Goal: Task Accomplishment & Management: Complete application form

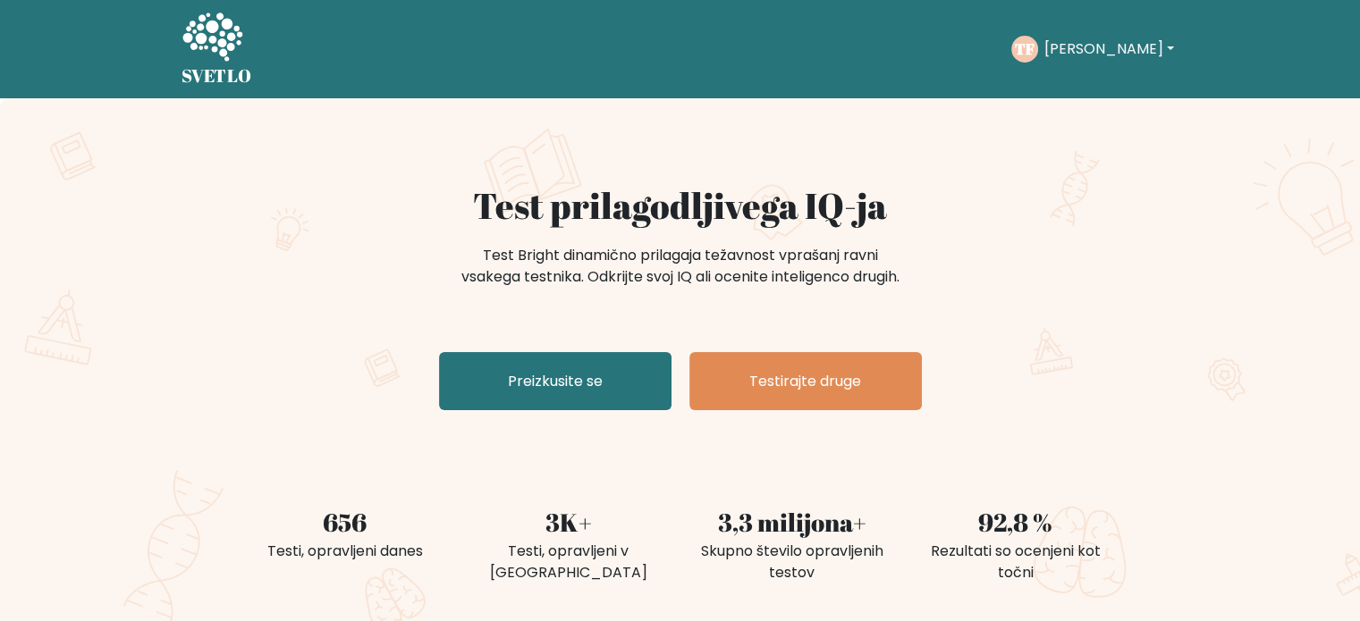
click at [1096, 53] on button "Tina" at bounding box center [1108, 49] width 140 height 23
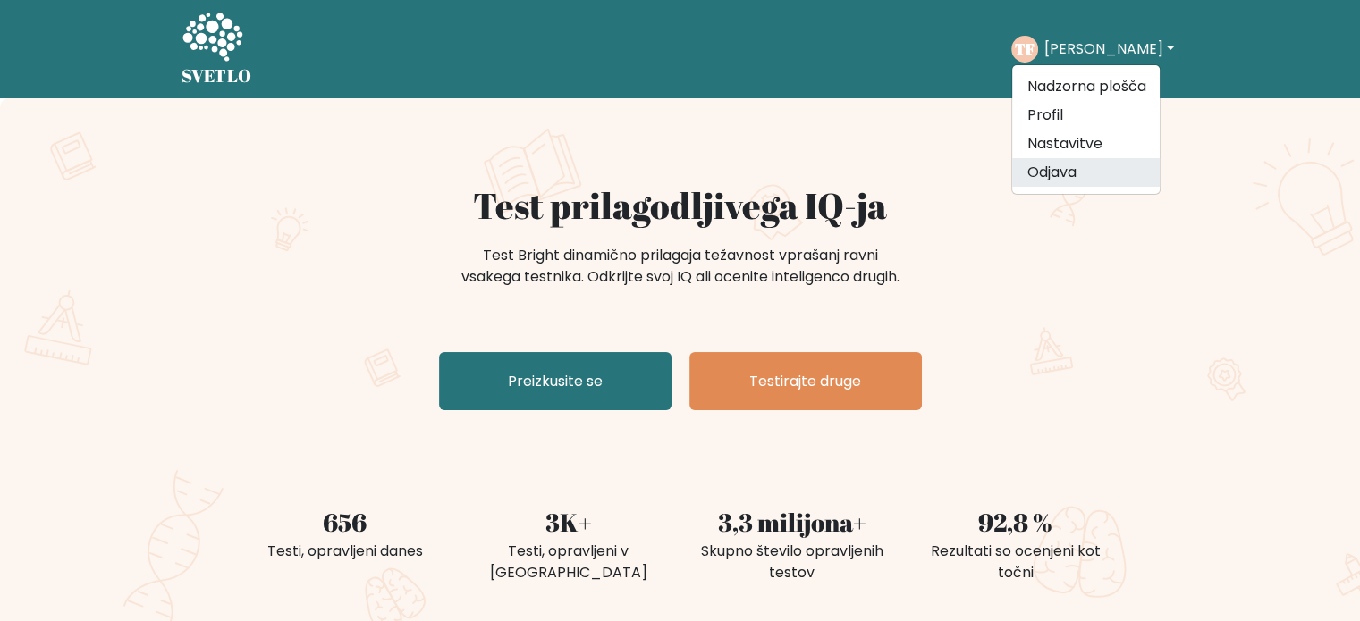
click at [1074, 170] on font "Odjava" at bounding box center [1050, 172] width 49 height 21
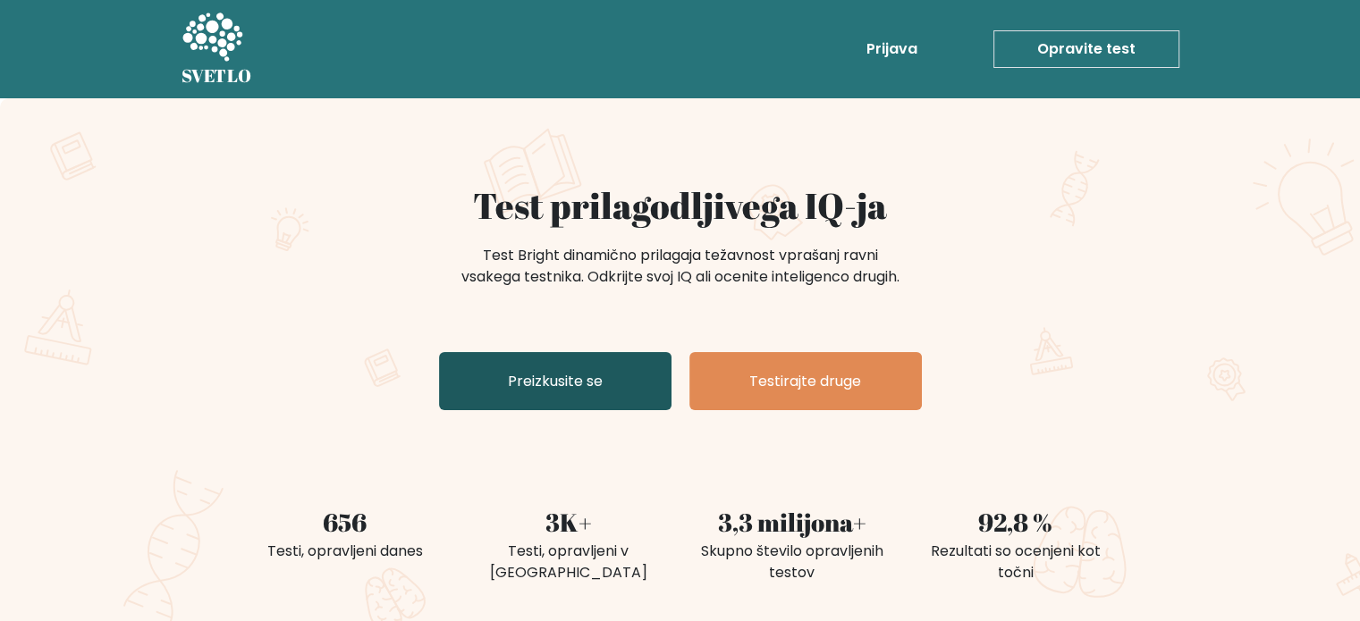
click at [539, 392] on font "Preizkusite se" at bounding box center [555, 381] width 95 height 21
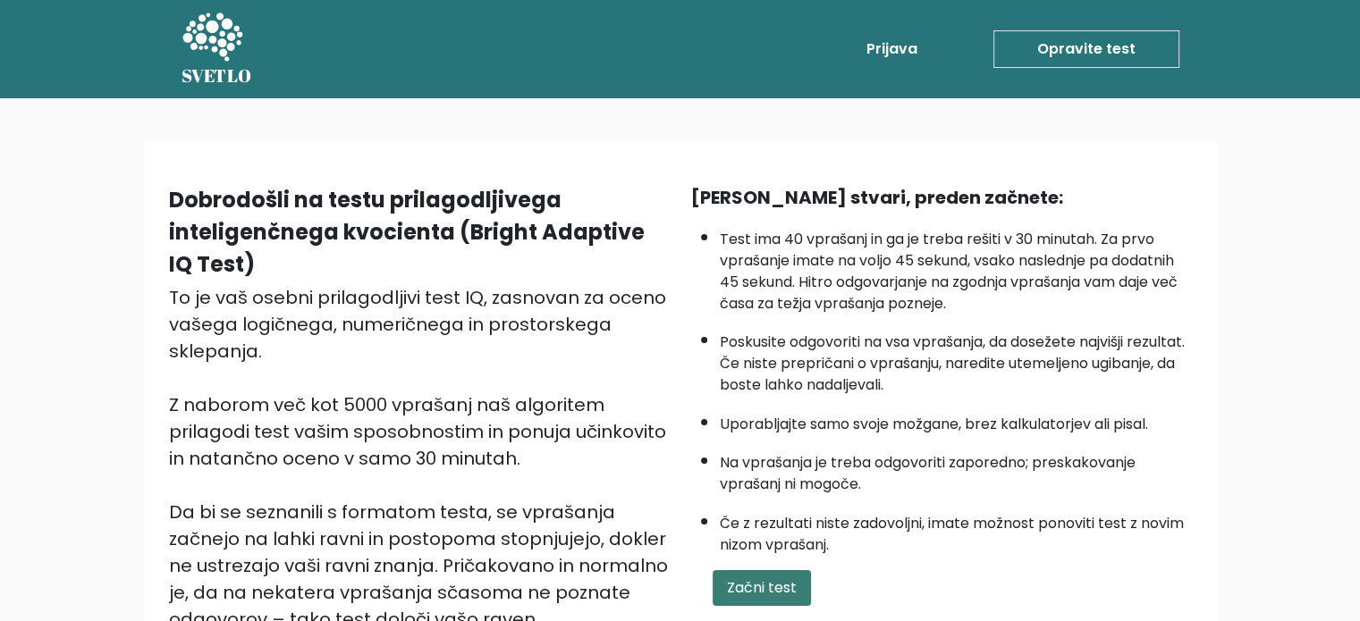
click at [770, 577] on font "Začni test" at bounding box center [762, 587] width 70 height 21
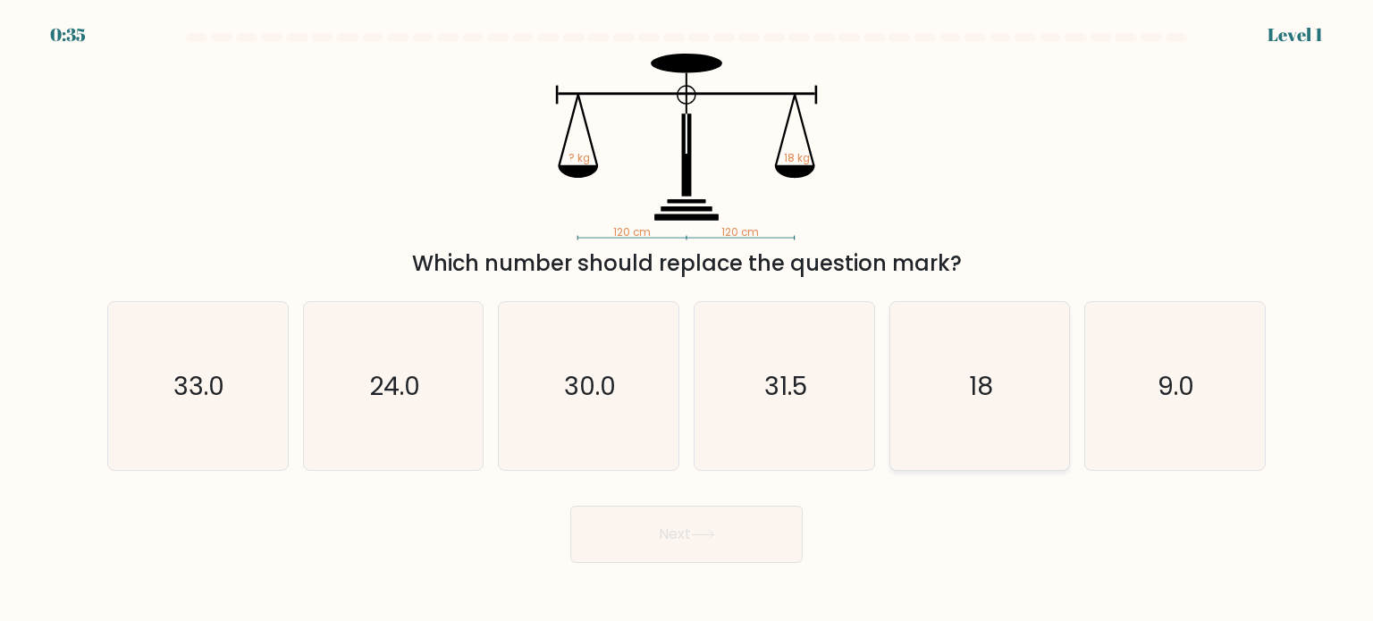
click at [973, 421] on icon "18" at bounding box center [980, 386] width 168 height 168
click at [687, 320] on input "e. 18" at bounding box center [686, 315] width 1 height 9
radio input "true"
click at [651, 525] on button "Next" at bounding box center [686, 534] width 232 height 57
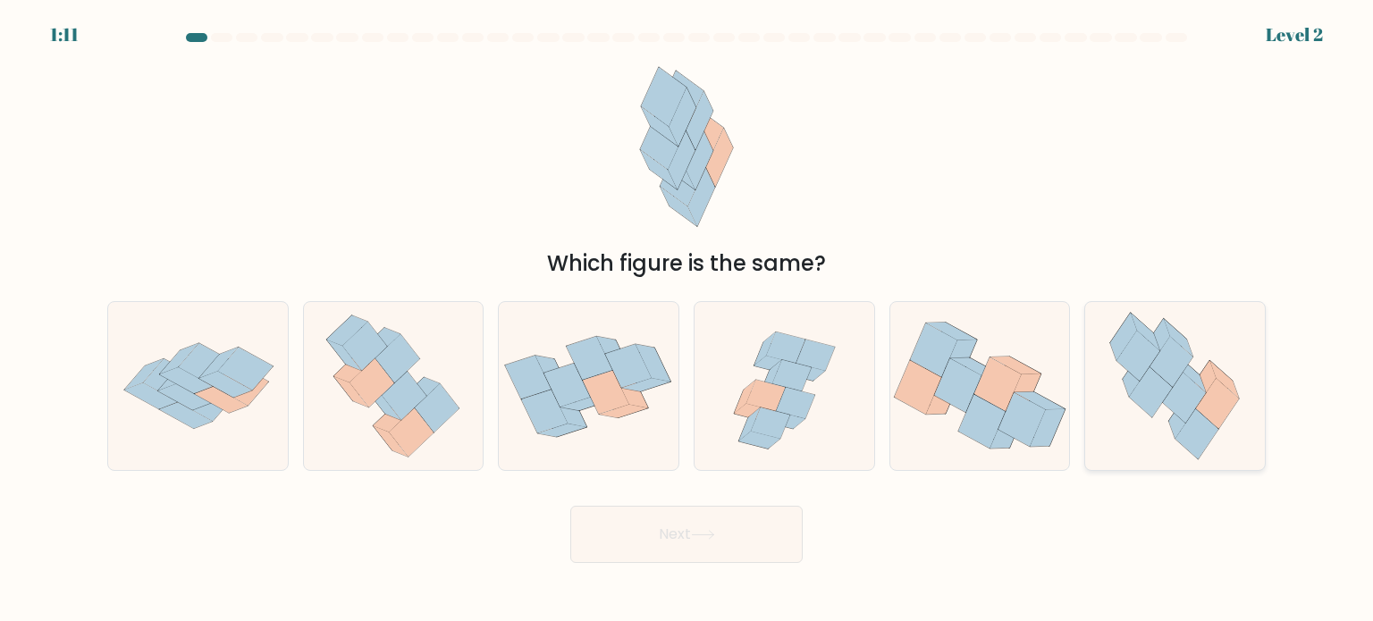
click at [1202, 415] on icon at bounding box center [1196, 433] width 43 height 50
click at [687, 320] on input "f." at bounding box center [686, 315] width 1 height 9
radio input "true"
click at [720, 543] on button "Next" at bounding box center [686, 534] width 232 height 57
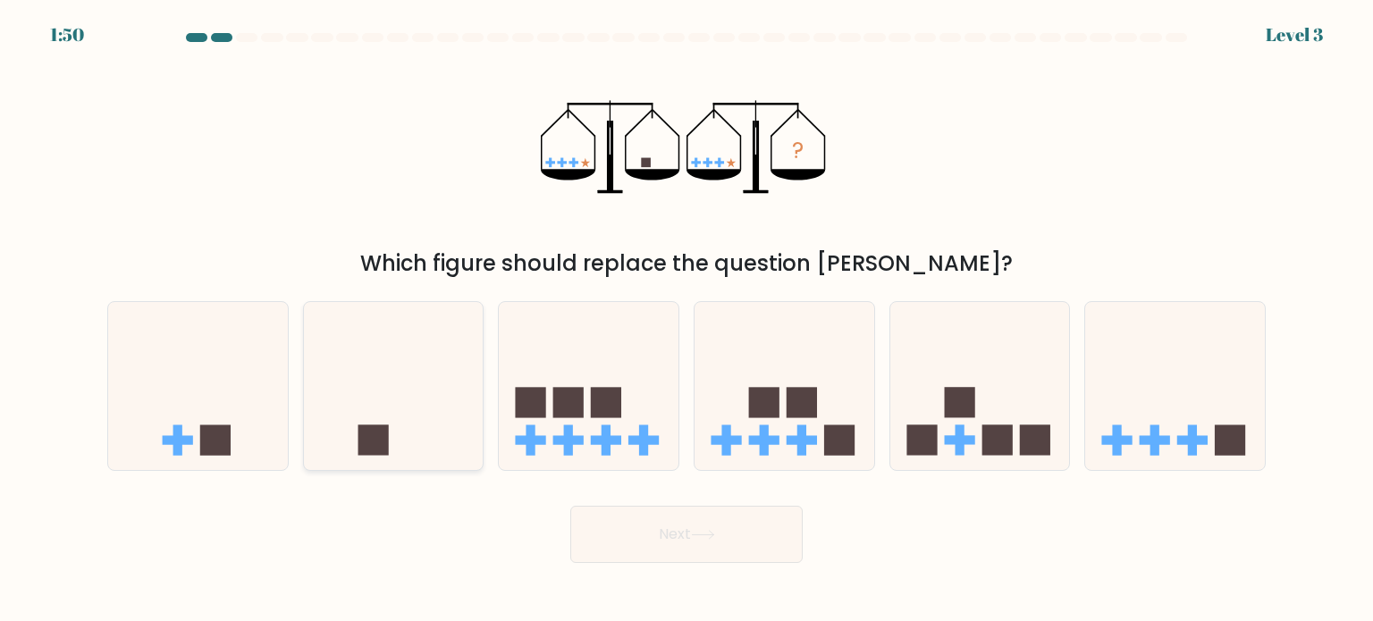
click at [404, 364] on icon at bounding box center [394, 386] width 180 height 148
click at [686, 320] on input "b." at bounding box center [686, 315] width 1 height 9
radio input "true"
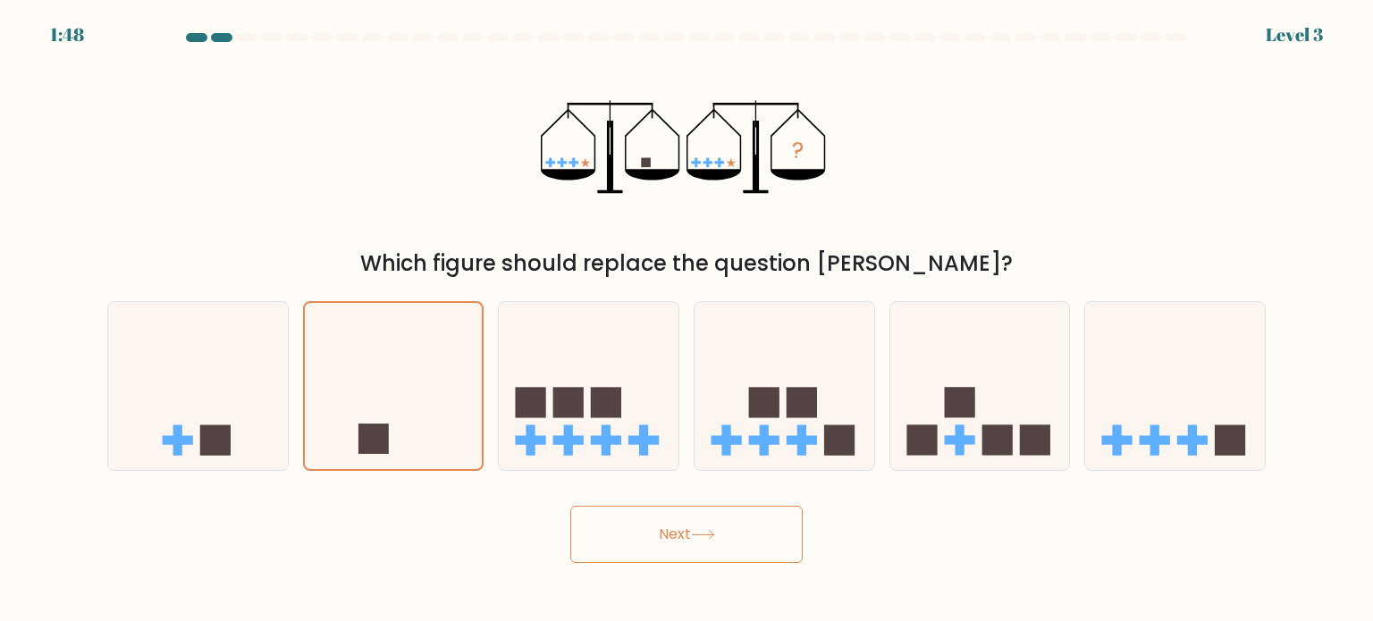
click at [712, 533] on icon at bounding box center [703, 535] width 24 height 10
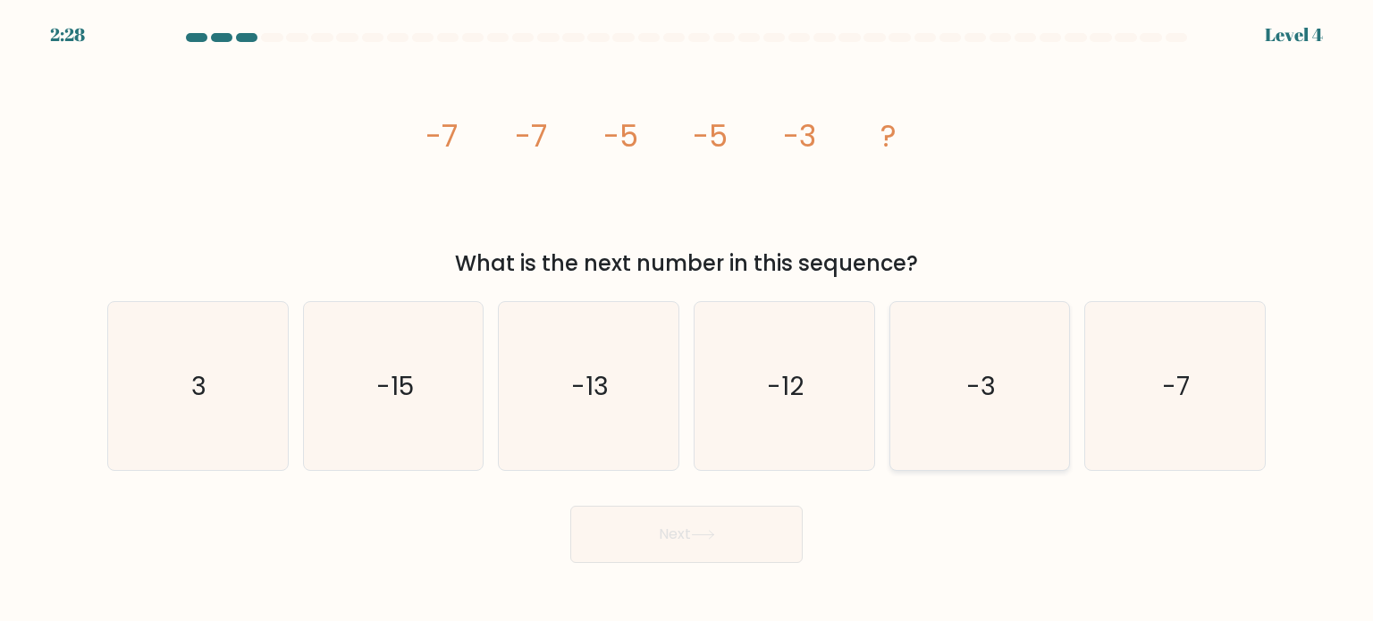
click at [958, 408] on icon "-3" at bounding box center [980, 386] width 168 height 168
click at [687, 320] on input "e. -3" at bounding box center [686, 315] width 1 height 9
radio input "true"
click at [744, 529] on button "Next" at bounding box center [686, 534] width 232 height 57
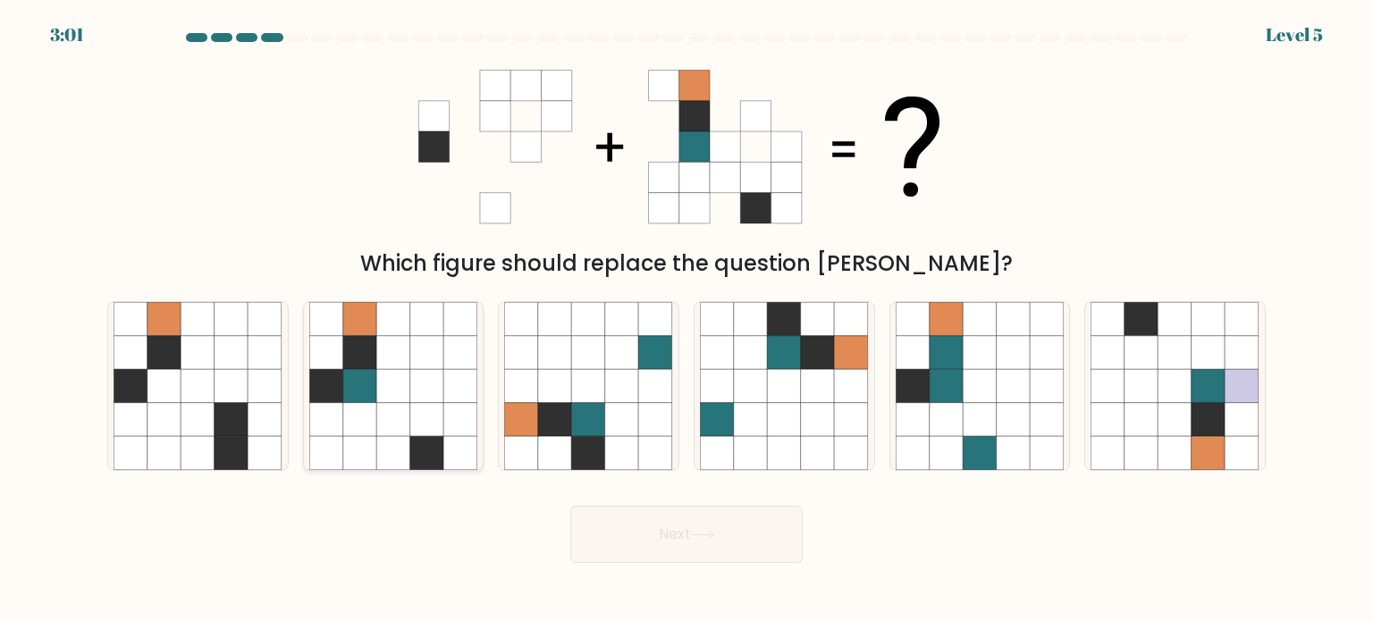
click at [354, 353] on icon at bounding box center [360, 352] width 34 height 34
click at [686, 320] on input "b." at bounding box center [686, 315] width 1 height 9
radio input "true"
click at [723, 535] on button "Next" at bounding box center [686, 534] width 232 height 57
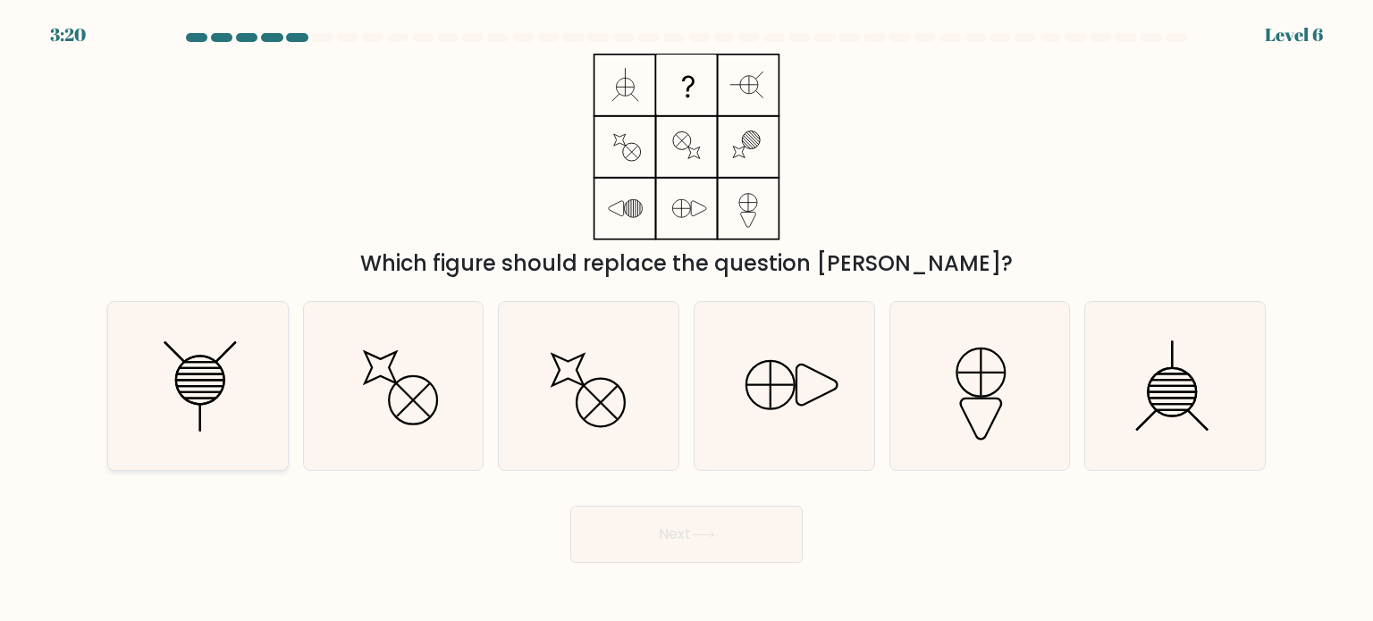
click at [172, 392] on icon at bounding box center [198, 386] width 168 height 168
click at [686, 320] on input "a." at bounding box center [686, 315] width 1 height 9
radio input "true"
click at [636, 532] on button "Next" at bounding box center [686, 534] width 232 height 57
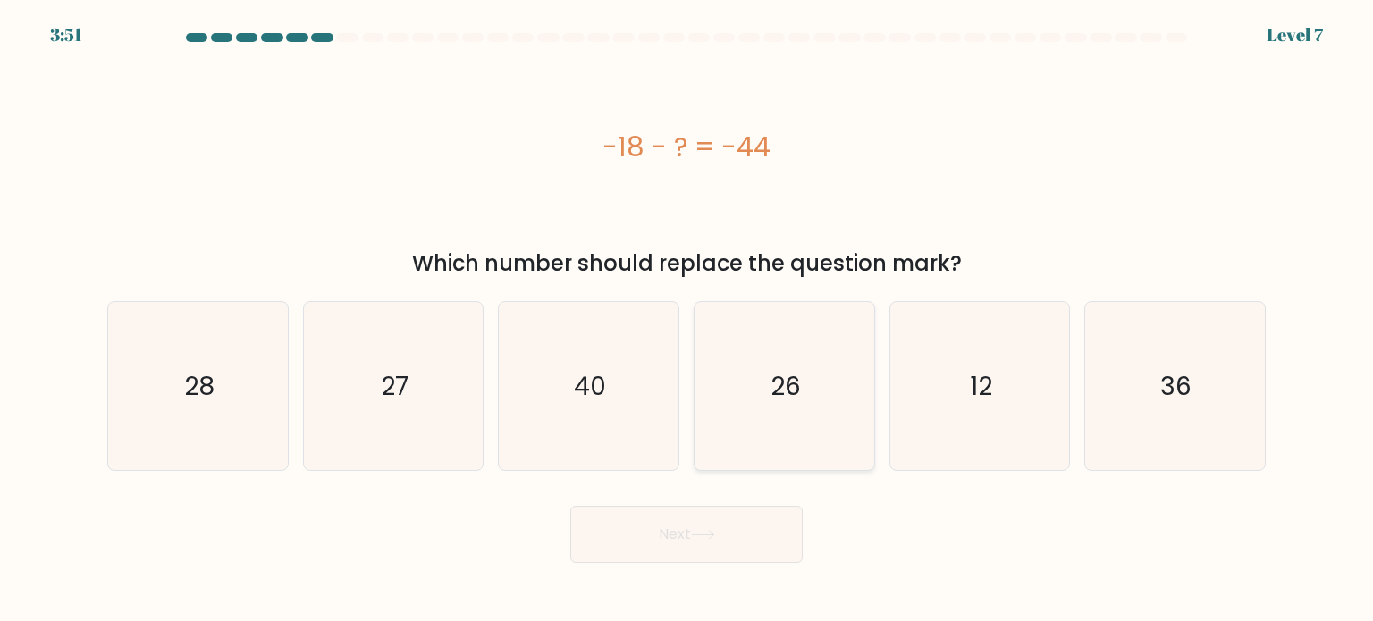
click at [799, 376] on text "26" at bounding box center [786, 385] width 30 height 36
click at [687, 320] on input "d. 26" at bounding box center [686, 315] width 1 height 9
radio input "true"
click at [712, 543] on button "Next" at bounding box center [686, 534] width 232 height 57
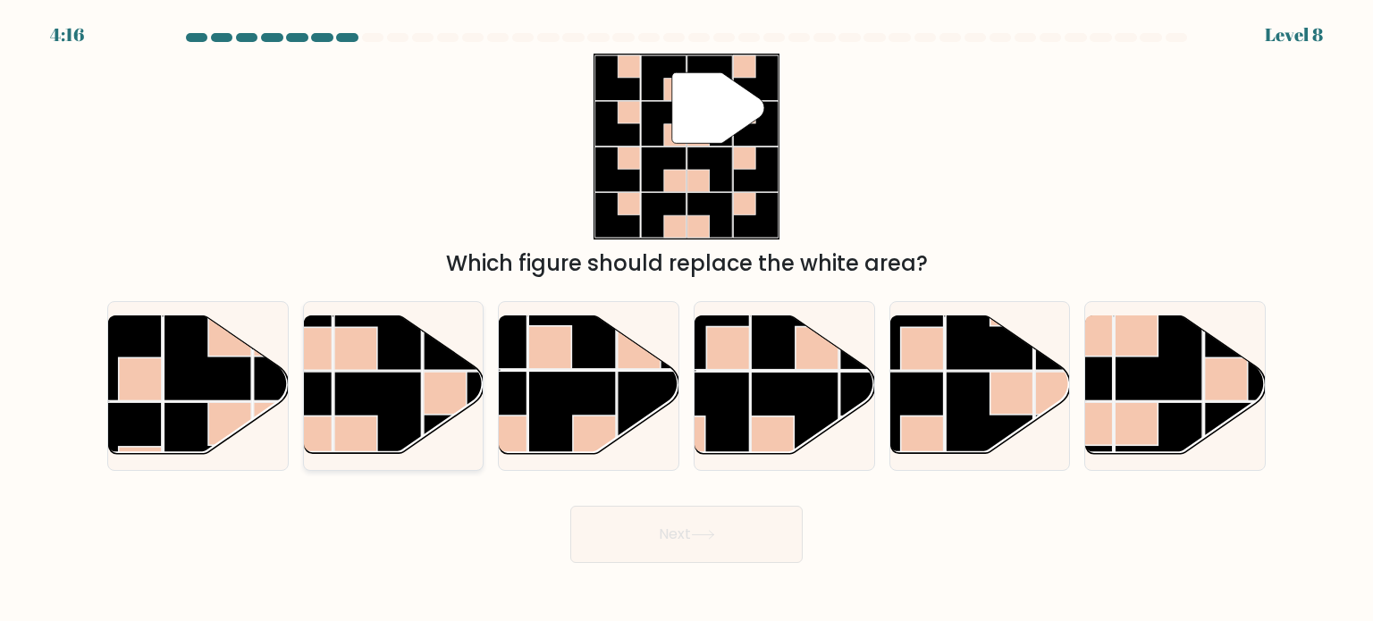
click at [392, 417] on rect at bounding box center [378, 416] width 88 height 88
click at [686, 320] on input "b." at bounding box center [686, 315] width 1 height 9
radio input "true"
click at [671, 522] on button "Next" at bounding box center [686, 534] width 232 height 57
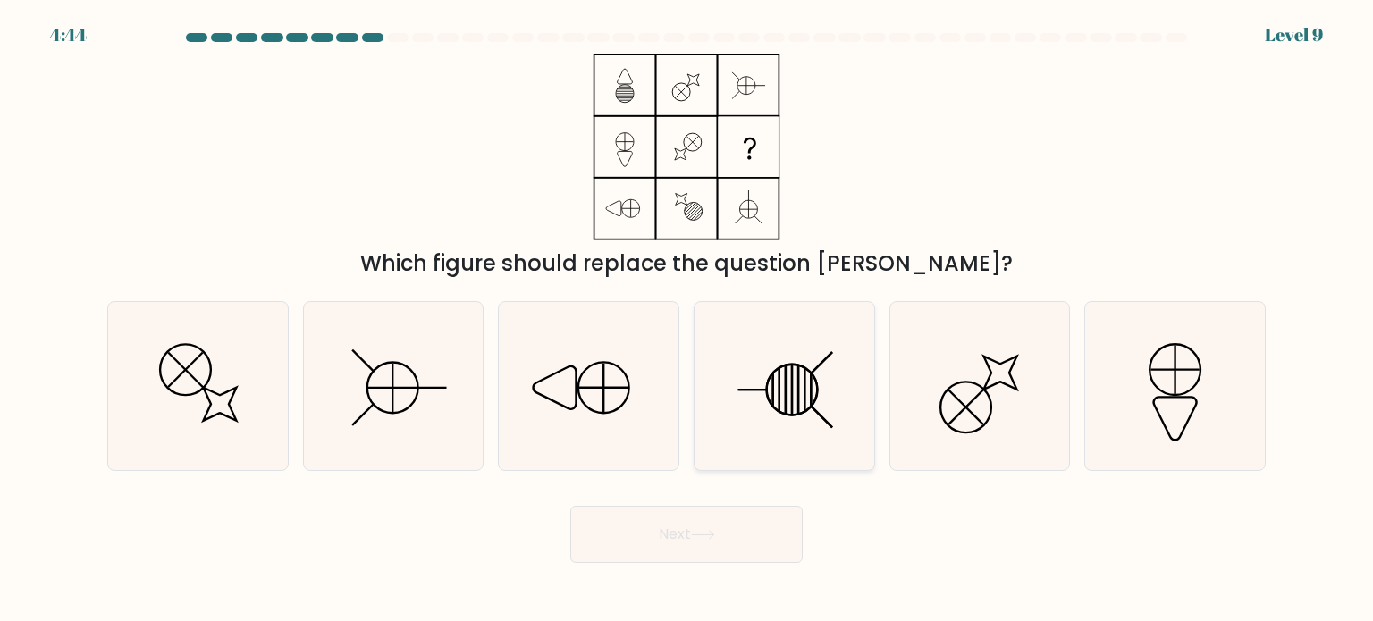
click at [795, 392] on icon at bounding box center [784, 386] width 168 height 168
click at [687, 320] on input "d." at bounding box center [686, 315] width 1 height 9
radio input "true"
click at [740, 525] on button "Next" at bounding box center [686, 534] width 232 height 57
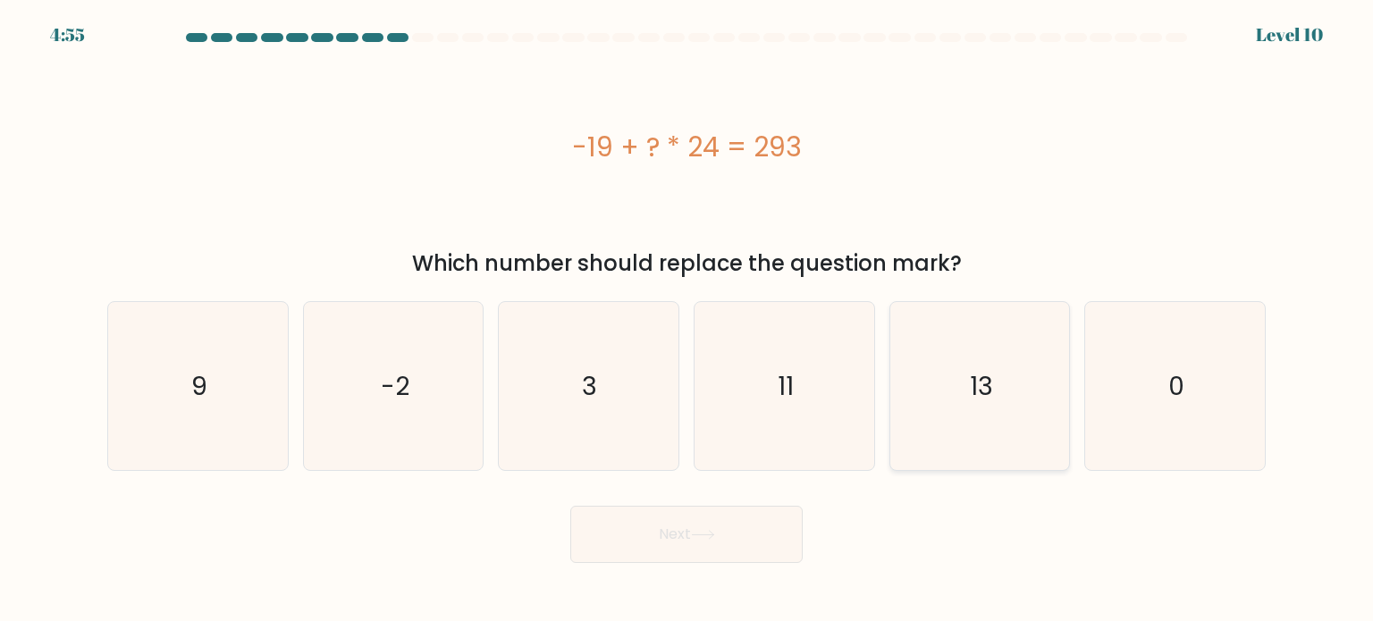
click at [944, 380] on icon "13" at bounding box center [980, 386] width 168 height 168
click at [687, 320] on input "e. 13" at bounding box center [686, 315] width 1 height 9
radio input "true"
click at [661, 523] on button "Next" at bounding box center [686, 534] width 232 height 57
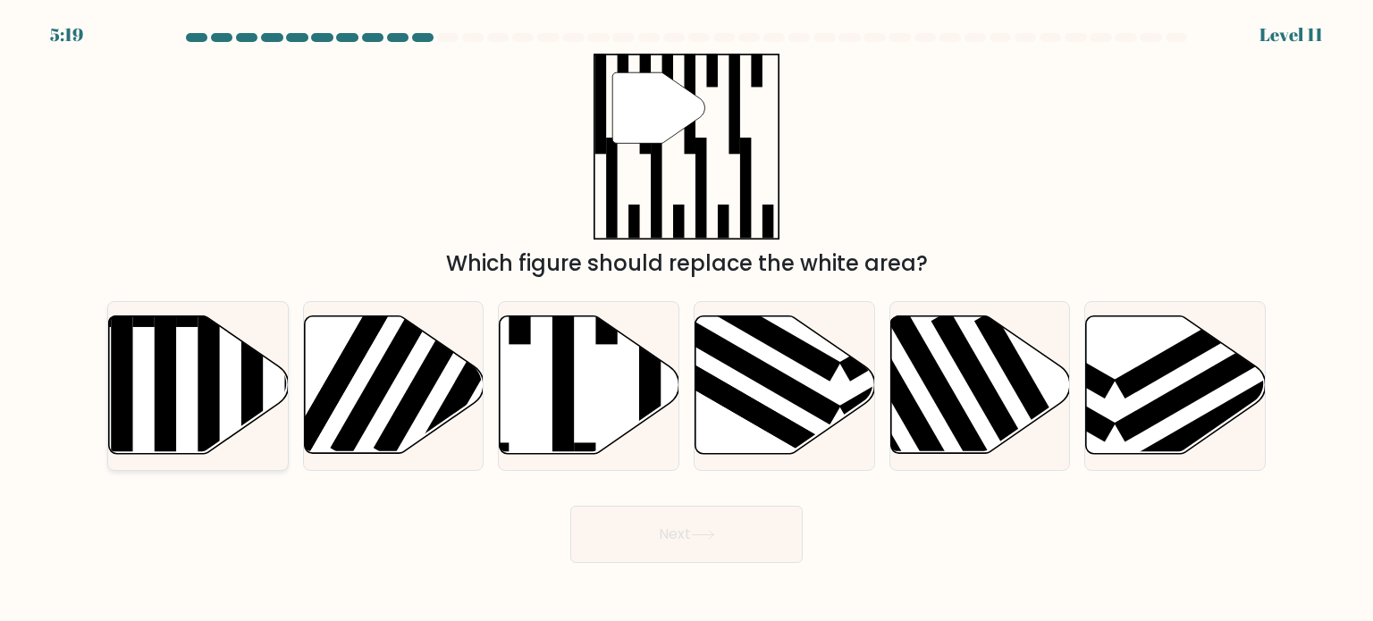
click at [215, 397] on rect at bounding box center [208, 393] width 21 height 195
click at [686, 320] on input "a." at bounding box center [686, 315] width 1 height 9
radio input "true"
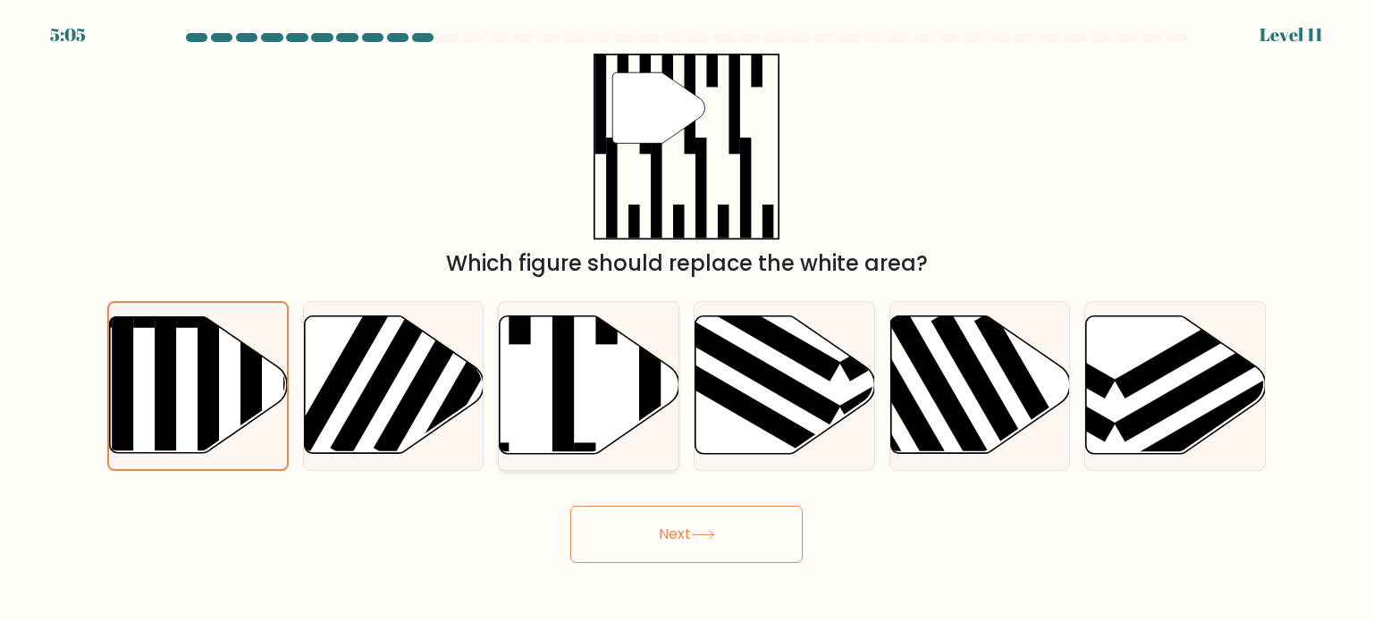
click at [585, 407] on icon at bounding box center [590, 385] width 180 height 138
click at [686, 320] on input "c." at bounding box center [686, 315] width 1 height 9
radio input "true"
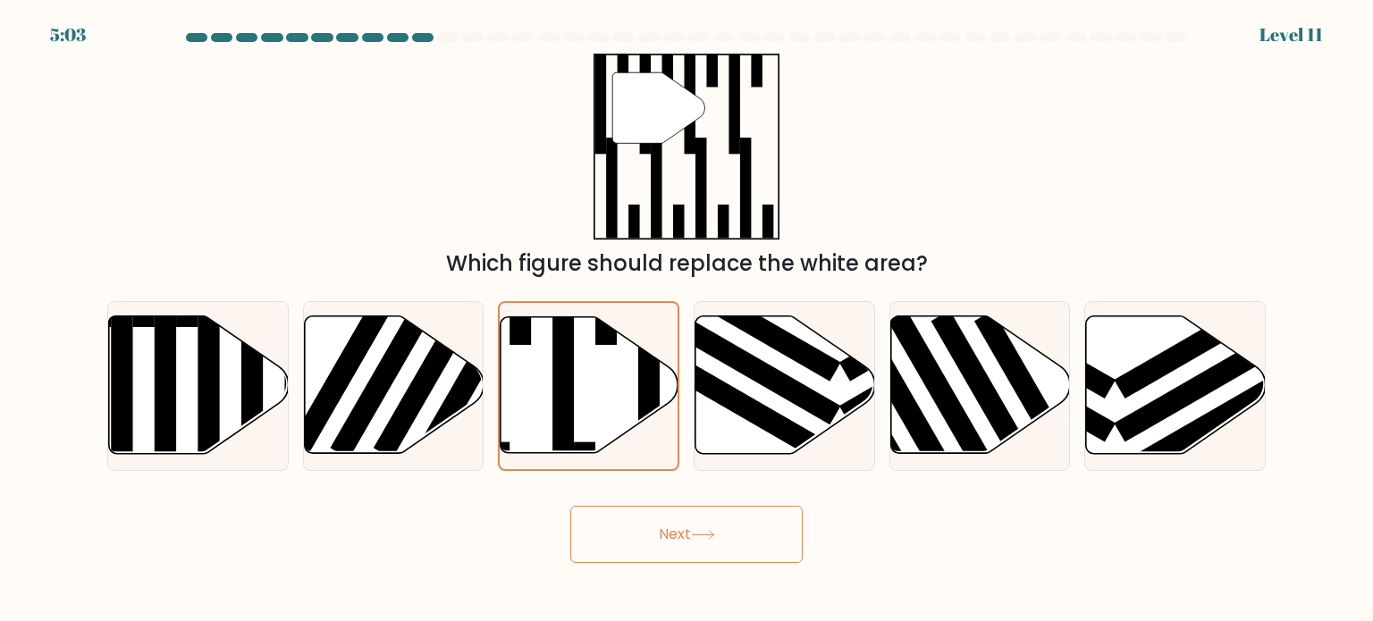
click at [652, 528] on button "Next" at bounding box center [686, 534] width 232 height 57
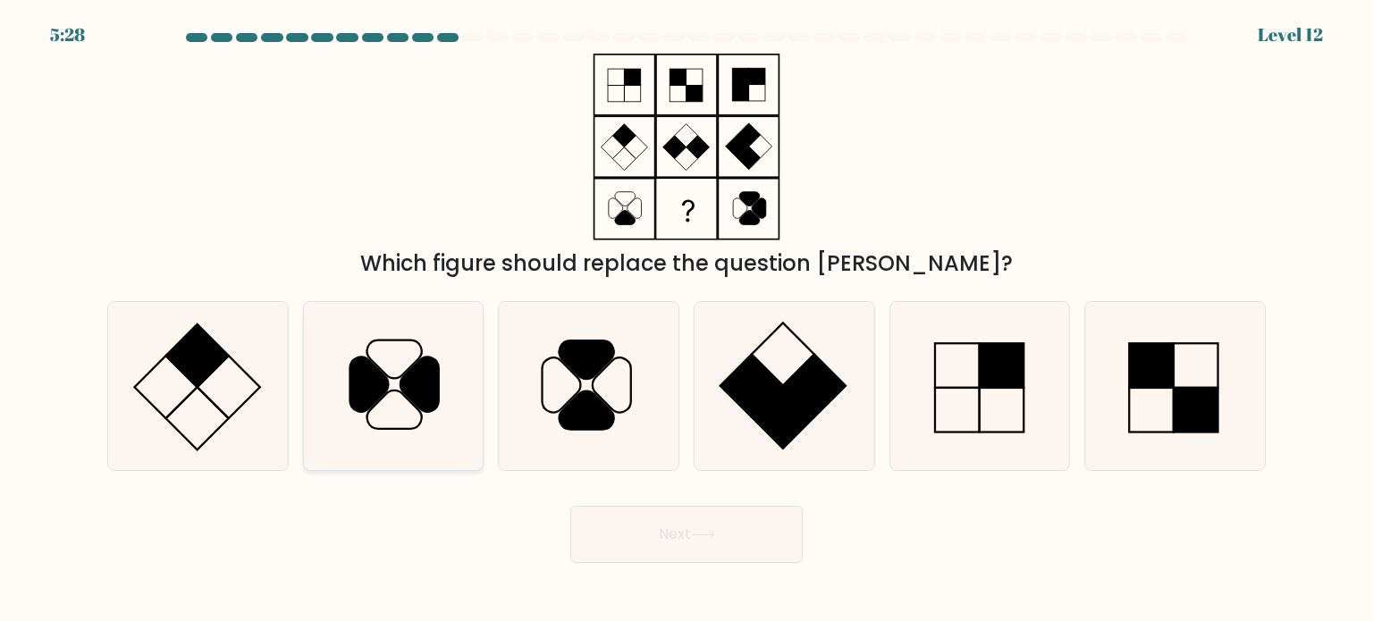
click at [444, 393] on icon at bounding box center [393, 386] width 168 height 168
click at [686, 320] on input "b." at bounding box center [686, 315] width 1 height 9
radio input "true"
click at [703, 539] on icon at bounding box center [703, 535] width 24 height 10
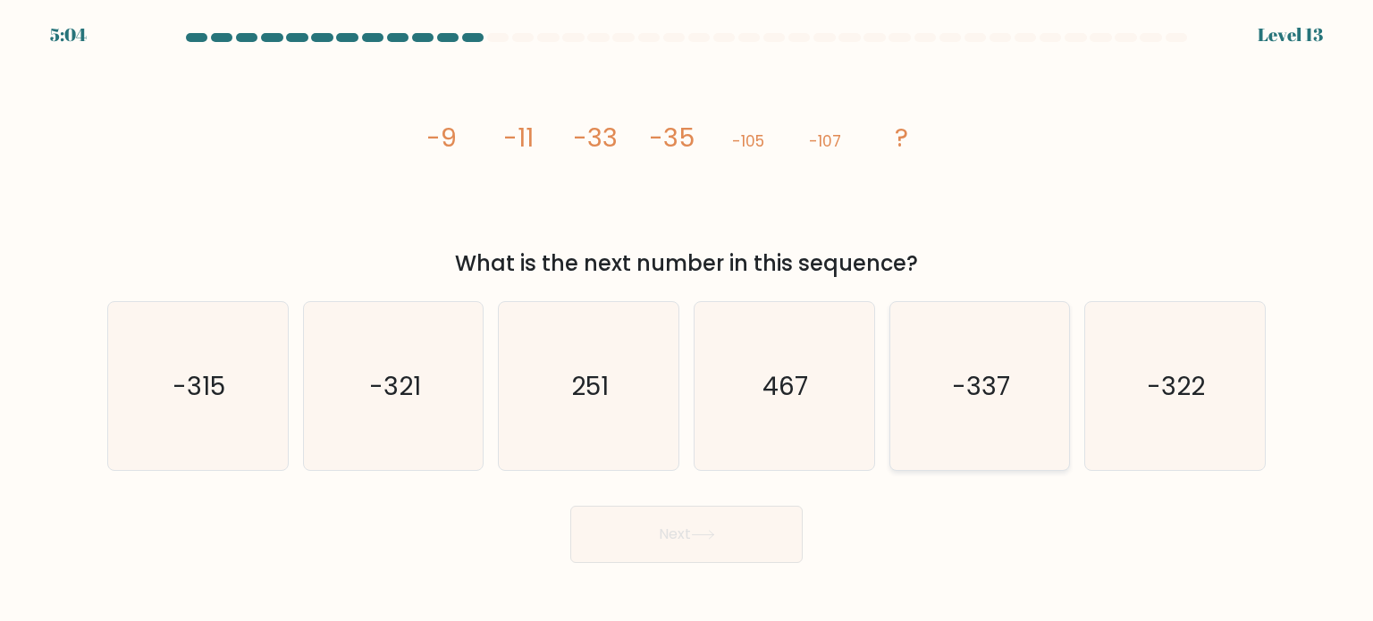
click at [984, 389] on text "-337" at bounding box center [981, 385] width 58 height 36
click at [687, 320] on input "e. -337" at bounding box center [686, 315] width 1 height 9
radio input "true"
click at [677, 538] on button "Next" at bounding box center [686, 534] width 232 height 57
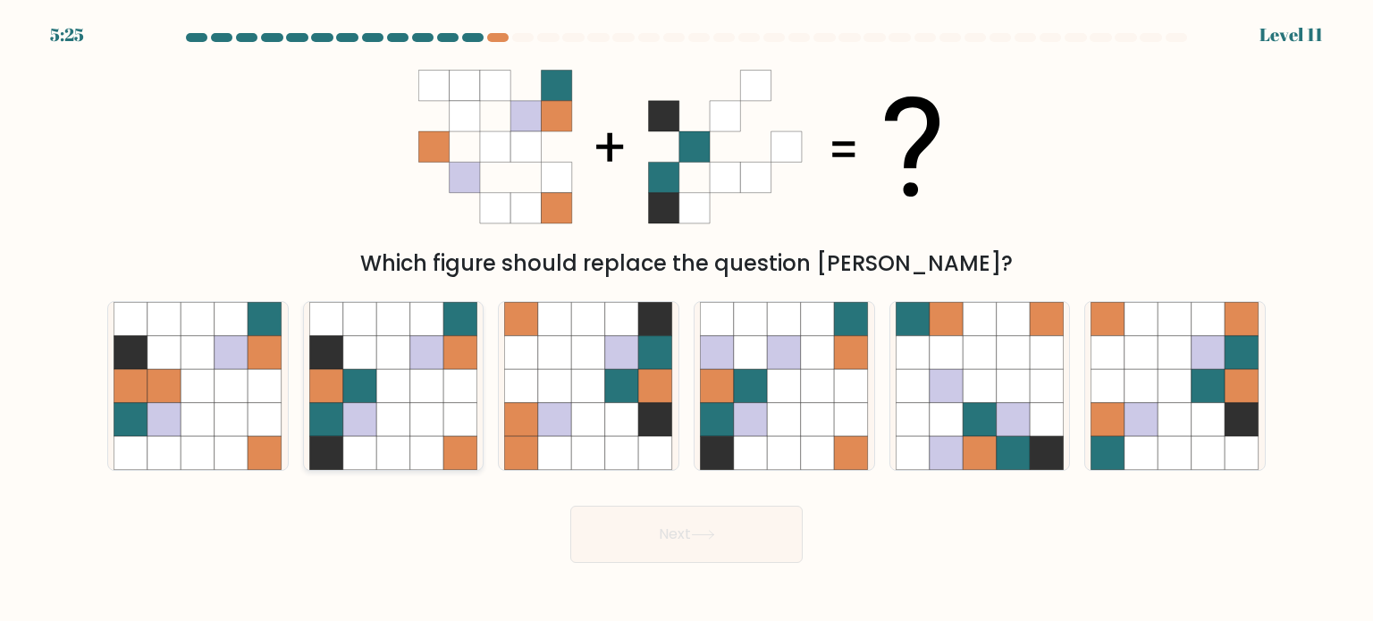
click at [404, 397] on icon at bounding box center [393, 386] width 34 height 34
click at [686, 320] on input "b." at bounding box center [686, 315] width 1 height 9
radio input "true"
click at [695, 531] on icon at bounding box center [703, 535] width 24 height 10
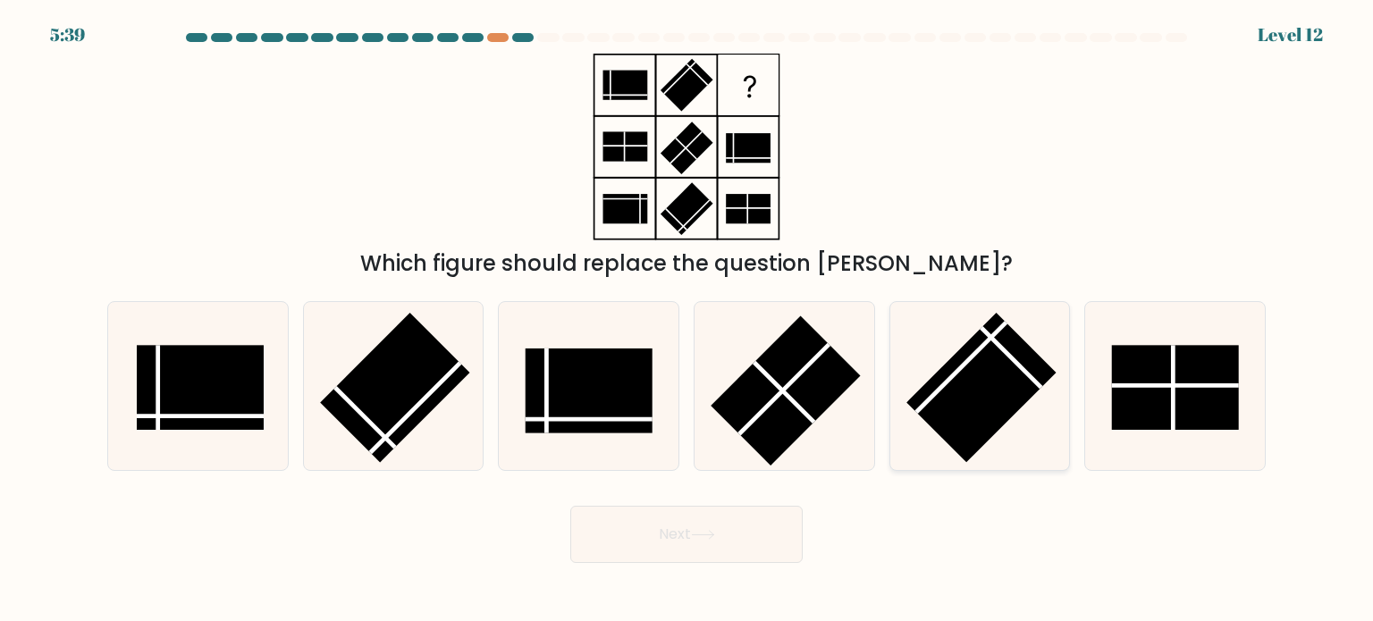
click at [966, 390] on rect at bounding box center [981, 388] width 150 height 150
click at [687, 320] on input "e." at bounding box center [686, 315] width 1 height 9
radio input "true"
click at [740, 514] on button "Next" at bounding box center [686, 534] width 232 height 57
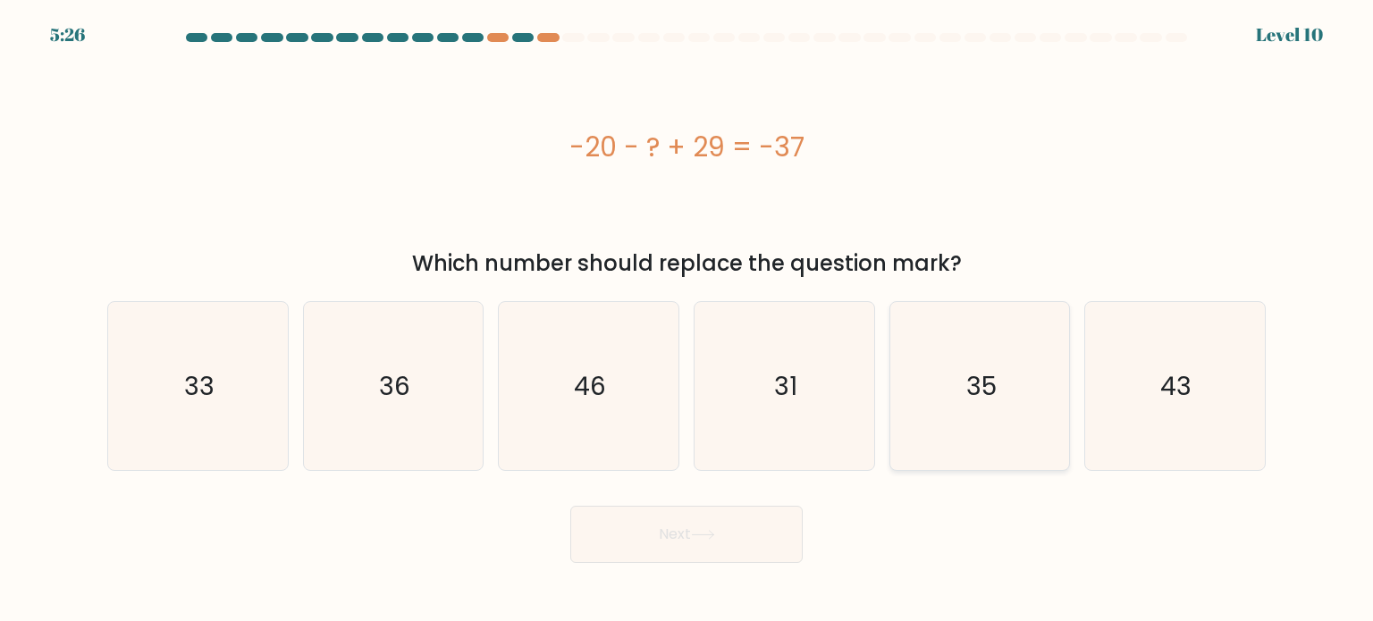
click at [953, 424] on icon "35" at bounding box center [980, 386] width 168 height 168
click at [687, 320] on input "e. 35" at bounding box center [686, 315] width 1 height 9
radio input "true"
click at [695, 533] on icon at bounding box center [703, 535] width 24 height 10
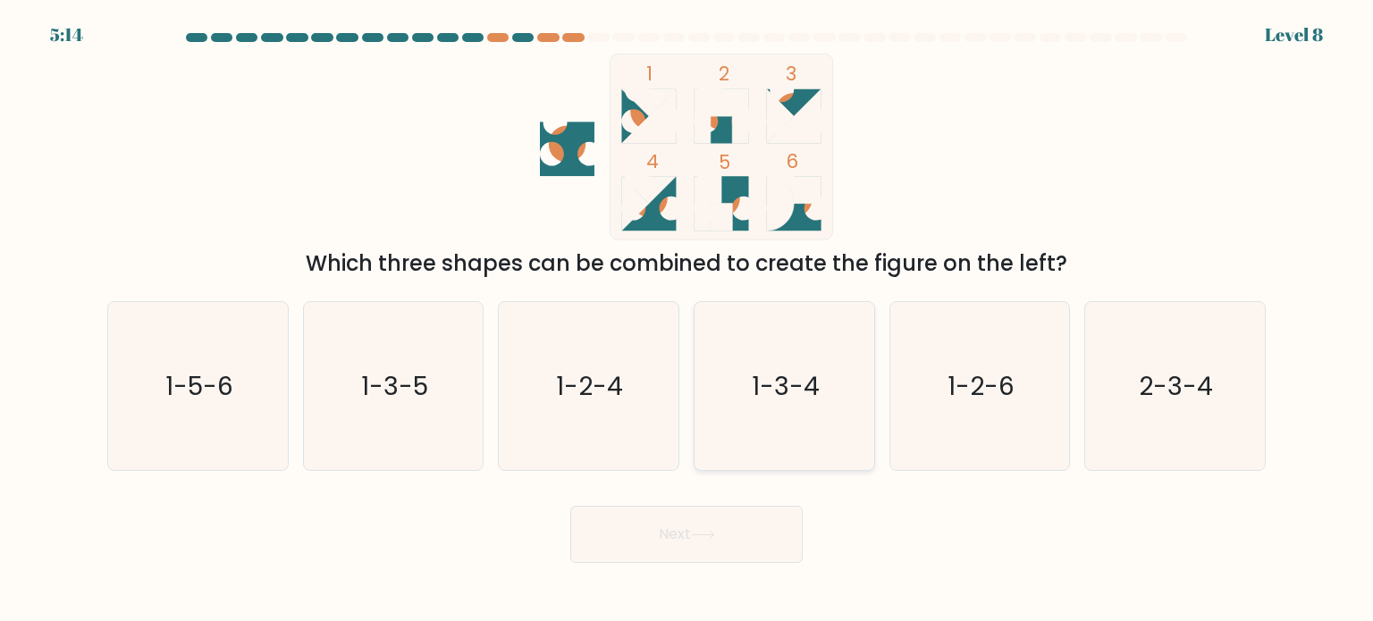
click at [805, 382] on text "1-3-4" at bounding box center [786, 385] width 68 height 36
click at [687, 320] on input "d. 1-3-4" at bounding box center [686, 315] width 1 height 9
radio input "true"
click at [671, 528] on button "Next" at bounding box center [686, 534] width 232 height 57
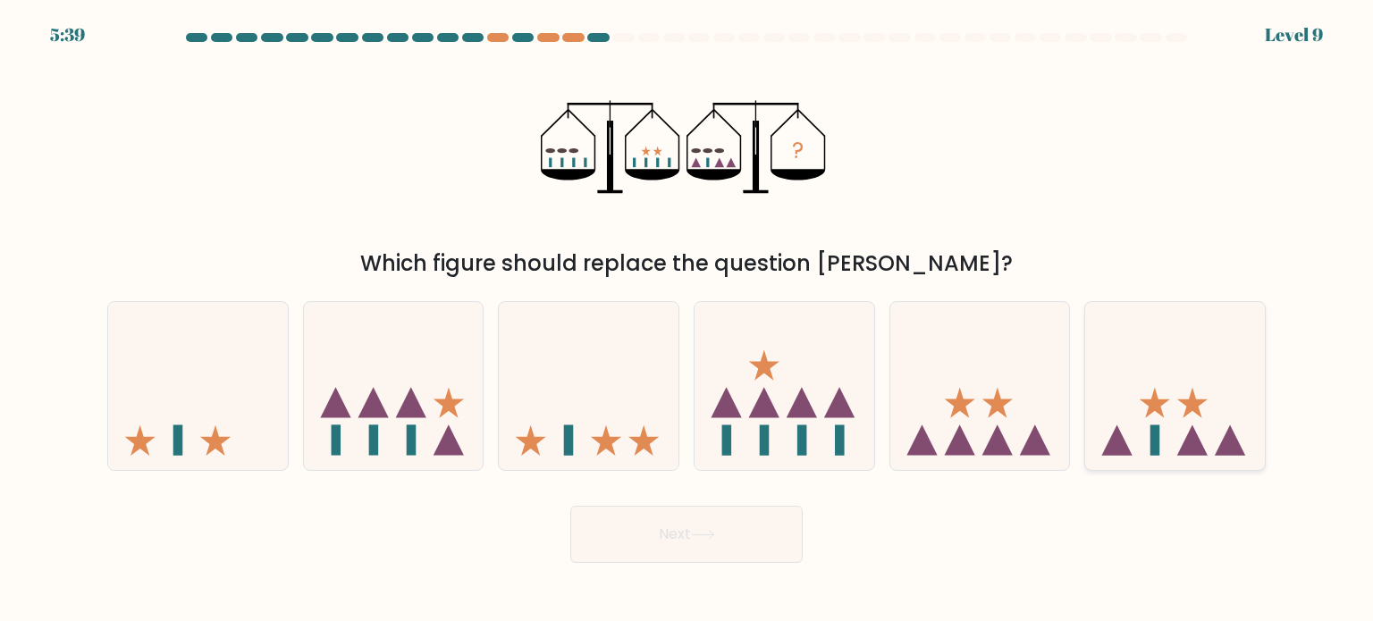
click at [1208, 396] on icon at bounding box center [1175, 386] width 180 height 148
click at [687, 320] on input "f." at bounding box center [686, 315] width 1 height 9
radio input "true"
click at [746, 521] on button "Next" at bounding box center [686, 534] width 232 height 57
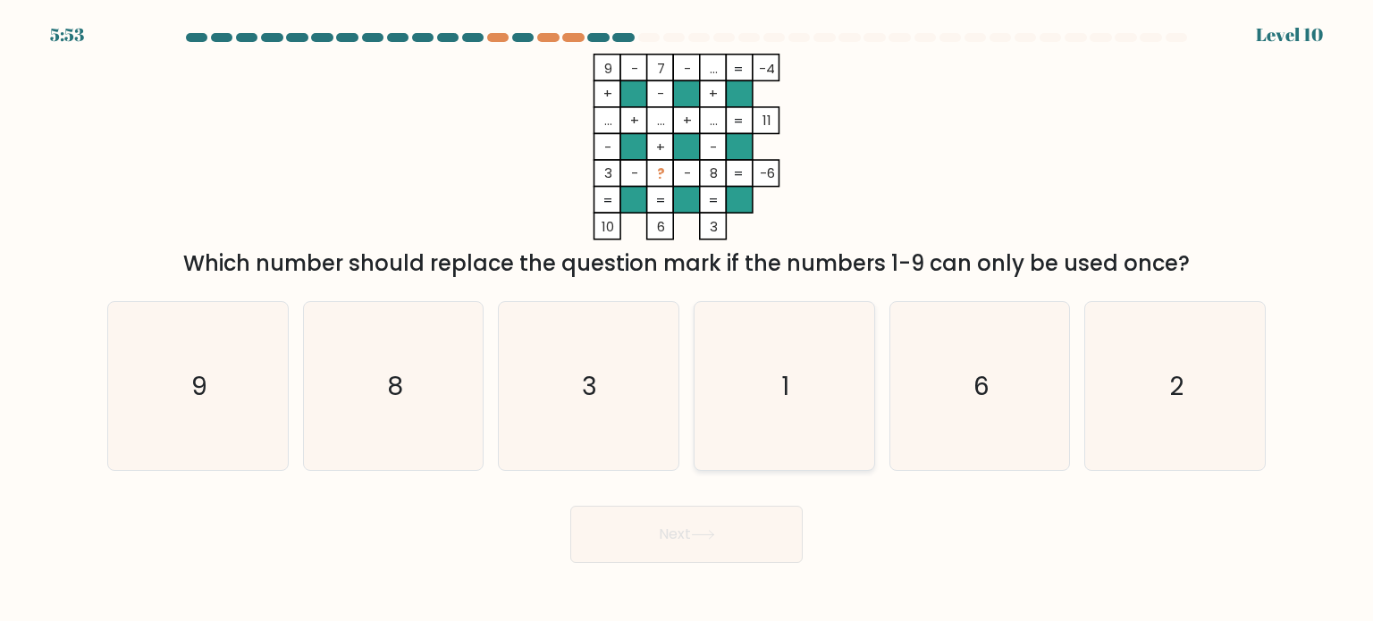
click at [808, 413] on icon "1" at bounding box center [784, 386] width 168 height 168
click at [687, 320] on input "d. 1" at bounding box center [686, 315] width 1 height 9
radio input "true"
click at [729, 532] on button "Next" at bounding box center [686, 534] width 232 height 57
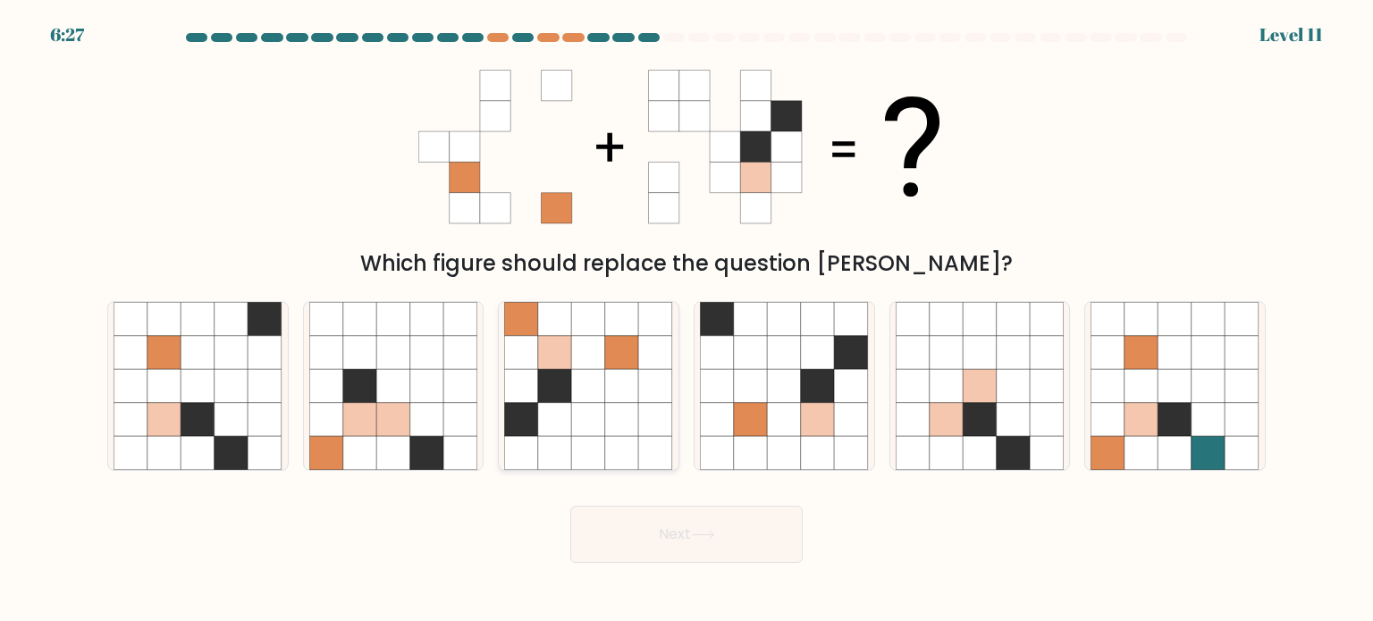
click at [541, 417] on icon at bounding box center [555, 419] width 34 height 34
click at [686, 320] on input "c." at bounding box center [686, 315] width 1 height 9
radio input "true"
click at [676, 535] on button "Next" at bounding box center [686, 534] width 232 height 57
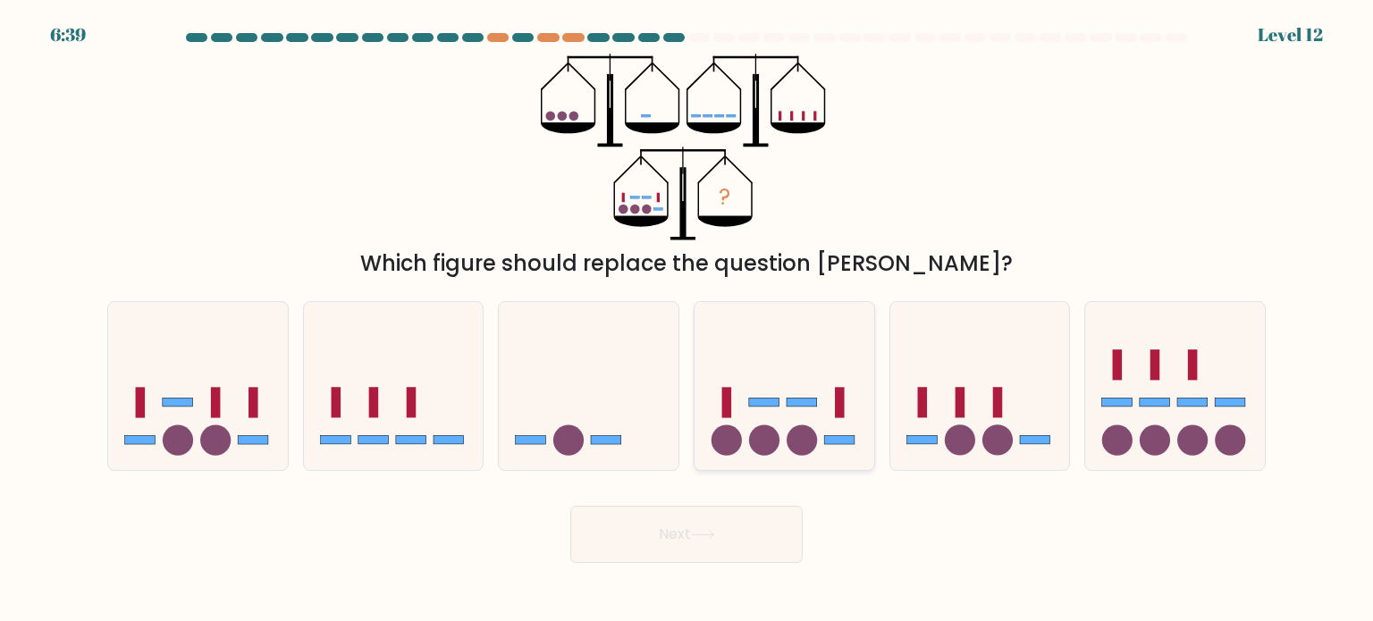
click at [781, 415] on icon at bounding box center [785, 386] width 180 height 148
click at [687, 320] on input "d." at bounding box center [686, 315] width 1 height 9
radio input "true"
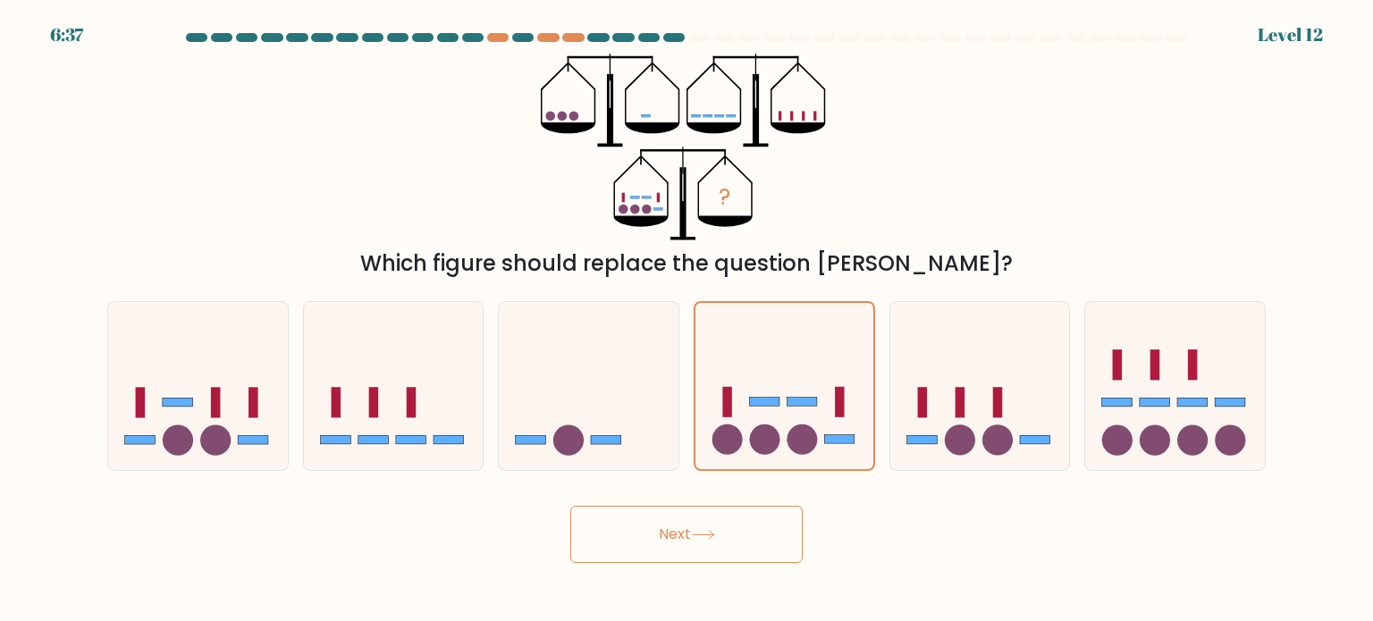
click at [720, 528] on button "Next" at bounding box center [686, 534] width 232 height 57
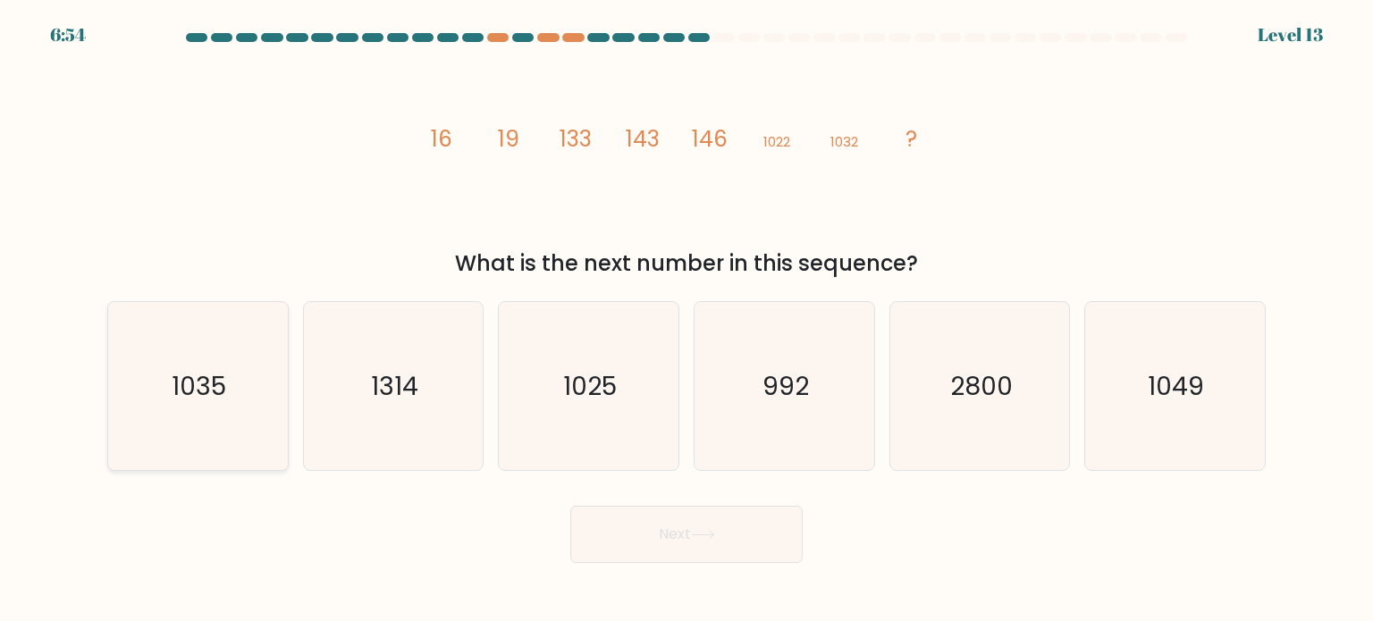
click at [186, 396] on text "1035" at bounding box center [200, 385] width 55 height 36
click at [686, 320] on input "a. 1035" at bounding box center [686, 315] width 1 height 9
radio input "true"
click at [630, 518] on button "Next" at bounding box center [686, 534] width 232 height 57
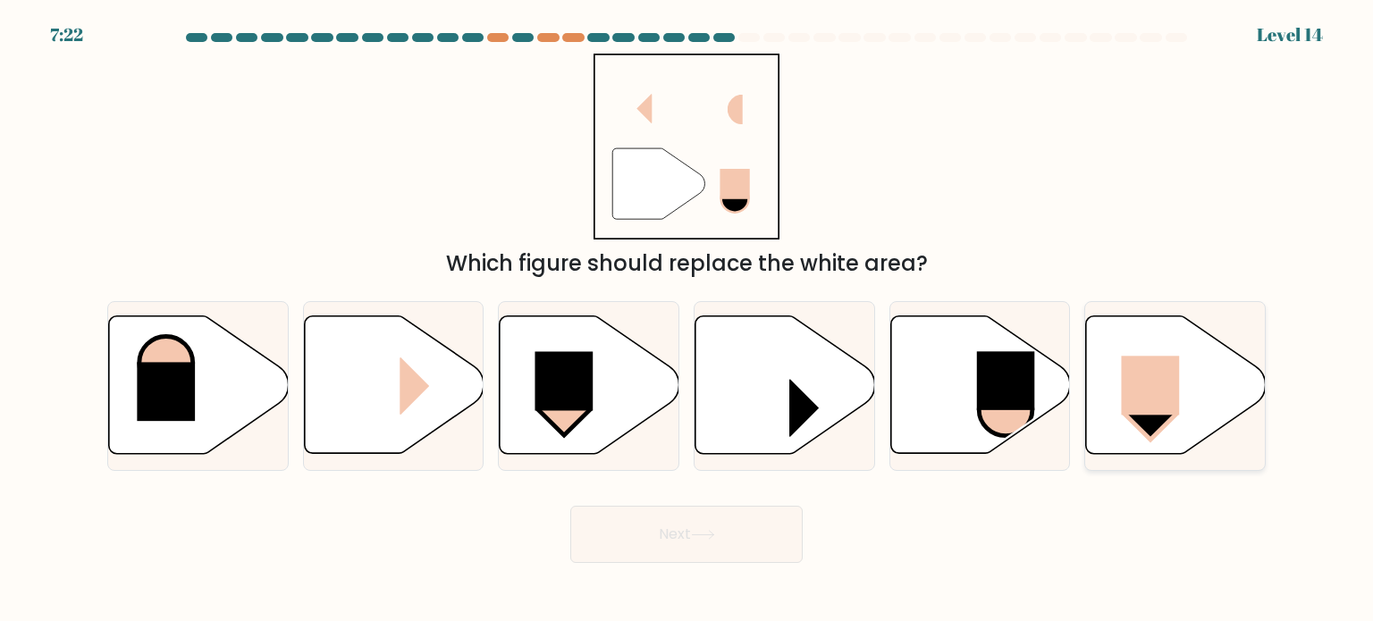
click at [1149, 383] on rect at bounding box center [1151, 386] width 58 height 59
click at [687, 320] on input "f." at bounding box center [686, 315] width 1 height 9
radio input "true"
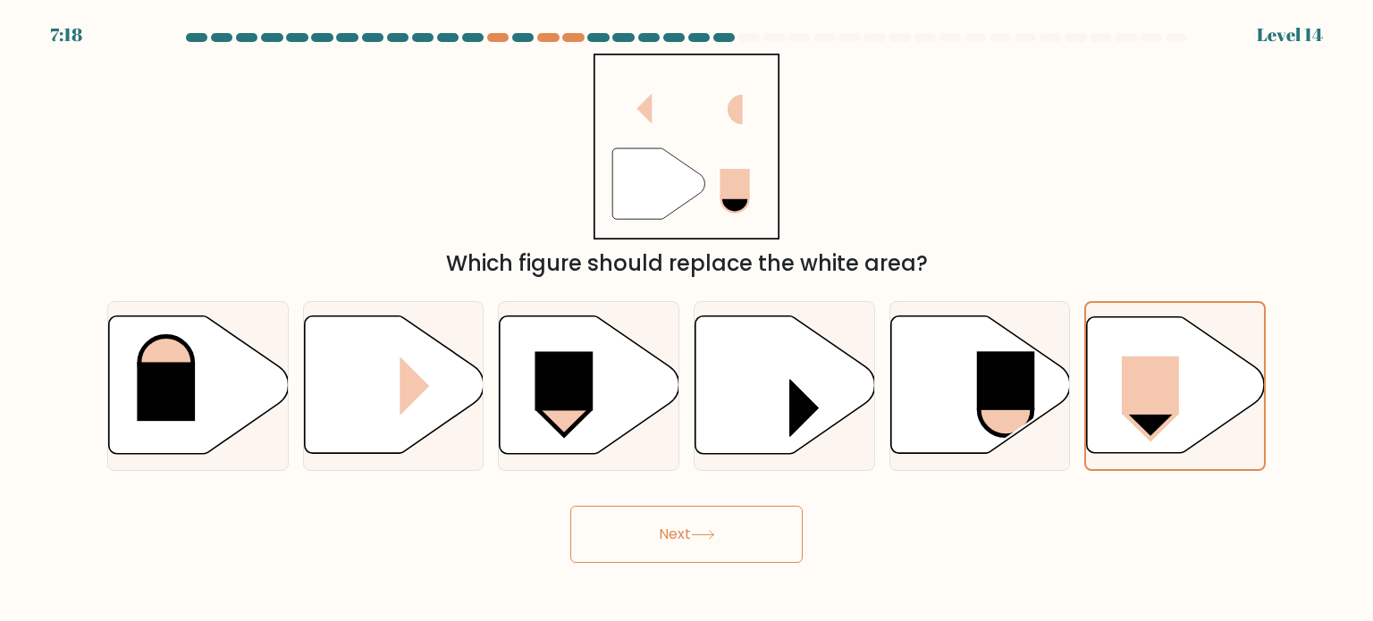
click at [676, 541] on button "Next" at bounding box center [686, 534] width 232 height 57
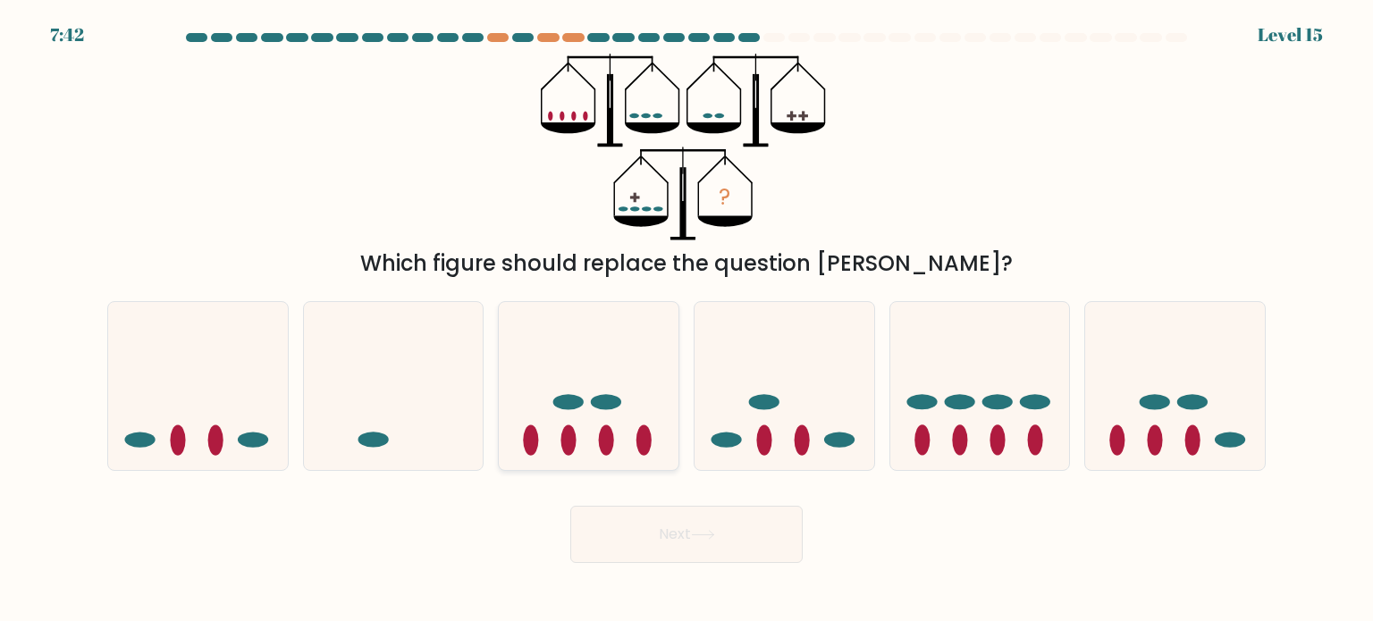
click at [599, 403] on ellipse at bounding box center [606, 401] width 30 height 15
click at [686, 320] on input "c." at bounding box center [686, 315] width 1 height 9
radio input "true"
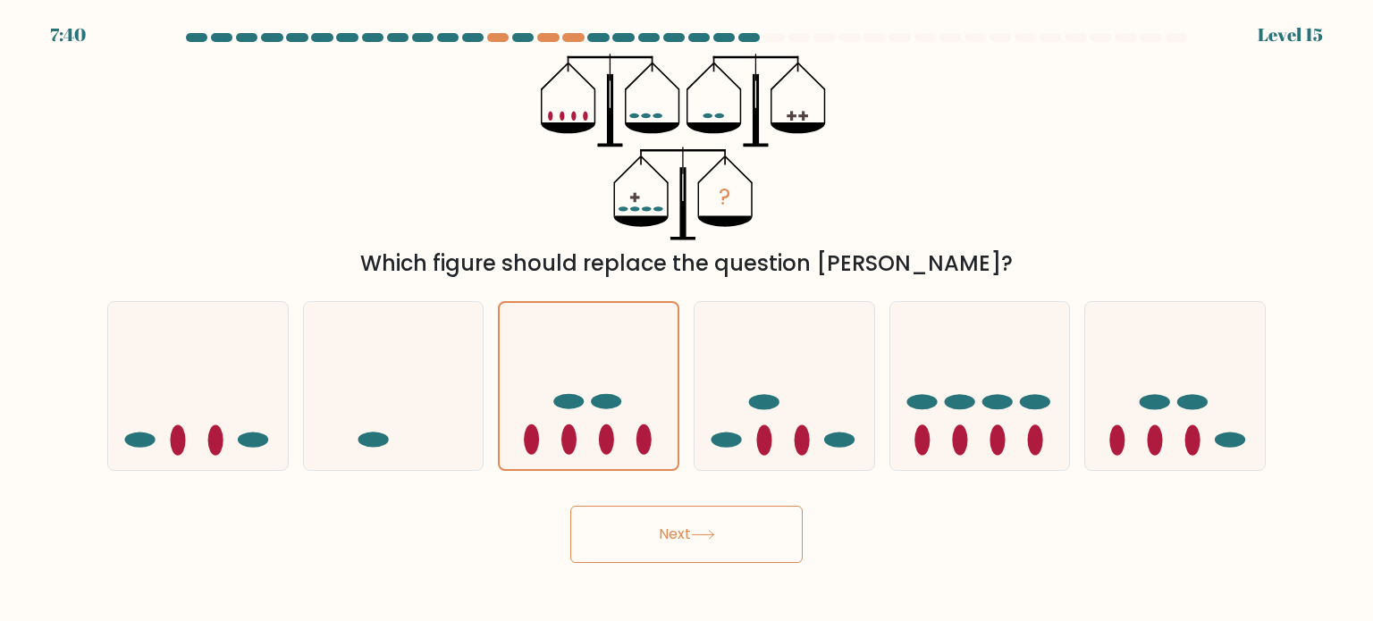
click at [678, 547] on button "Next" at bounding box center [686, 534] width 232 height 57
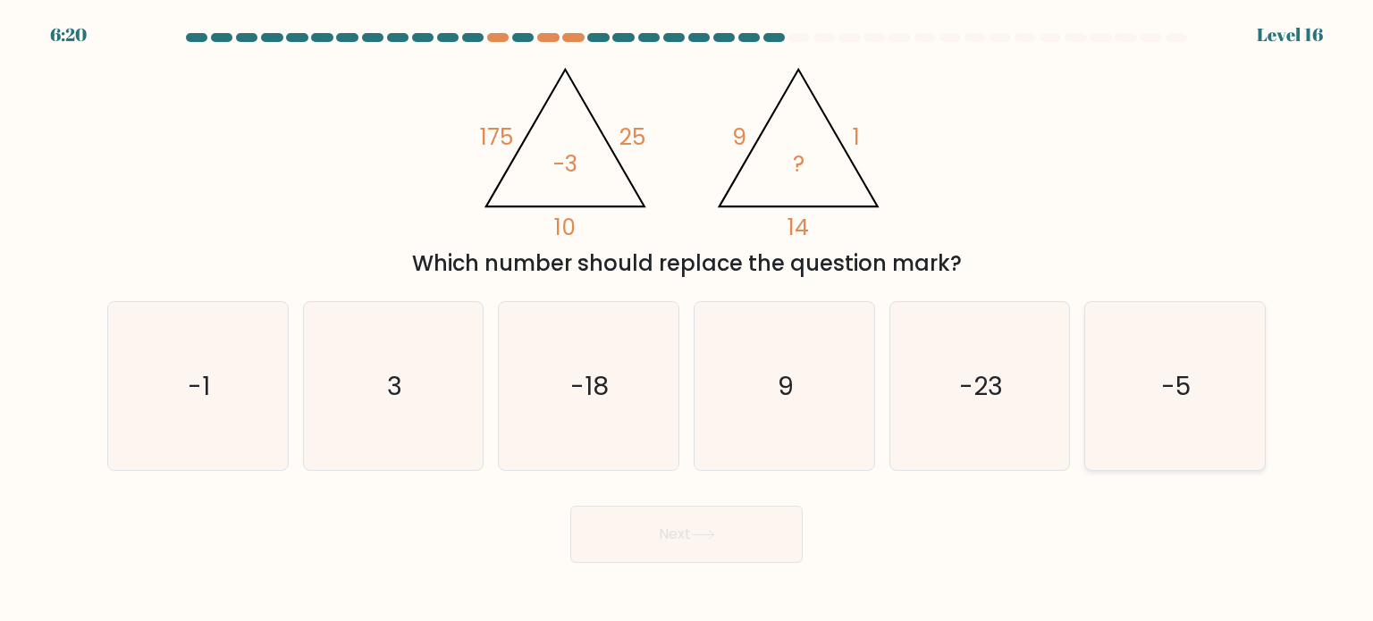
click at [1119, 396] on icon "-5" at bounding box center [1175, 386] width 168 height 168
click at [687, 320] on input "f. -5" at bounding box center [686, 315] width 1 height 9
radio input "true"
click at [713, 549] on button "Next" at bounding box center [686, 534] width 232 height 57
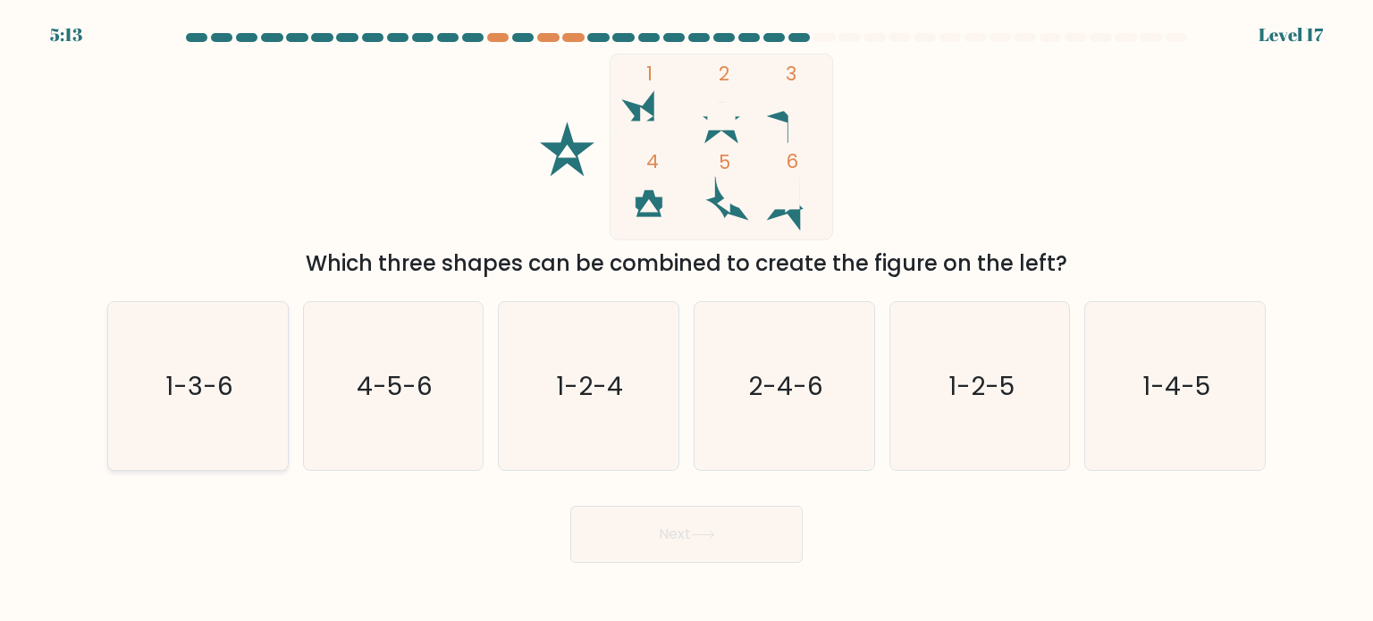
click at [139, 393] on icon "1-3-6" at bounding box center [198, 386] width 168 height 168
click at [686, 320] on input "a. 1-3-6" at bounding box center [686, 315] width 1 height 9
radio input "true"
click at [715, 548] on button "Next" at bounding box center [686, 534] width 232 height 57
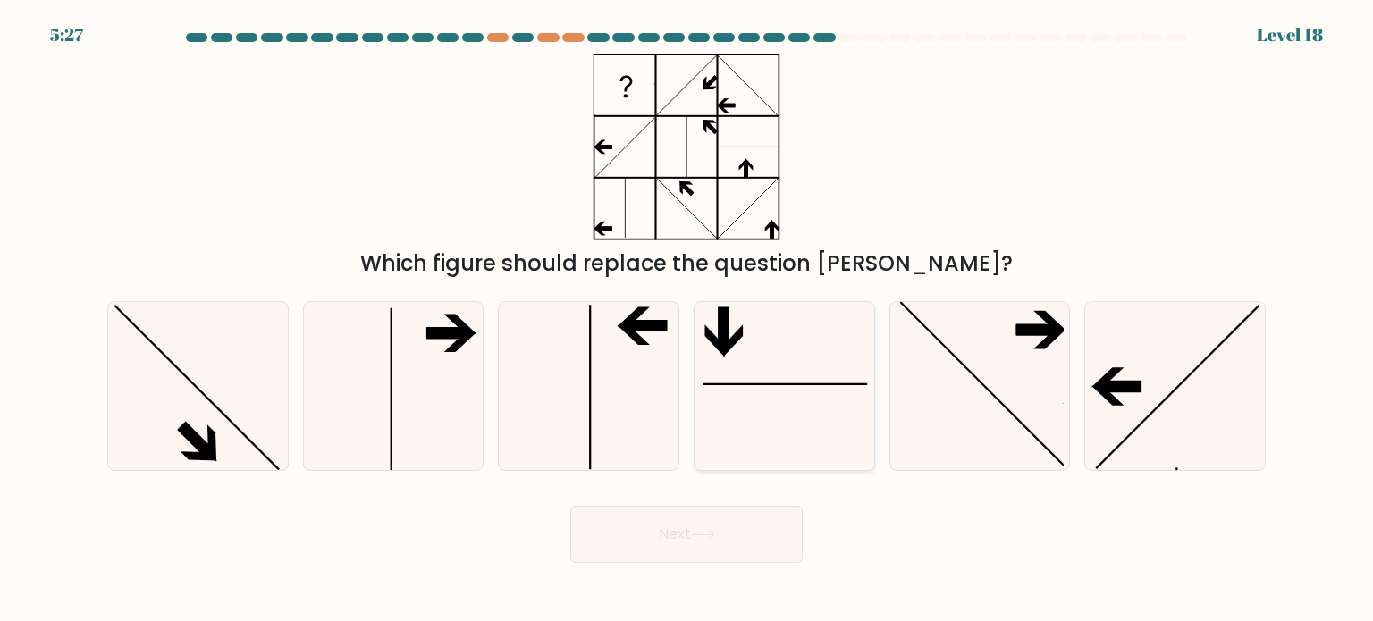
click at [816, 406] on icon at bounding box center [784, 386] width 168 height 168
click at [687, 320] on input "d." at bounding box center [686, 315] width 1 height 9
radio input "true"
click at [740, 546] on button "Next" at bounding box center [686, 534] width 232 height 57
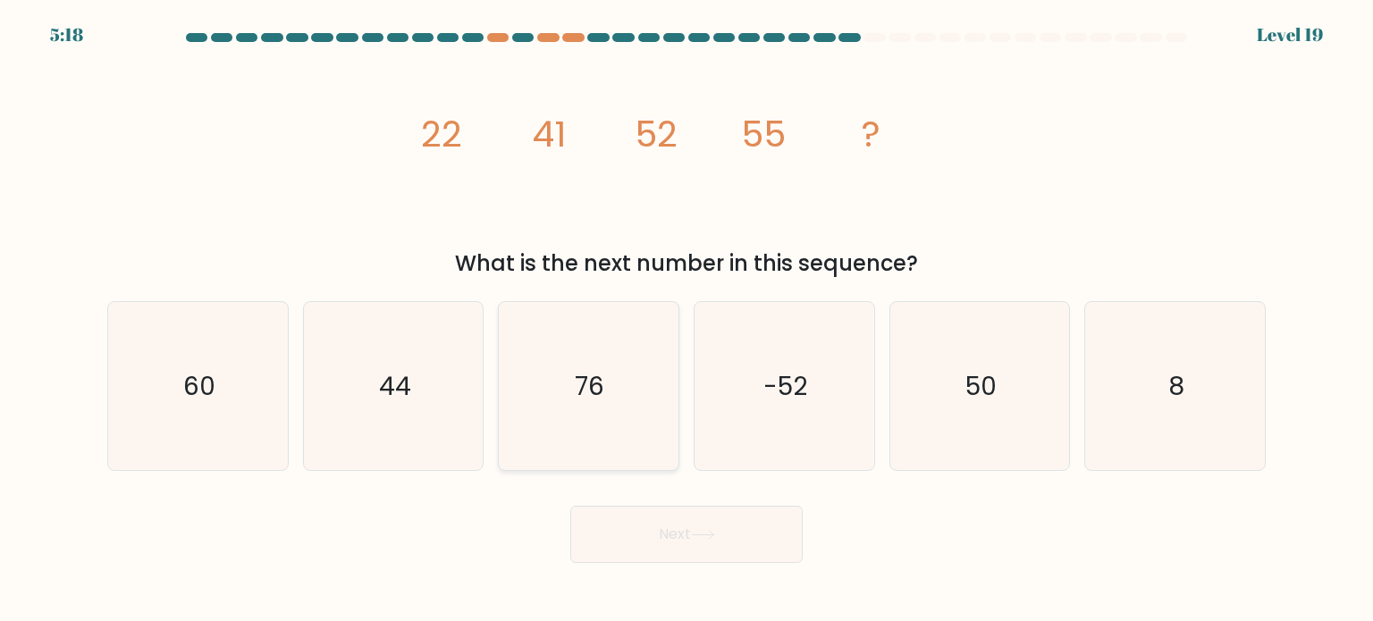
click at [595, 404] on icon "76" at bounding box center [588, 386] width 168 height 168
click at [686, 320] on input "c. 76" at bounding box center [686, 315] width 1 height 9
radio input "true"
click at [682, 562] on button "Next" at bounding box center [686, 534] width 232 height 57
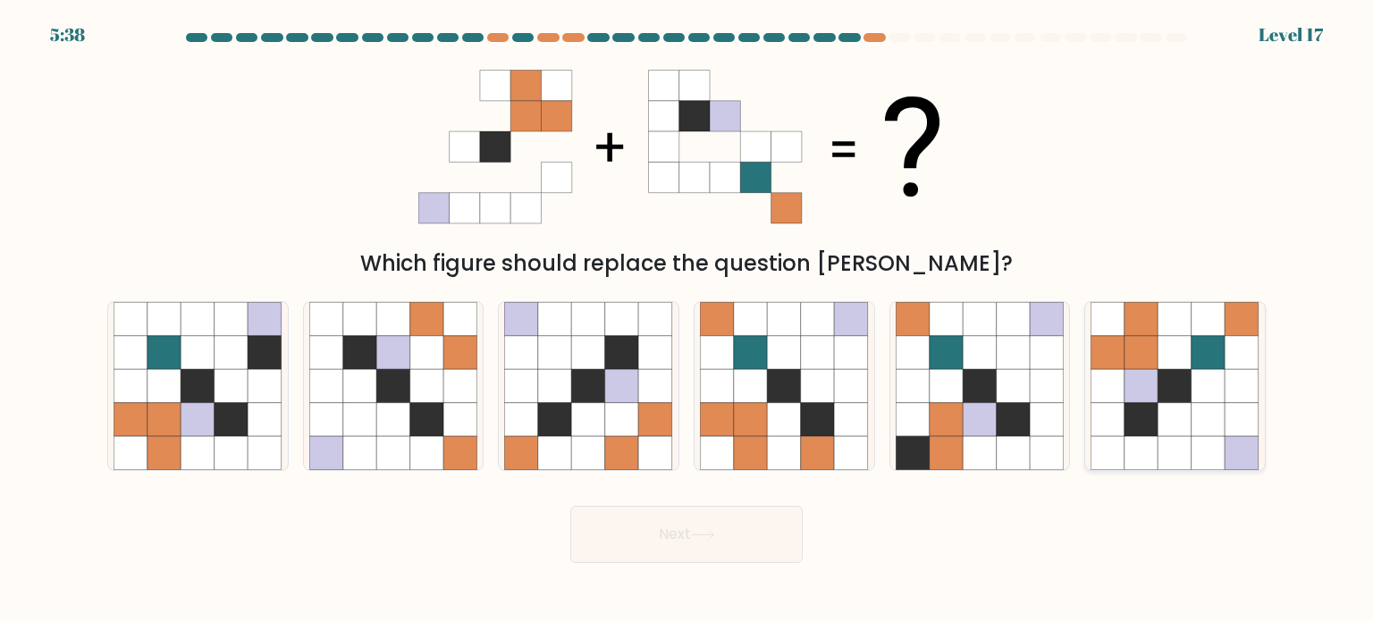
click at [1146, 392] on icon at bounding box center [1141, 386] width 34 height 34
click at [687, 320] on input "f." at bounding box center [686, 315] width 1 height 9
radio input "true"
click at [728, 541] on button "Next" at bounding box center [686, 534] width 232 height 57
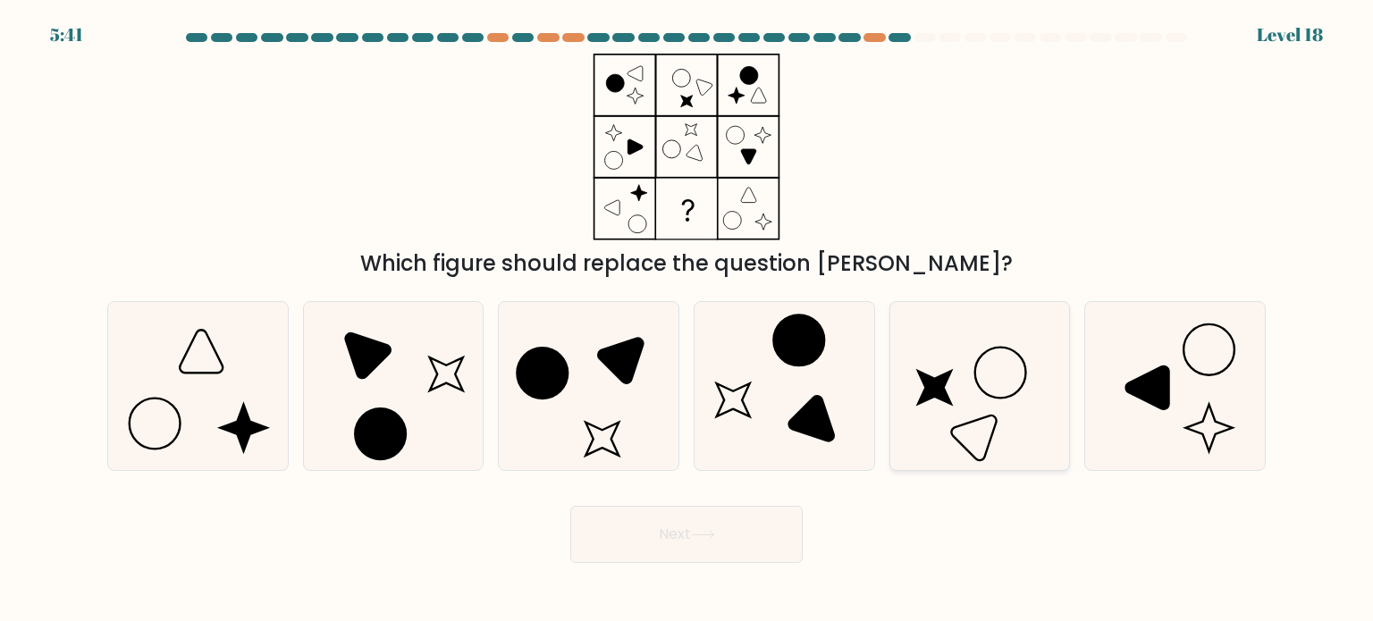
click at [1005, 405] on icon at bounding box center [980, 386] width 168 height 168
click at [687, 320] on input "e." at bounding box center [686, 315] width 1 height 9
radio input "true"
click at [205, 395] on icon at bounding box center [198, 386] width 168 height 168
click at [686, 320] on input "a." at bounding box center [686, 315] width 1 height 9
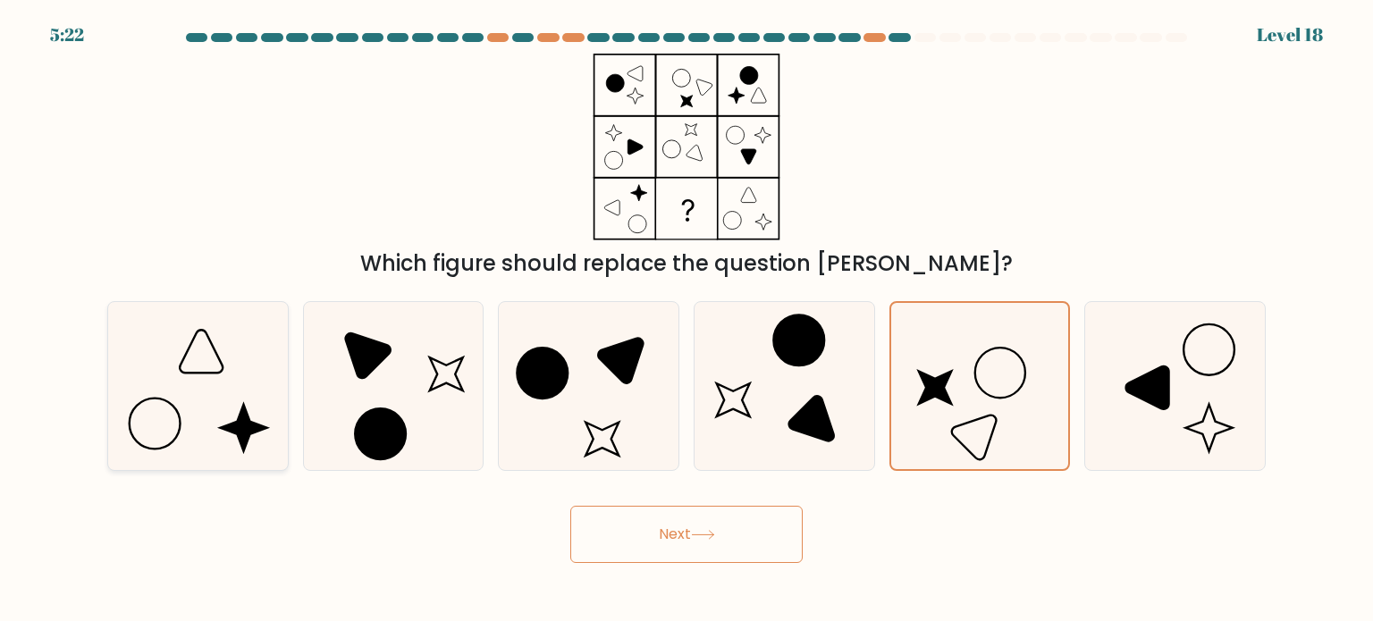
radio input "true"
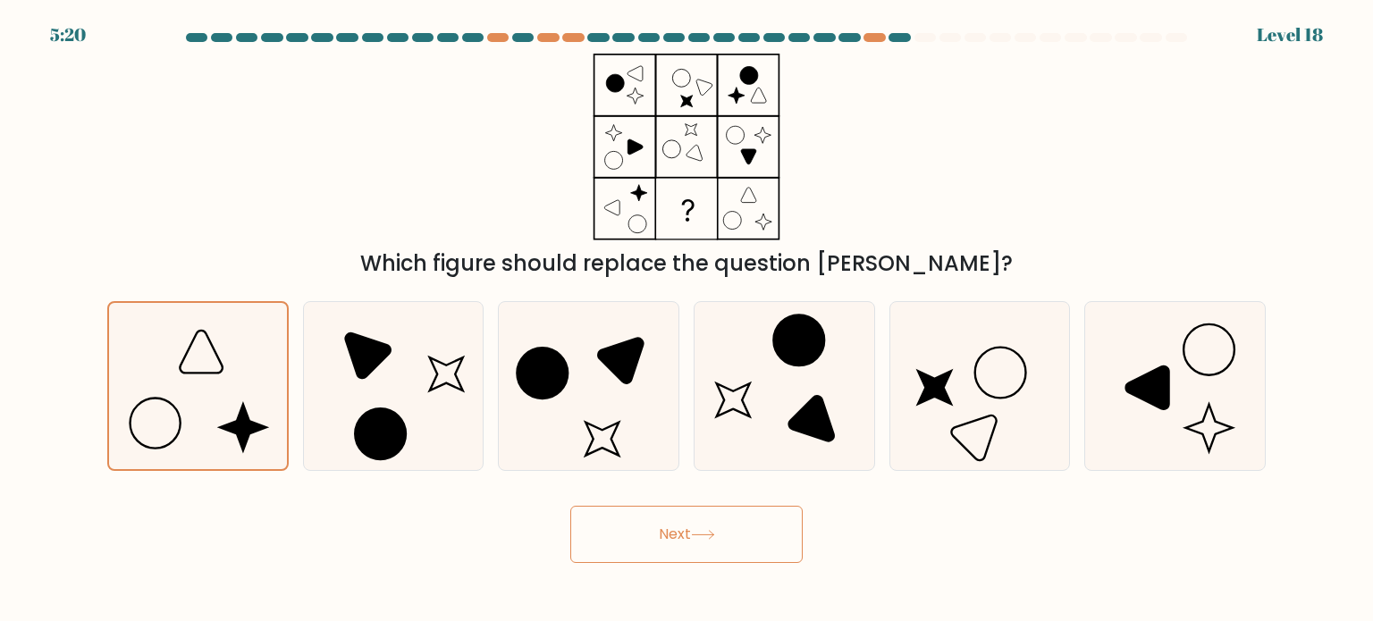
click at [691, 525] on button "Next" at bounding box center [686, 534] width 232 height 57
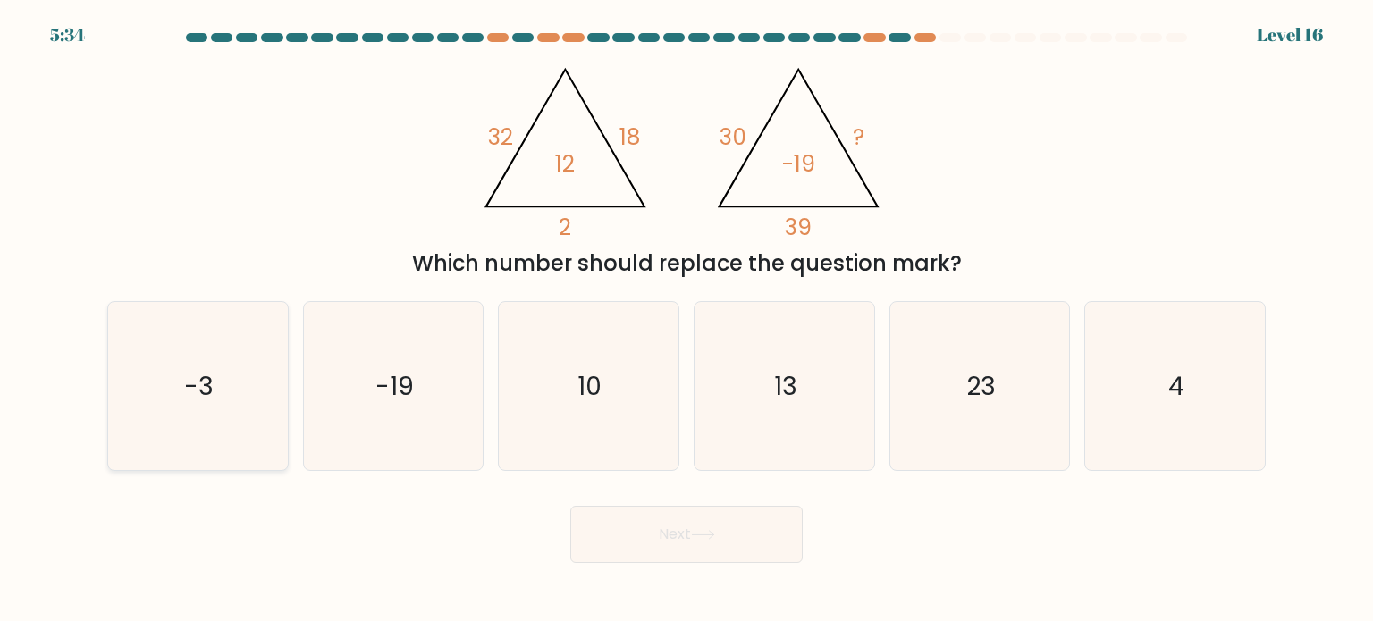
click at [225, 408] on icon "-3" at bounding box center [198, 386] width 168 height 168
click at [686, 320] on input "a. -3" at bounding box center [686, 315] width 1 height 9
radio input "true"
click at [747, 537] on button "Next" at bounding box center [686, 534] width 232 height 57
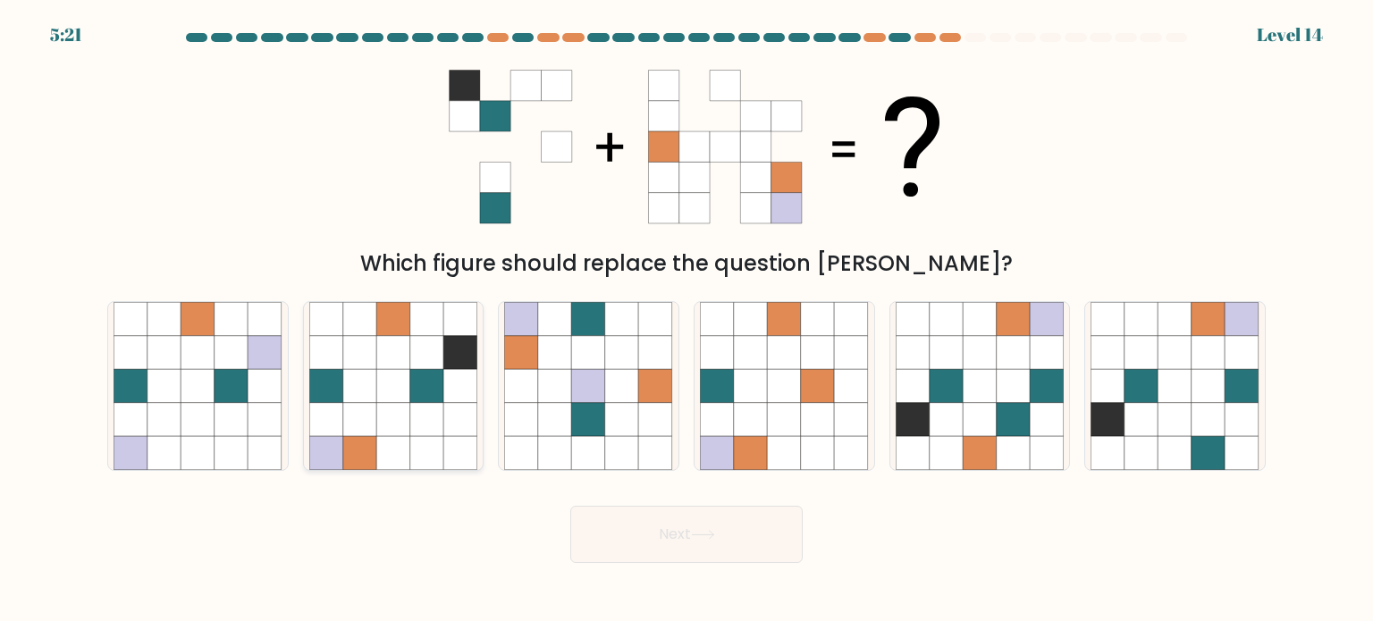
click at [447, 422] on icon at bounding box center [460, 419] width 34 height 34
click at [686, 320] on input "b." at bounding box center [686, 315] width 1 height 9
radio input "true"
click at [666, 538] on button "Next" at bounding box center [686, 534] width 232 height 57
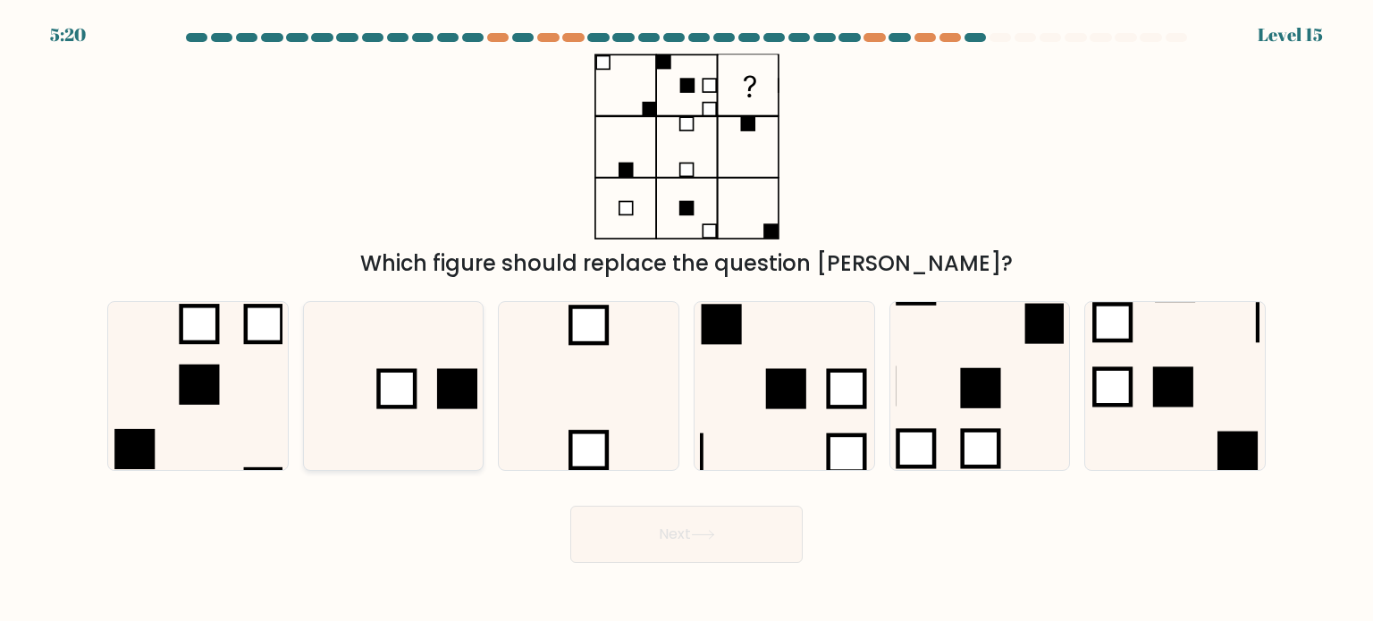
click at [424, 400] on icon at bounding box center [393, 386] width 168 height 168
click at [686, 320] on input "b." at bounding box center [686, 315] width 1 height 9
radio input "true"
click at [694, 527] on button "Next" at bounding box center [686, 534] width 232 height 57
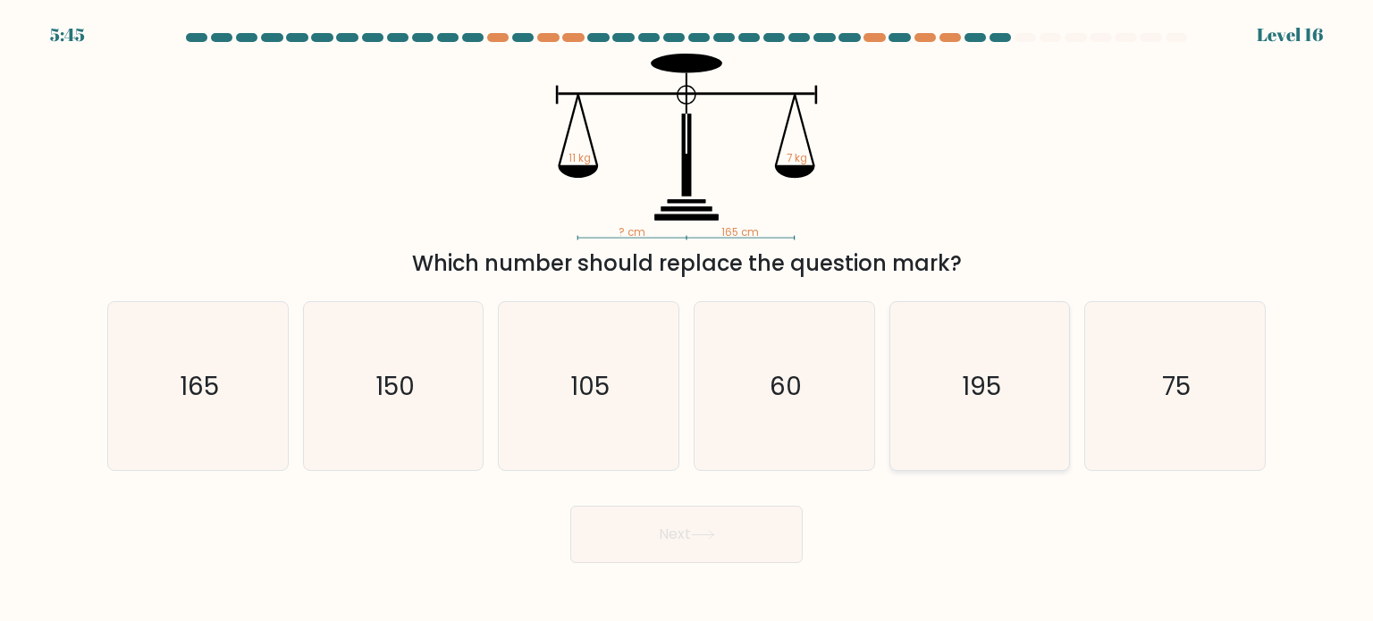
click at [1024, 400] on icon "195" at bounding box center [980, 386] width 168 height 168
click at [687, 320] on input "e. 195" at bounding box center [686, 315] width 1 height 9
radio input "true"
click at [571, 401] on text "105" at bounding box center [590, 385] width 39 height 36
click at [686, 320] on input "c. 105" at bounding box center [686, 315] width 1 height 9
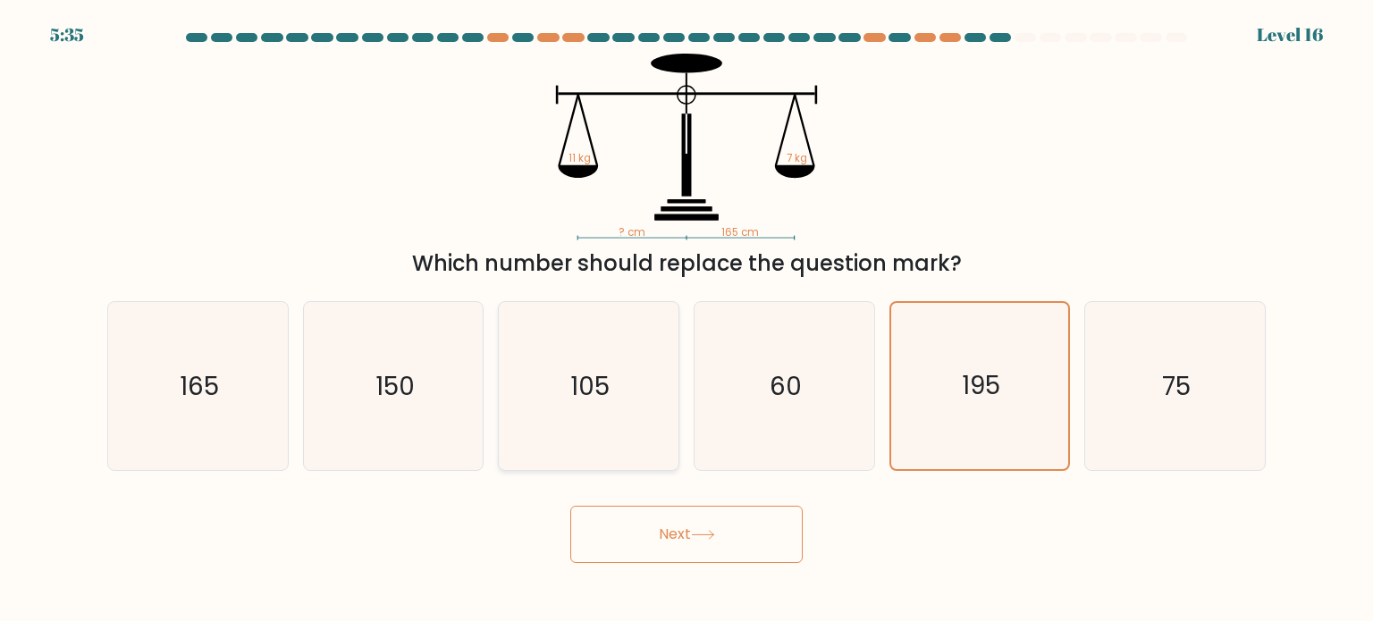
radio input "true"
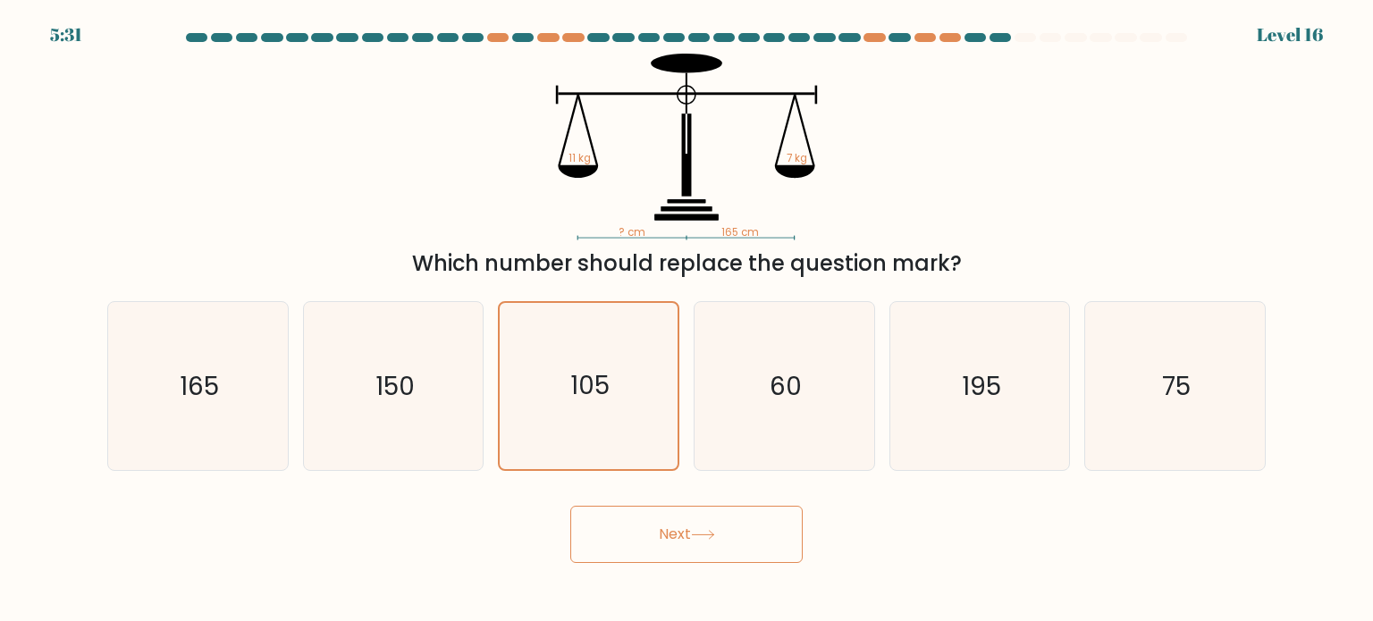
click at [695, 550] on button "Next" at bounding box center [686, 534] width 232 height 57
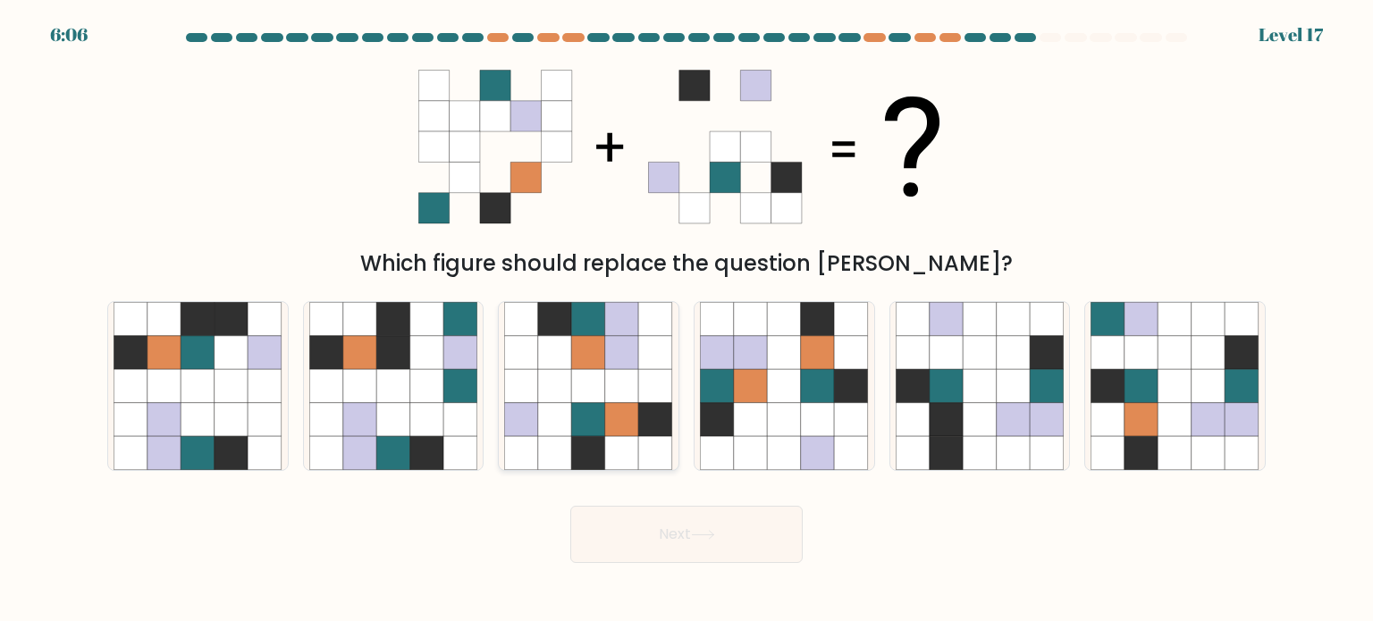
click at [625, 414] on icon at bounding box center [622, 419] width 34 height 34
click at [686, 320] on input "c." at bounding box center [686, 315] width 1 height 9
radio input "true"
click at [740, 394] on icon at bounding box center [751, 386] width 34 height 34
click at [687, 320] on input "d." at bounding box center [686, 315] width 1 height 9
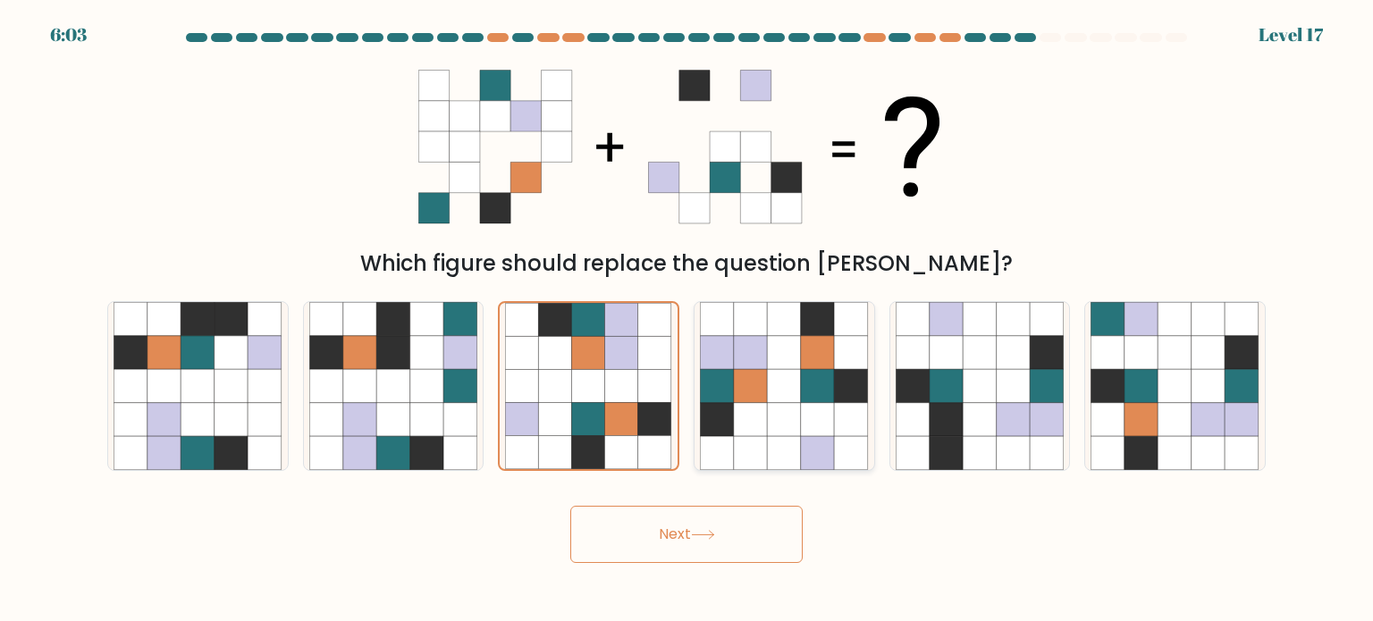
radio input "true"
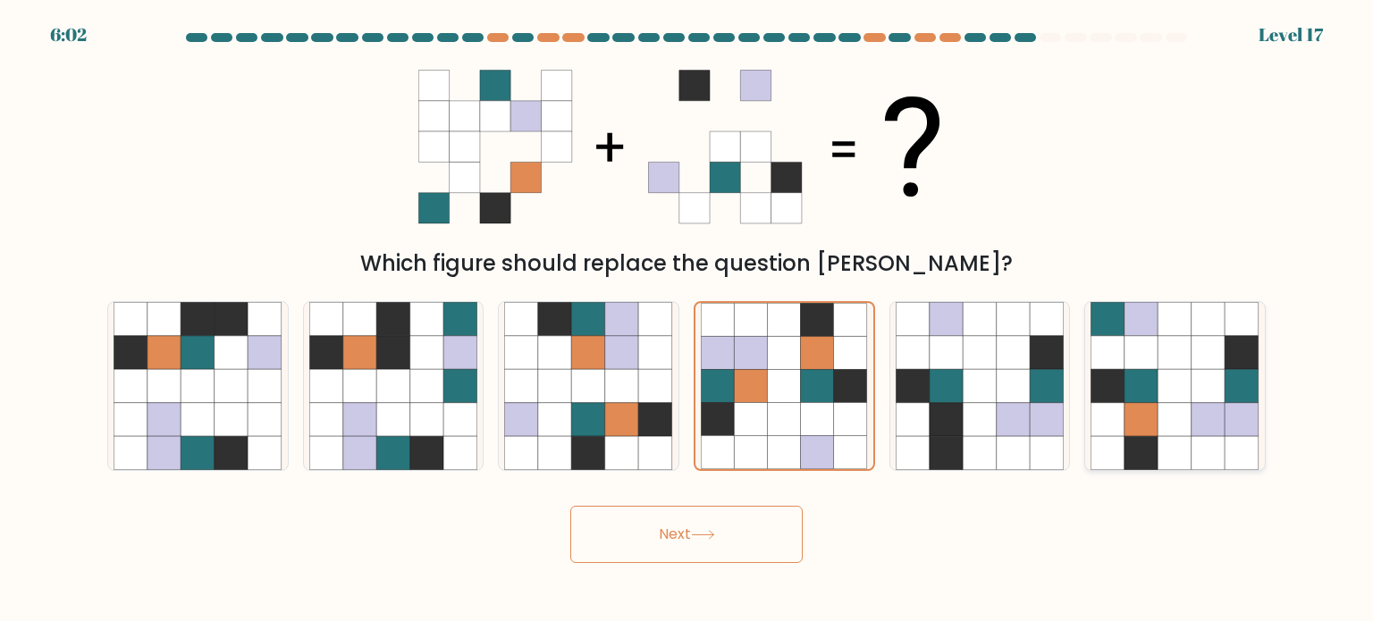
click at [1226, 358] on icon at bounding box center [1242, 352] width 34 height 34
click at [687, 320] on input "f." at bounding box center [686, 315] width 1 height 9
radio input "true"
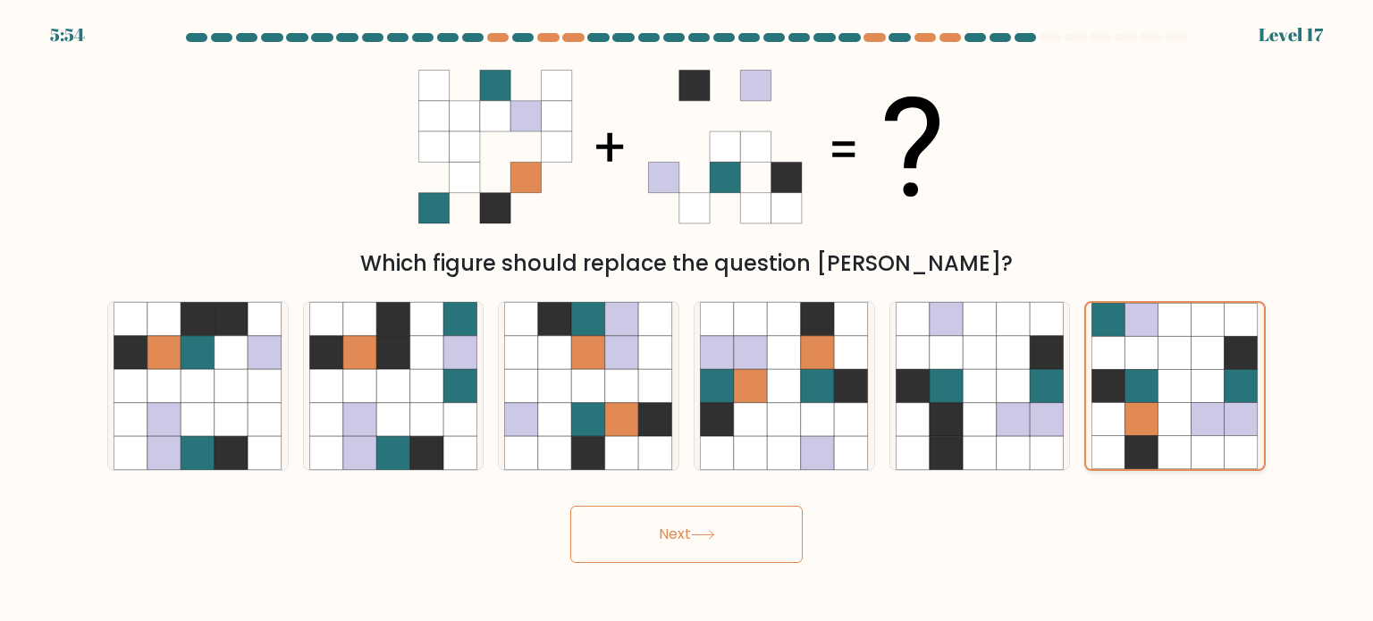
click at [1174, 402] on icon at bounding box center [1174, 385] width 33 height 33
click at [687, 320] on input "f." at bounding box center [686, 315] width 1 height 9
click at [737, 543] on button "Next" at bounding box center [686, 534] width 232 height 57
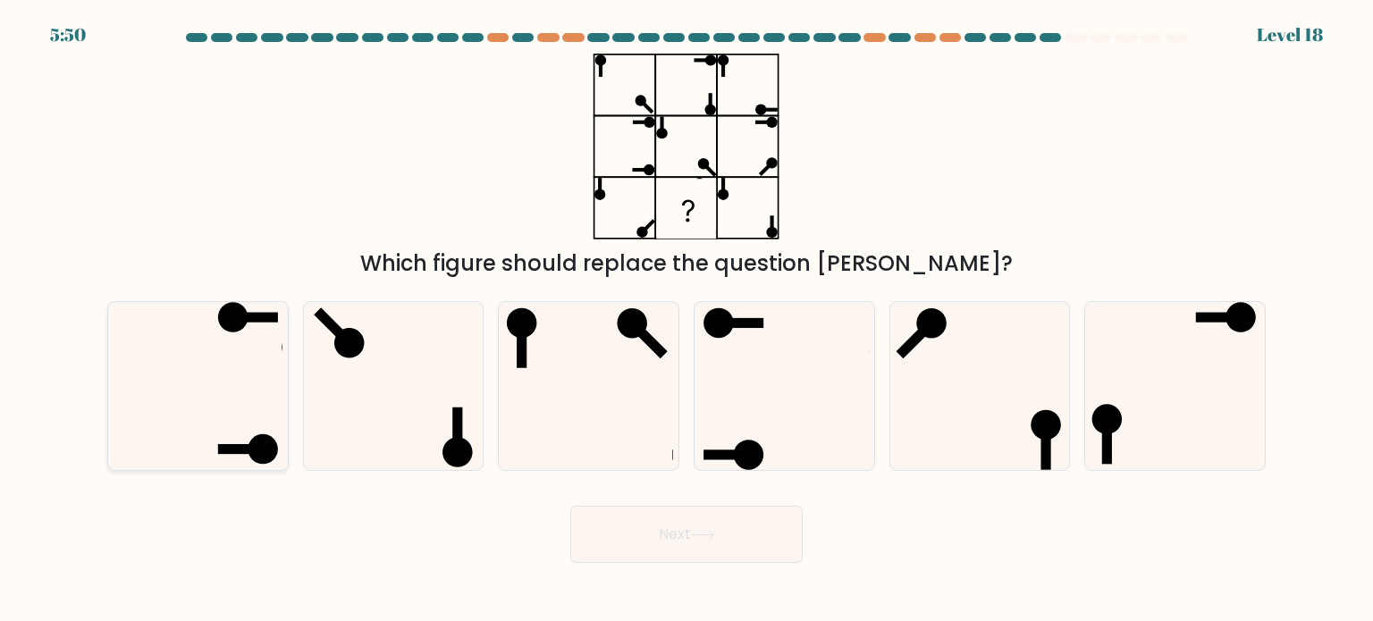
click at [250, 375] on icon at bounding box center [198, 386] width 168 height 168
click at [686, 320] on input "a." at bounding box center [686, 315] width 1 height 9
radio input "true"
click at [791, 421] on icon at bounding box center [784, 386] width 168 height 168
click at [687, 320] on input "d." at bounding box center [686, 315] width 1 height 9
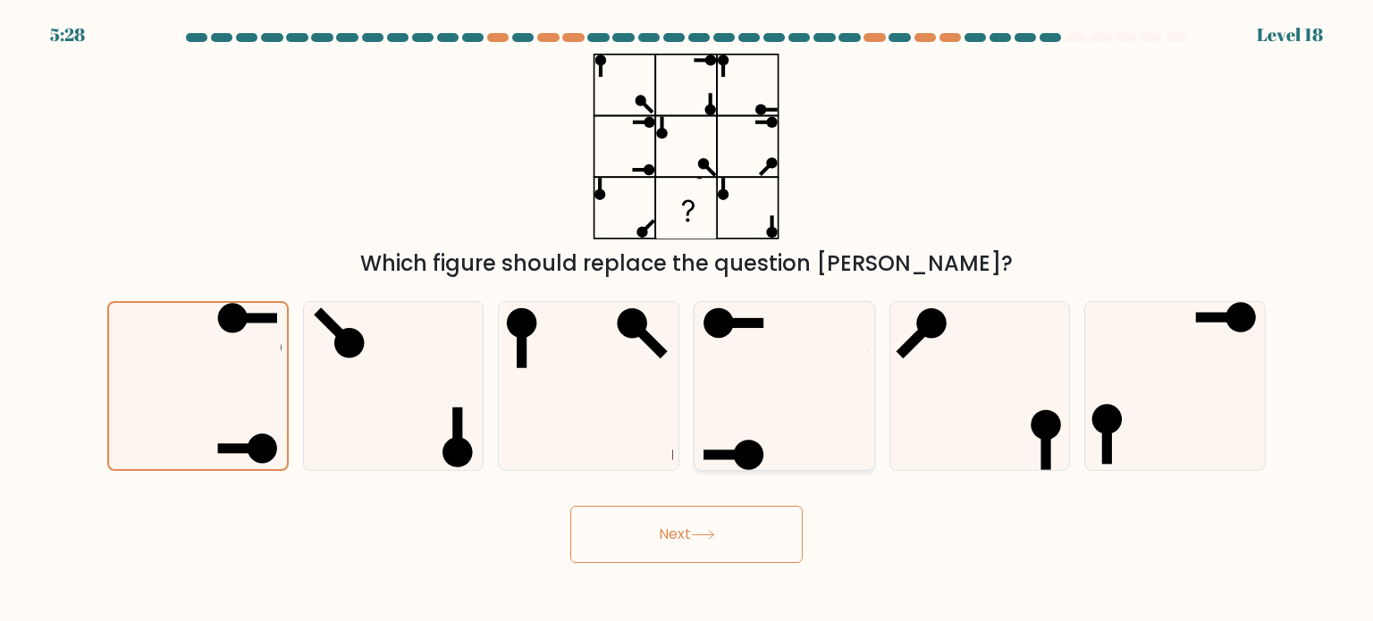
radio input "true"
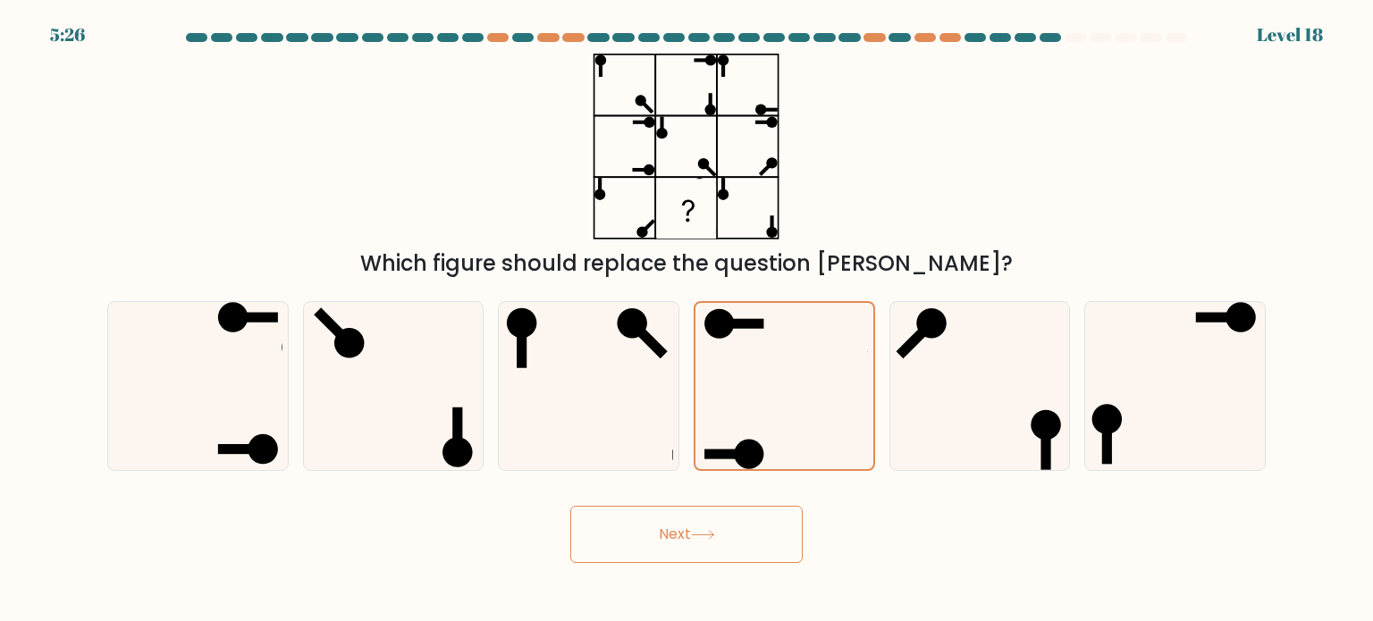
click at [715, 535] on icon at bounding box center [703, 535] width 24 height 10
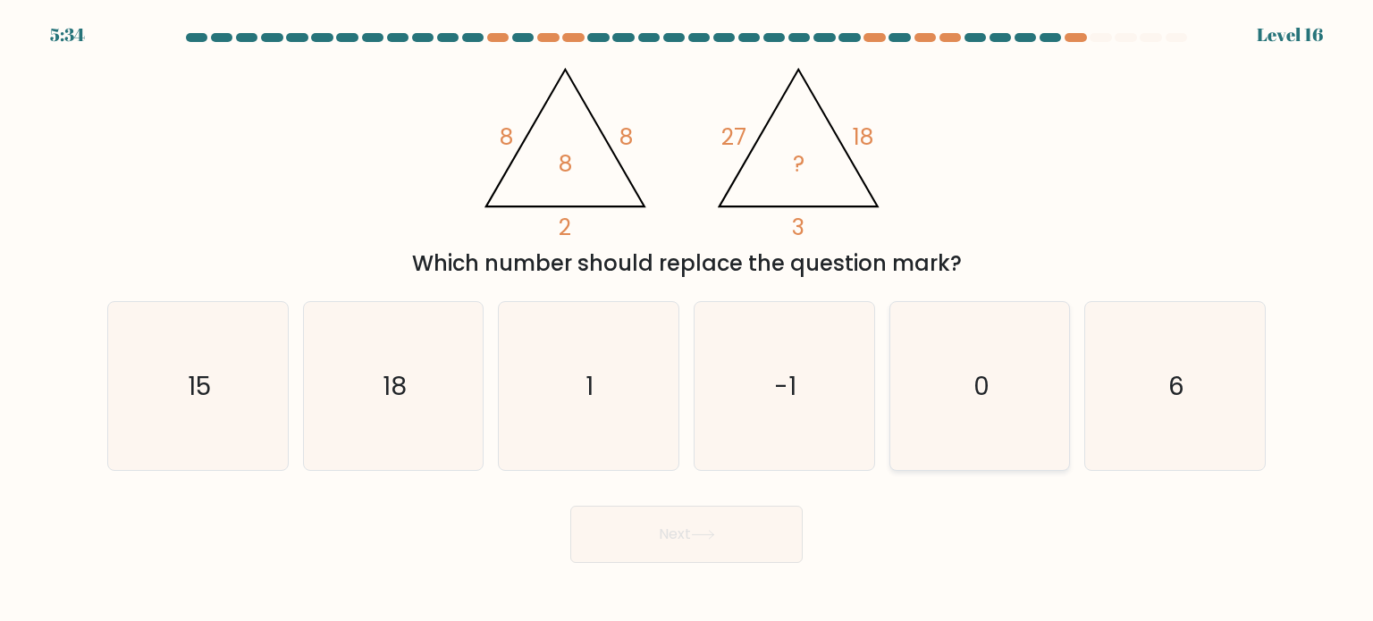
click at [993, 377] on icon "0" at bounding box center [980, 386] width 168 height 168
click at [687, 320] on input "e. 0" at bounding box center [686, 315] width 1 height 9
radio input "true"
click at [435, 364] on icon "18" at bounding box center [393, 386] width 168 height 168
click at [686, 320] on input "b. 18" at bounding box center [686, 315] width 1 height 9
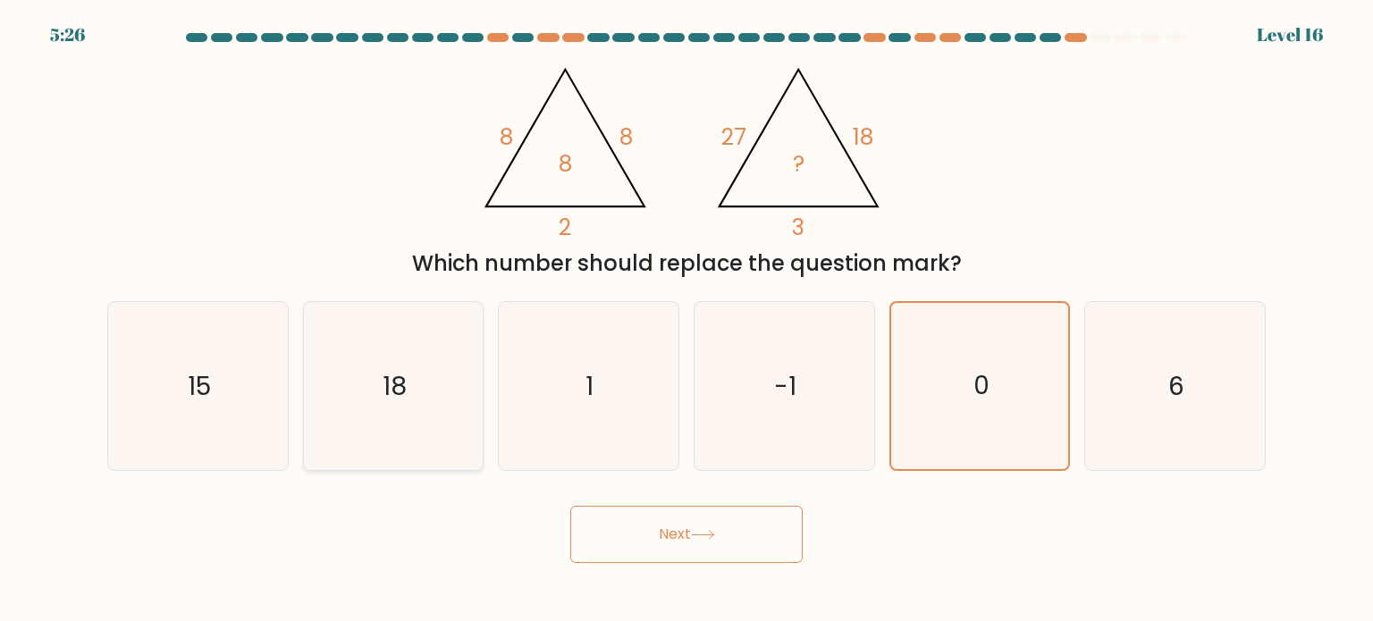
radio input "true"
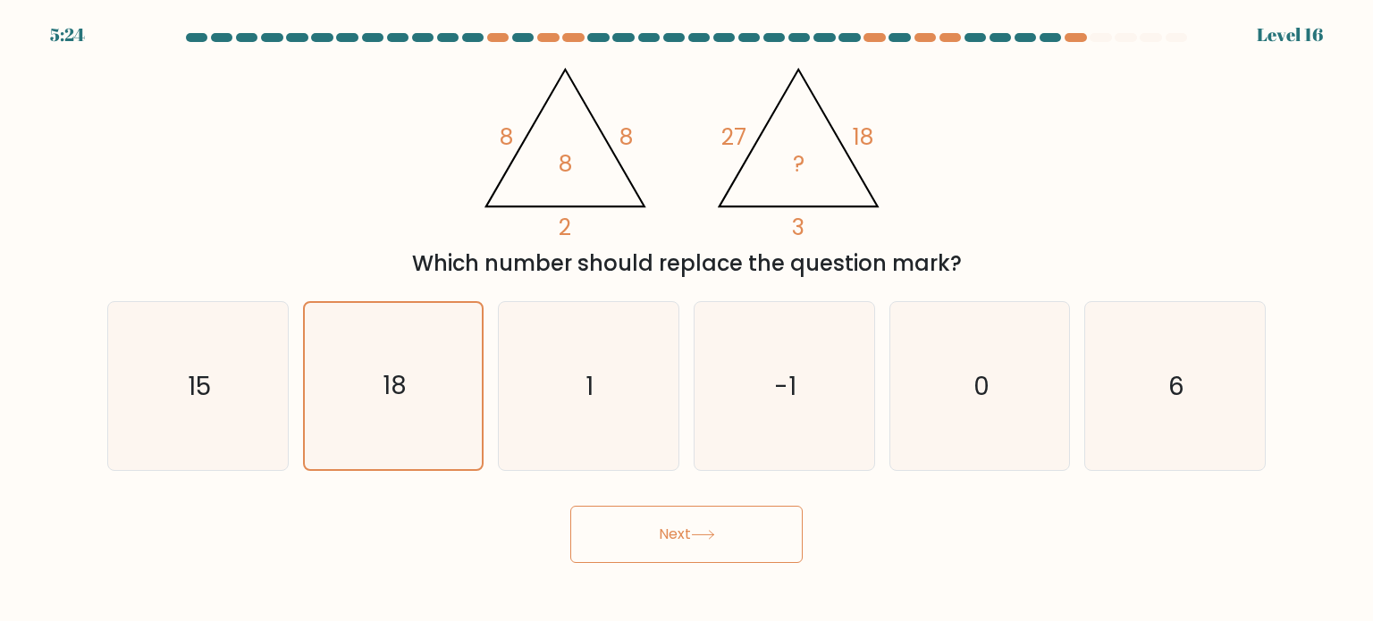
click at [712, 517] on button "Next" at bounding box center [686, 534] width 232 height 57
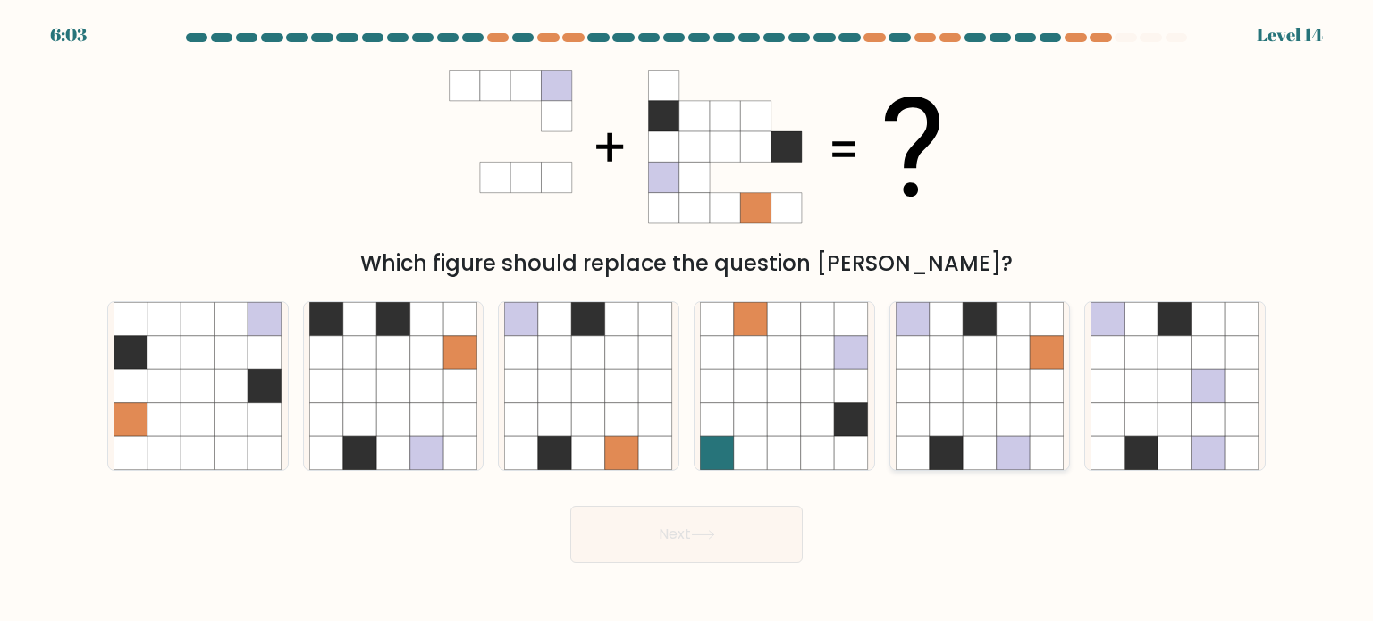
click at [969, 408] on icon at bounding box center [980, 419] width 34 height 34
click at [687, 320] on input "e." at bounding box center [686, 315] width 1 height 9
radio input "true"
click at [665, 551] on button "Next" at bounding box center [686, 534] width 232 height 57
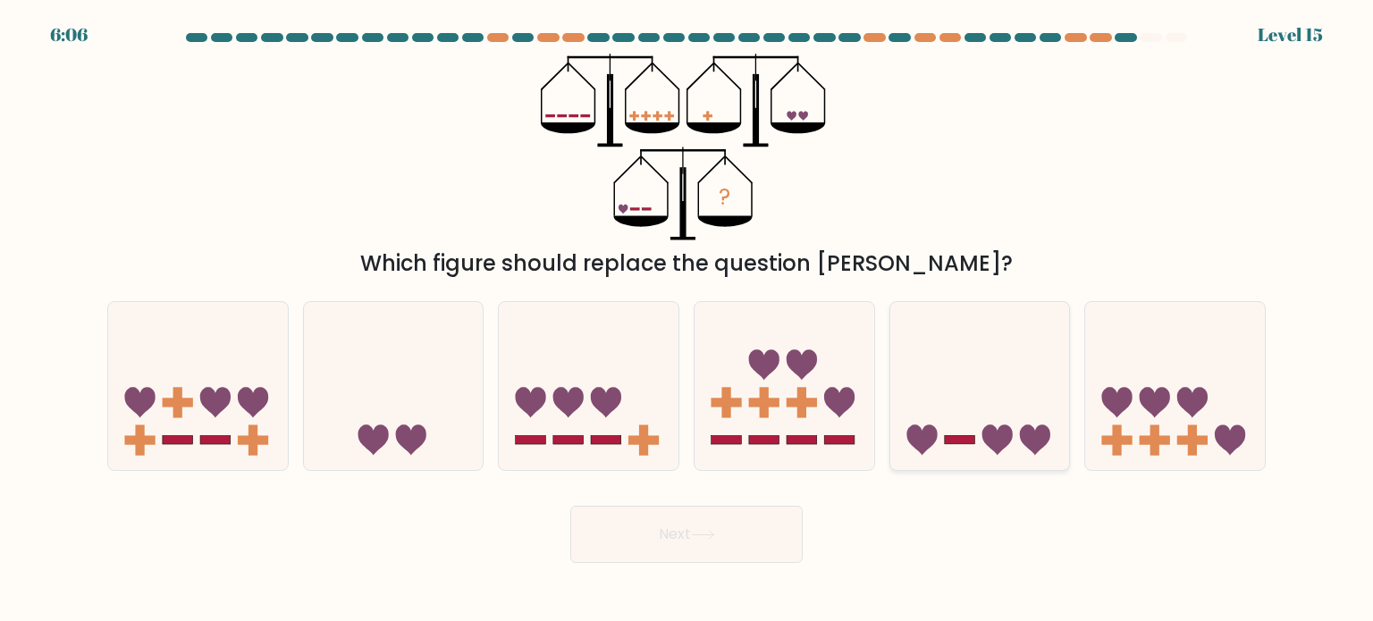
click at [985, 400] on icon at bounding box center [980, 386] width 180 height 148
click at [687, 320] on input "e." at bounding box center [686, 315] width 1 height 9
radio input "true"
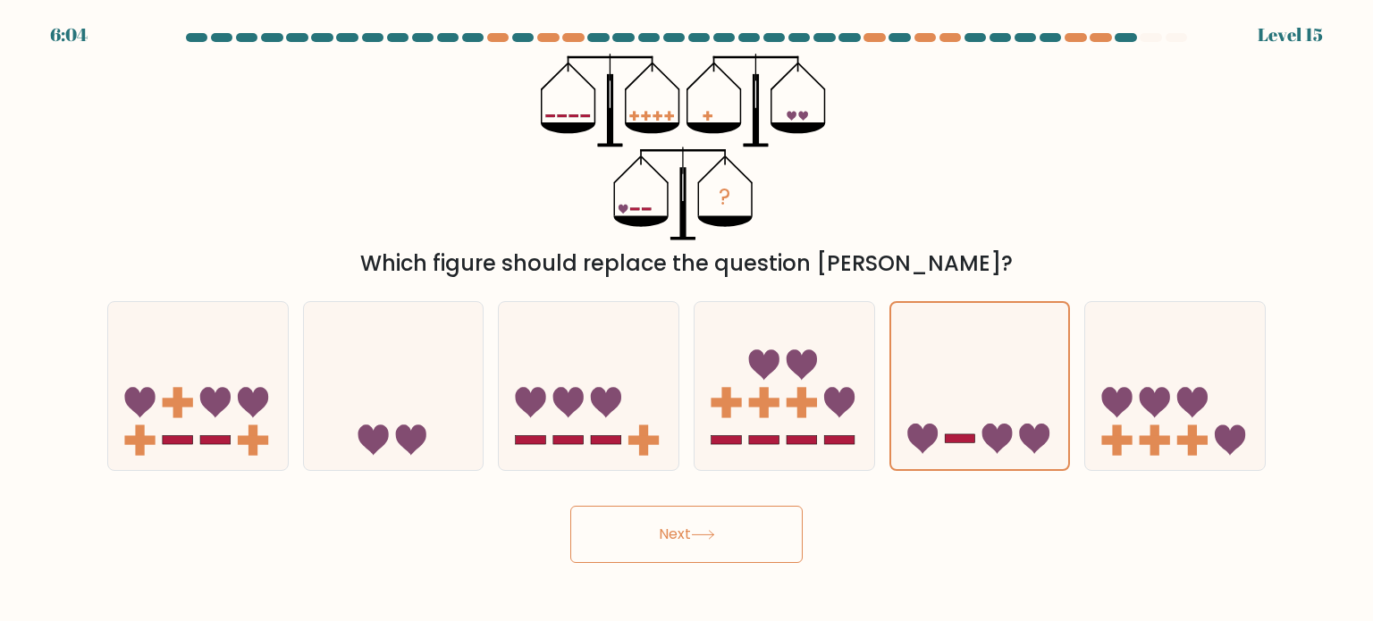
click at [719, 543] on button "Next" at bounding box center [686, 534] width 232 height 57
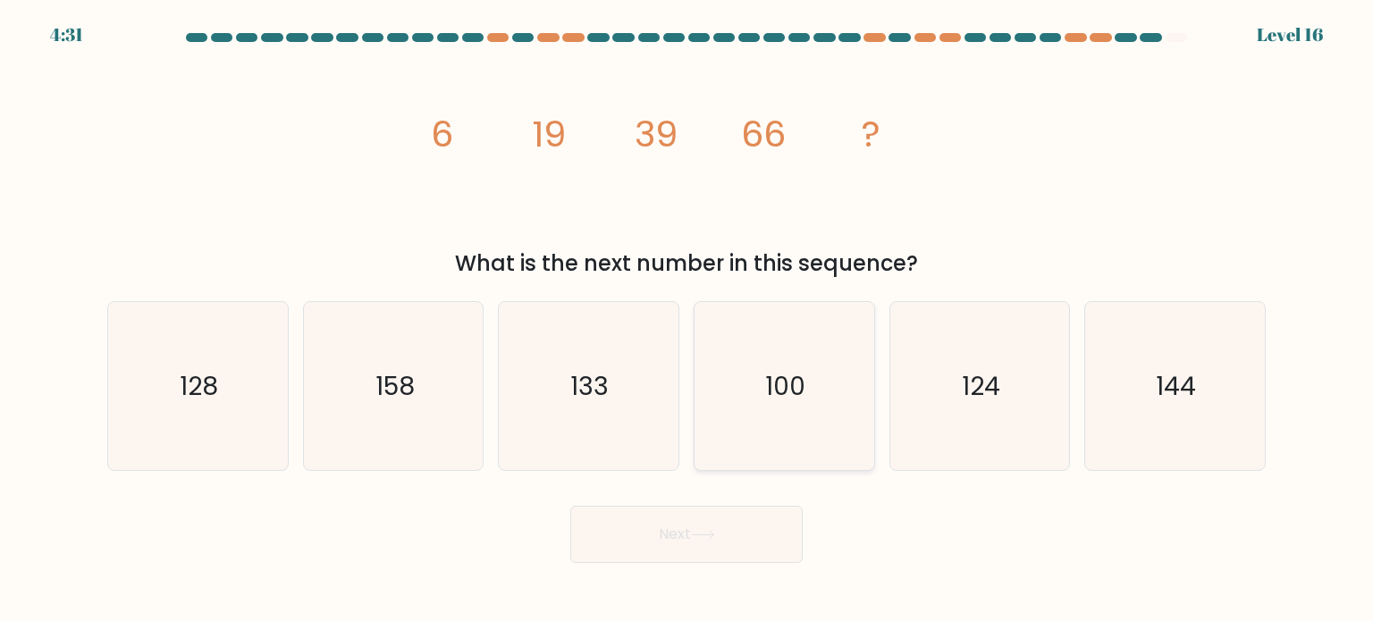
click at [823, 353] on icon "100" at bounding box center [784, 386] width 168 height 168
click at [687, 320] on input "d. 100" at bounding box center [686, 315] width 1 height 9
radio input "true"
click at [733, 535] on button "Next" at bounding box center [686, 534] width 232 height 57
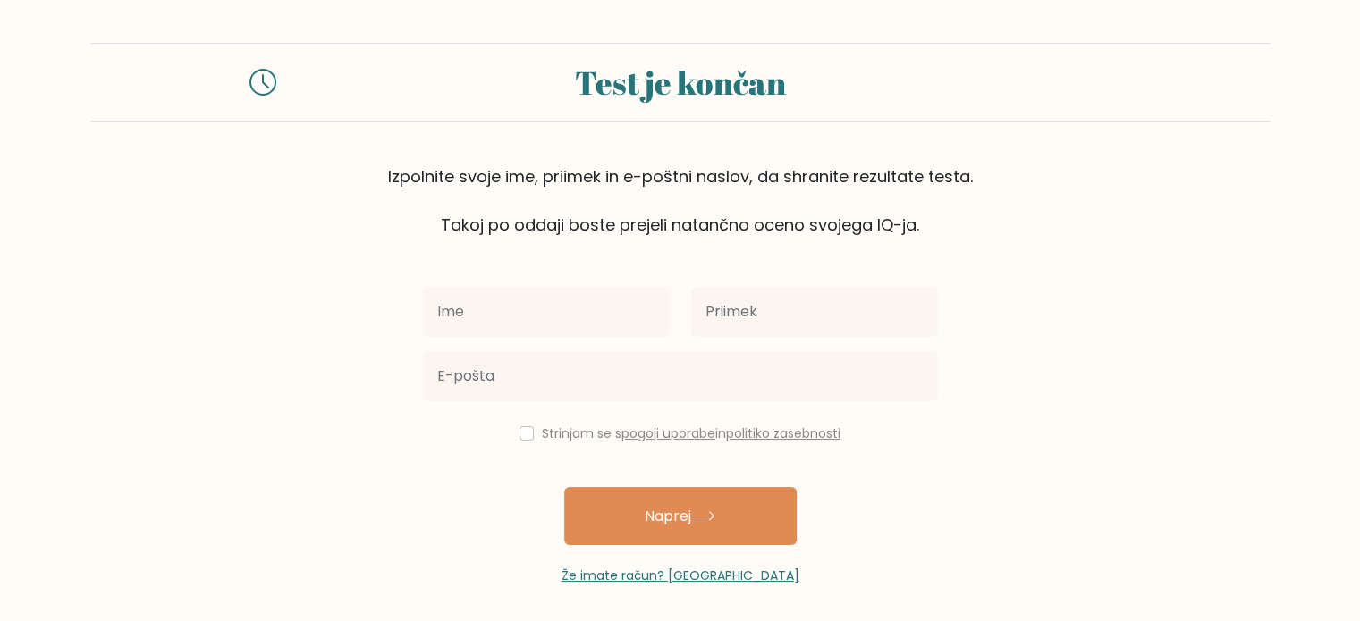
click at [483, 303] on input "text" at bounding box center [546, 312] width 247 height 50
type input "[PERSON_NAME]"
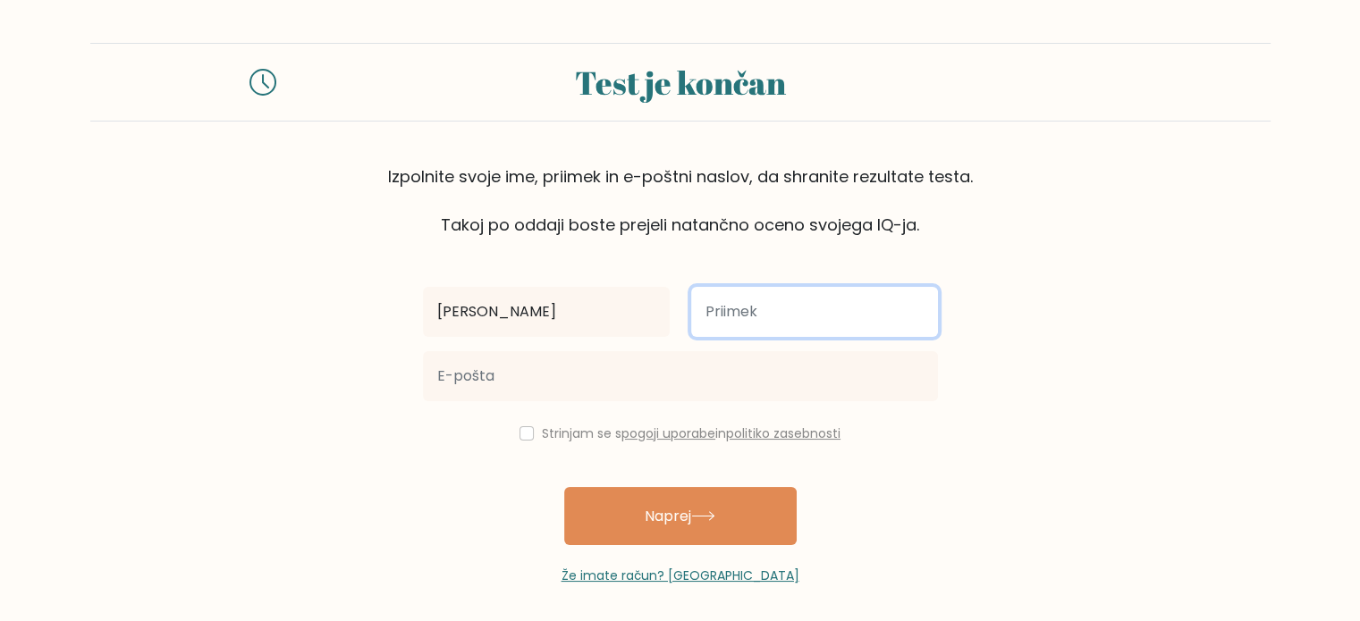
click at [706, 312] on input "text" at bounding box center [814, 312] width 247 height 50
type input "Fantulin"
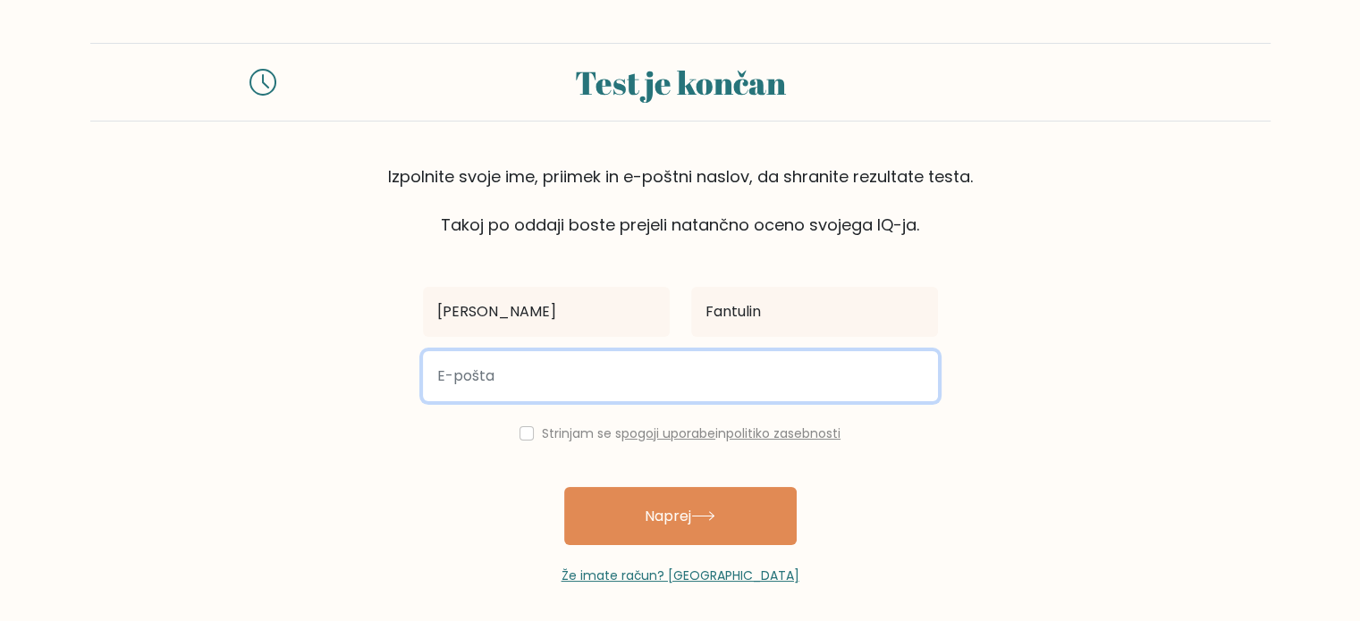
click at [460, 376] on input "email" at bounding box center [680, 376] width 515 height 50
paste input "98221057@student.upr.si"
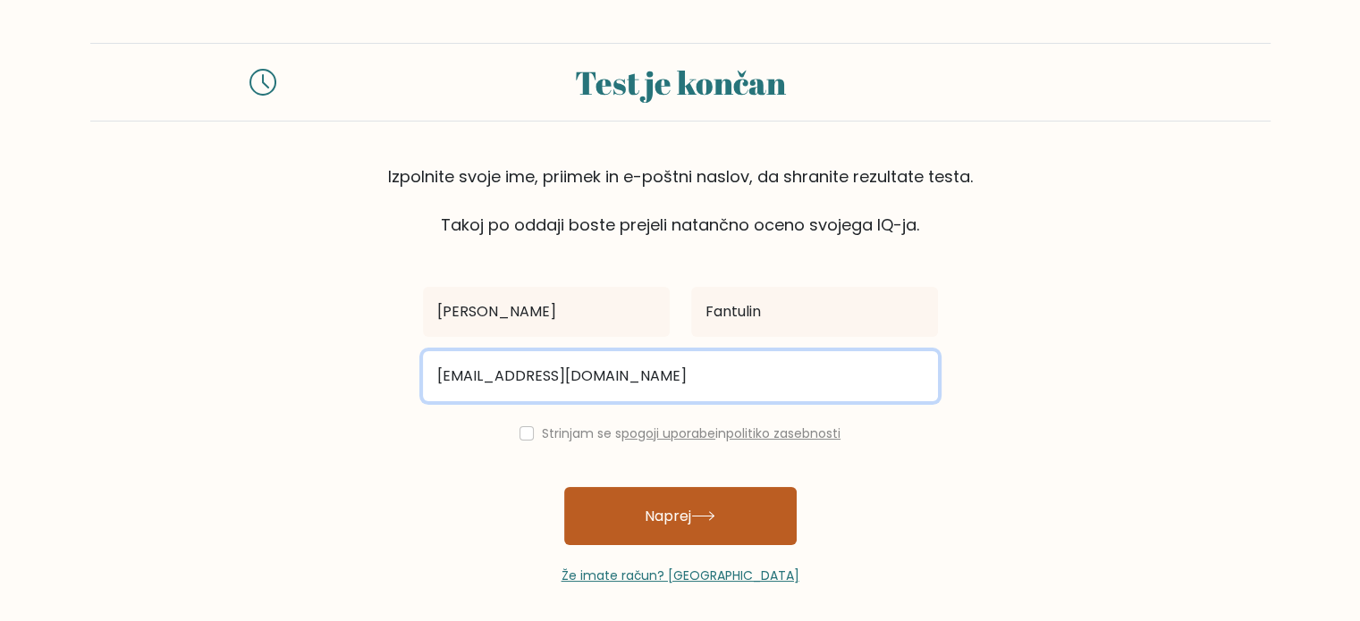
type input "98221057@student.upr.si"
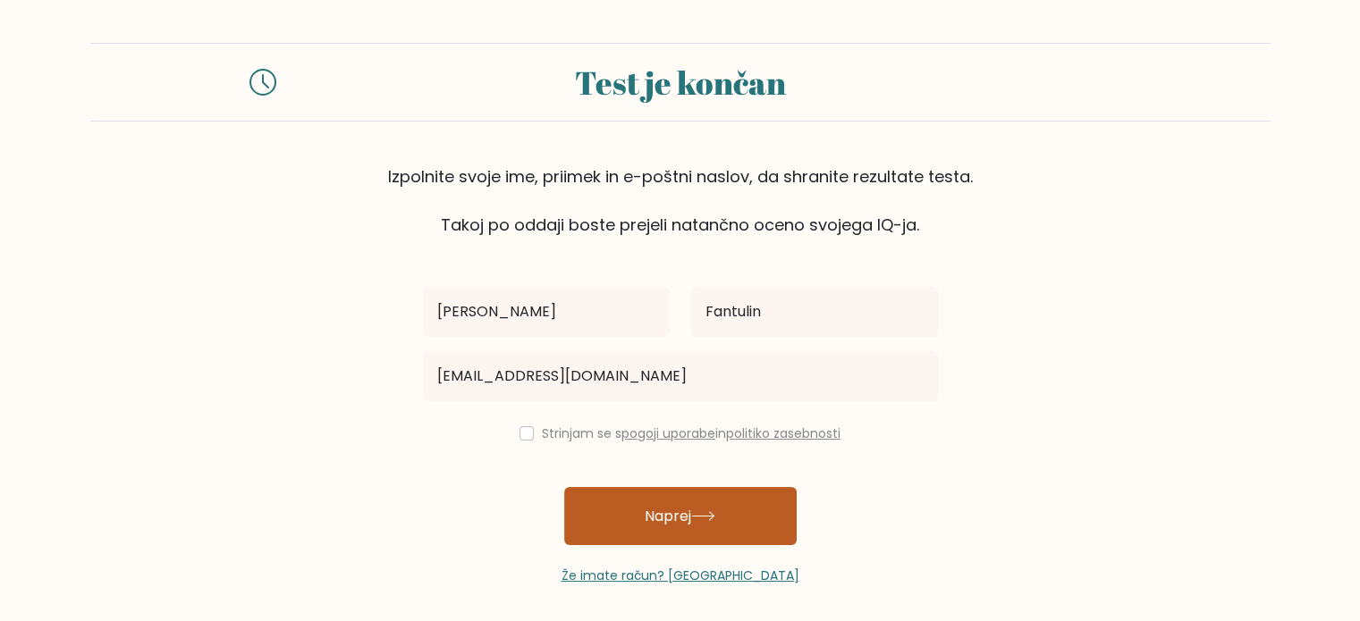
click at [661, 510] on font "Naprej" at bounding box center [667, 516] width 46 height 21
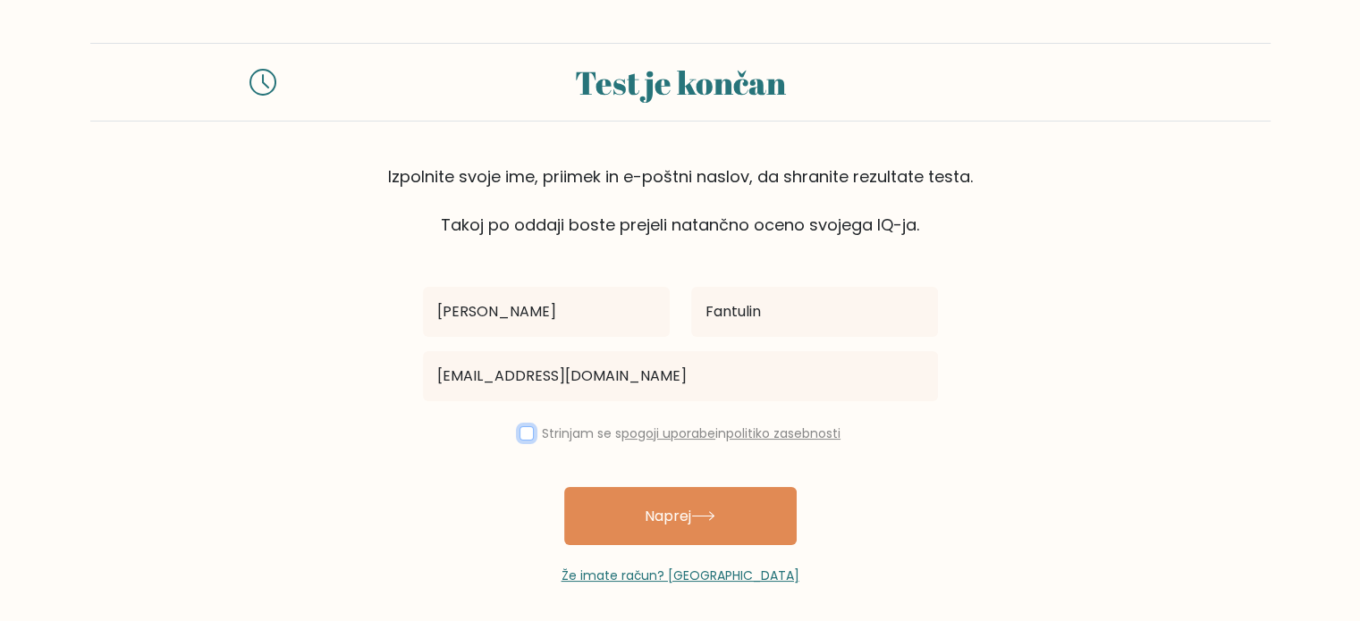
click at [519, 433] on input "checkbox" at bounding box center [526, 433] width 14 height 14
checkbox input "true"
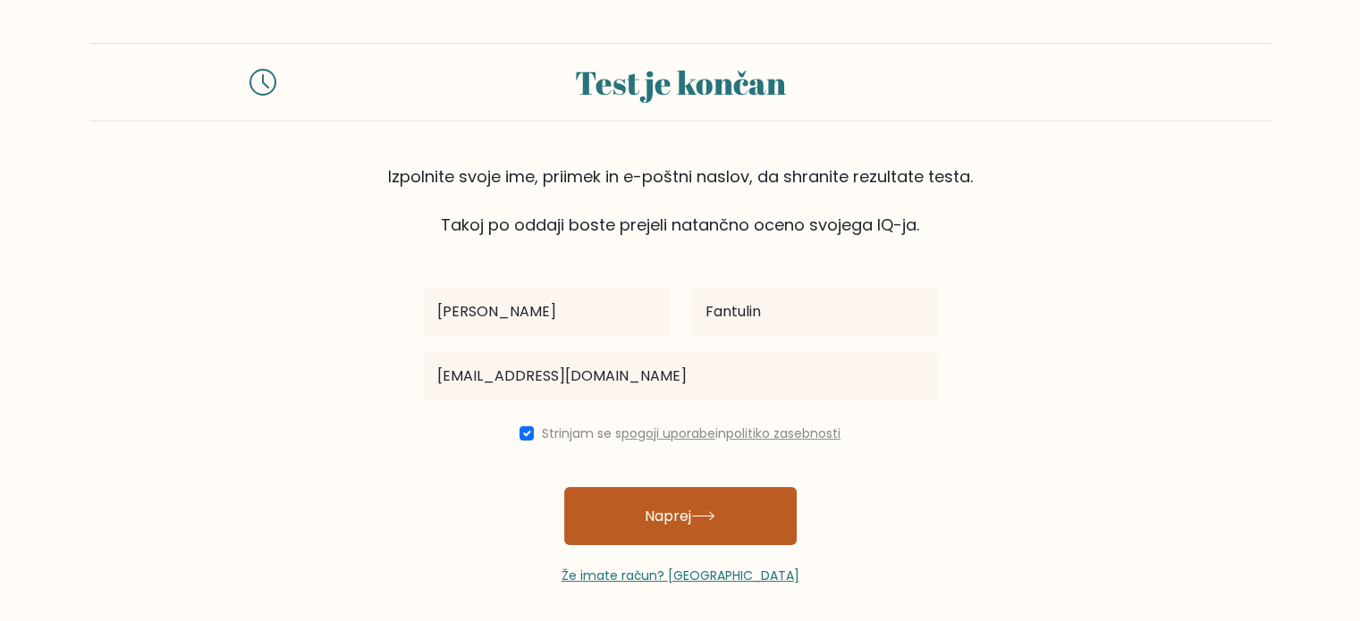
click at [678, 511] on font "Naprej" at bounding box center [667, 516] width 46 height 21
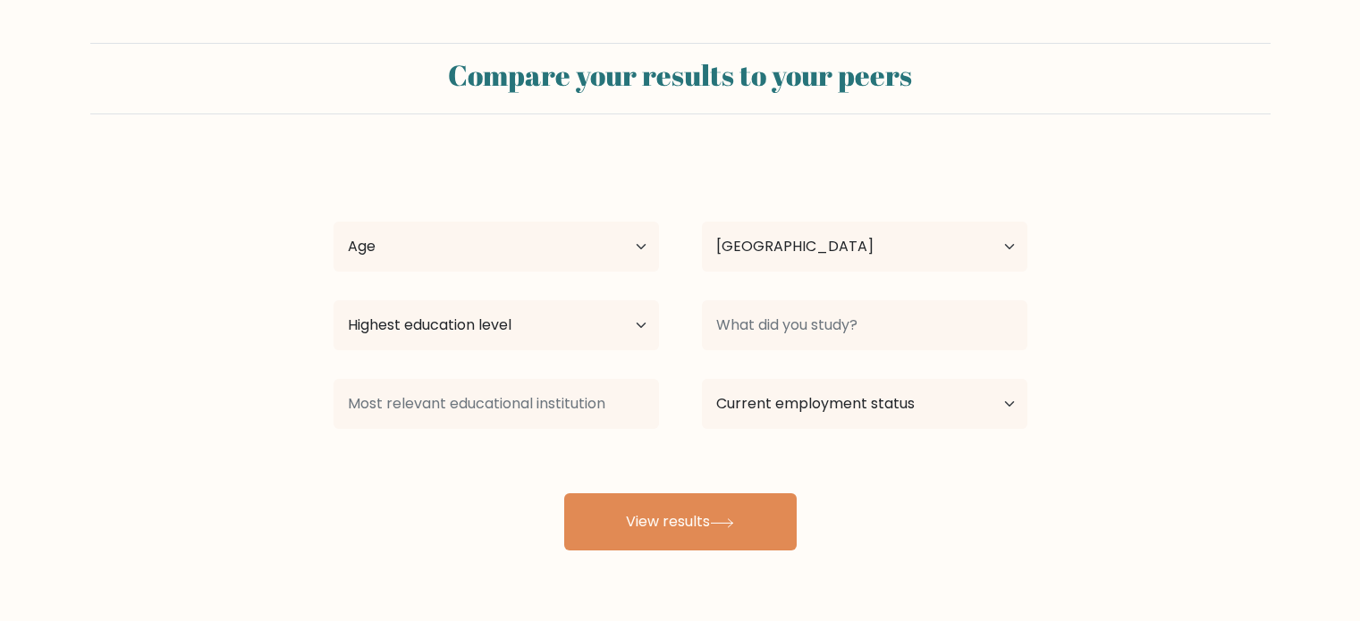
select select "SI"
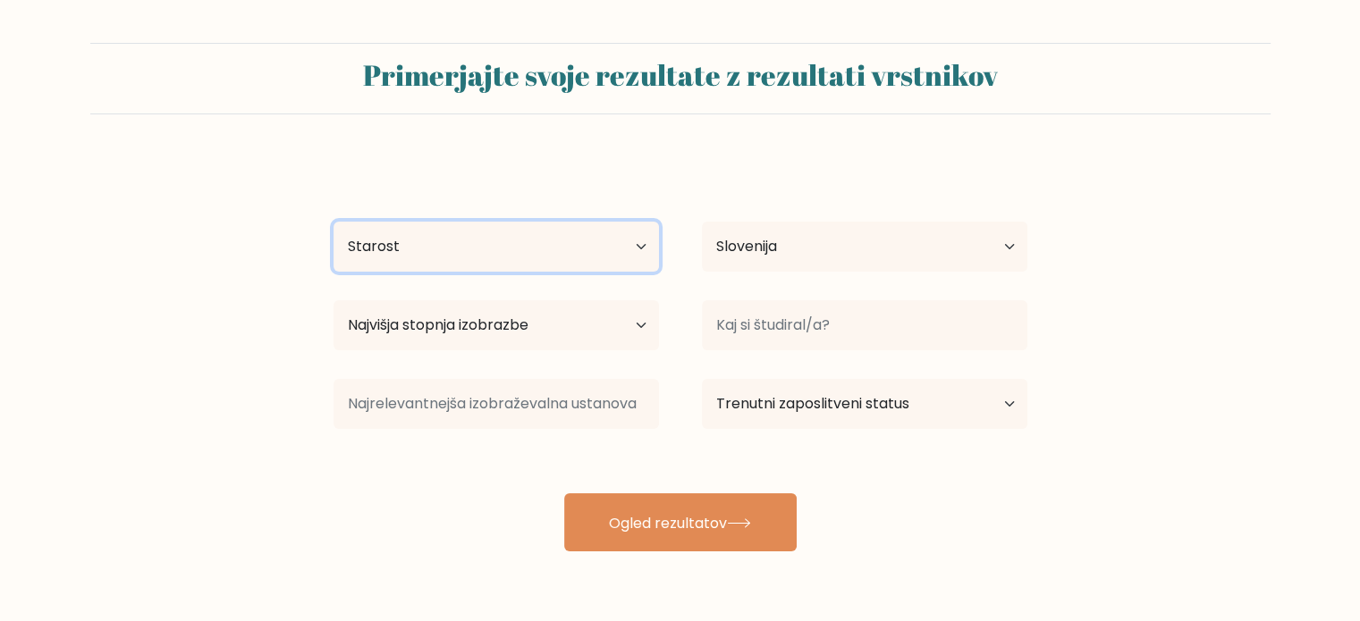
click at [475, 246] on select "Starost [PERSON_NAME] od 18 let 18–24 let 25–34 let 35–44 let 45–54 let 55–64 l…" at bounding box center [495, 247] width 325 height 50
select select "35_44"
click at [333, 222] on select "Starost Mlajši od 18 let 18–24 let 25–34 let 35–44 let 45–54 let 55–64 let 65 l…" at bounding box center [495, 247] width 325 height 50
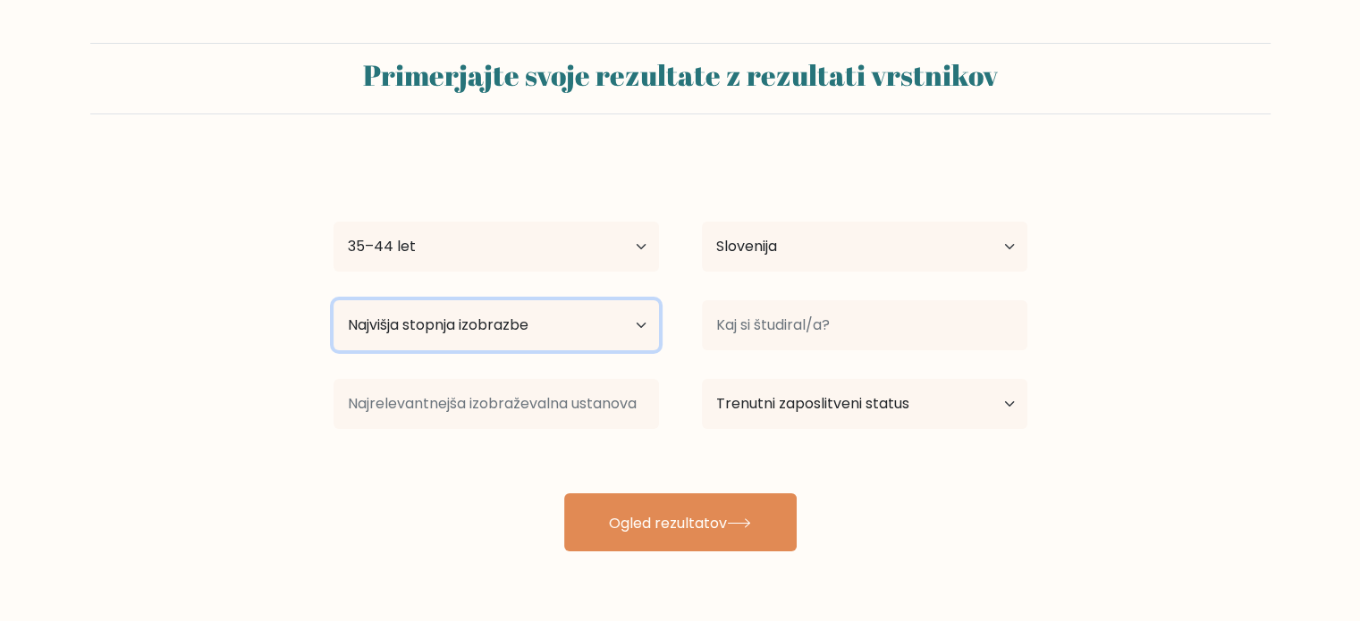
click at [615, 324] on select "Najvišja stopnja izobrazbe Brez šolanja Primarno Nižja srednja šola Višja sredn…" at bounding box center [495, 325] width 325 height 50
select select "masters_degree"
click at [333, 300] on select "Najvišja stopnja izobrazbe Brez šolanja Primarno Nižja srednja šola Višja sredn…" at bounding box center [495, 325] width 325 height 50
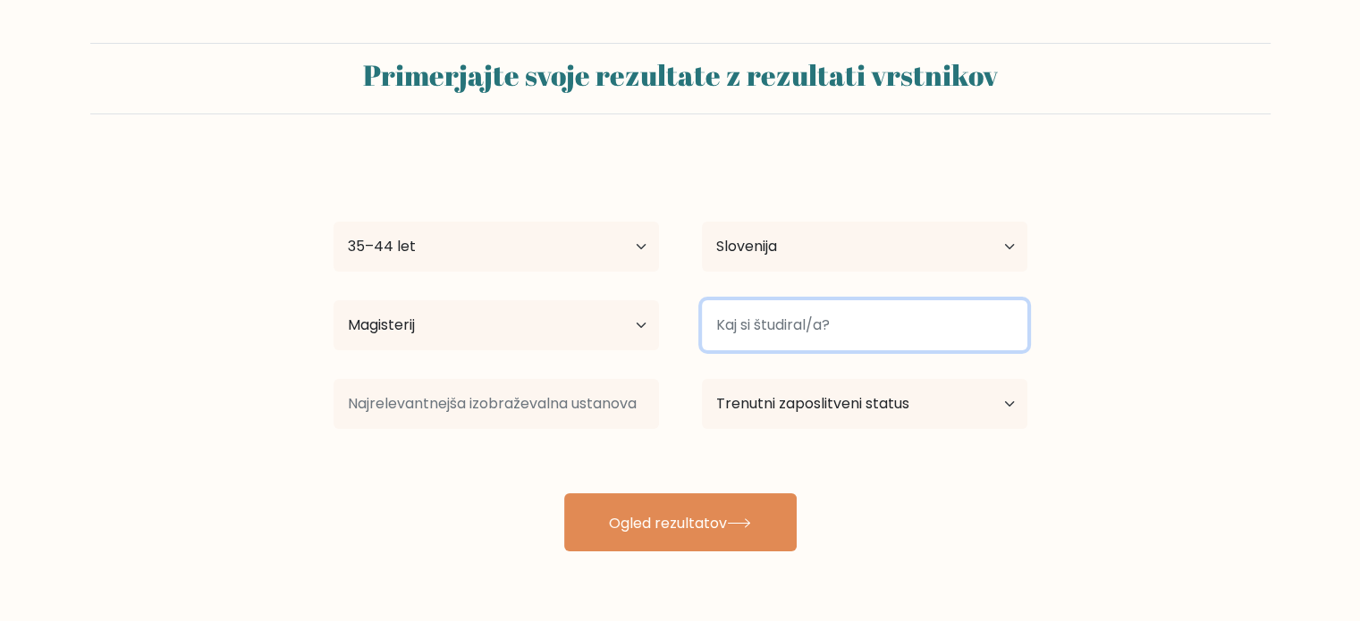
click at [810, 325] on input at bounding box center [864, 325] width 325 height 50
type input "vzgoja"
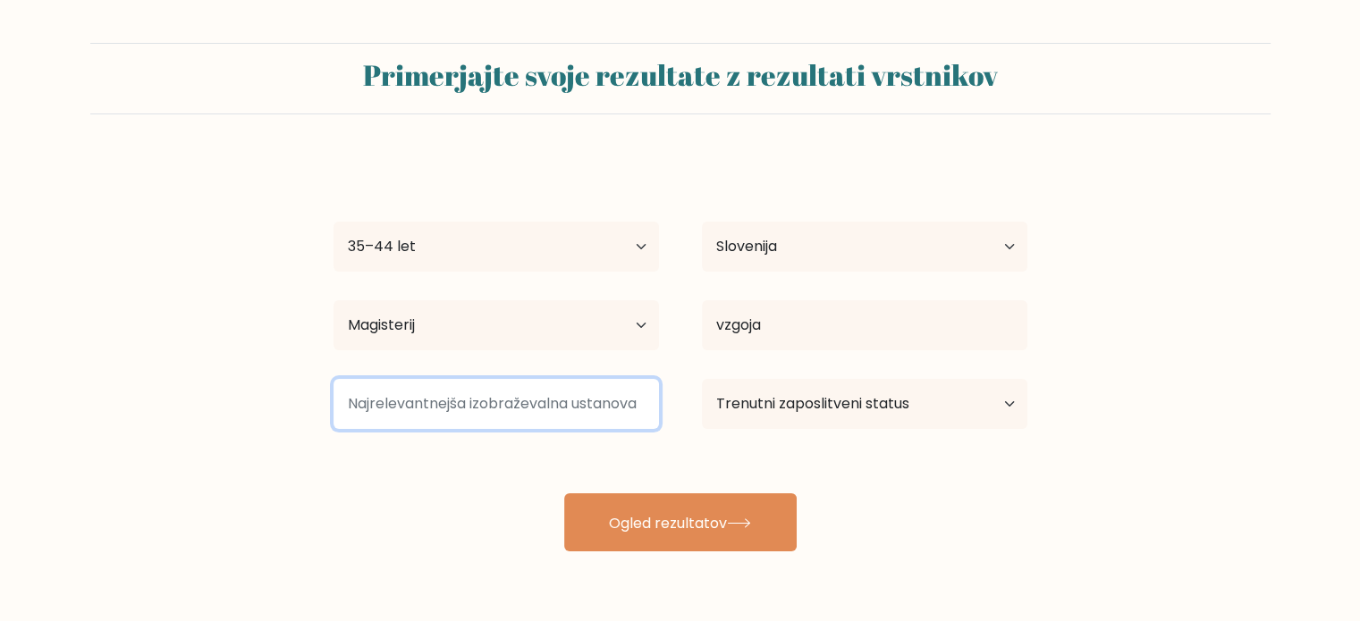
click at [472, 411] on input at bounding box center [495, 404] width 325 height 50
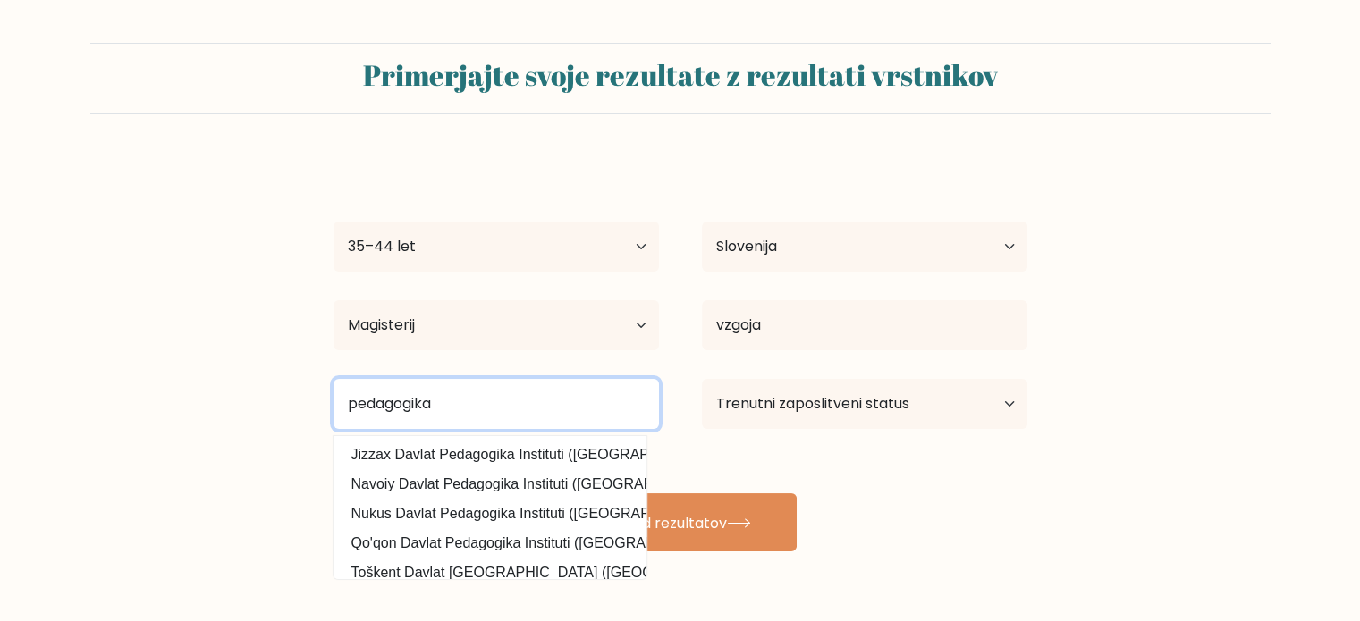
drag, startPoint x: 444, startPoint y: 403, endPoint x: 386, endPoint y: 412, distance: 58.8
click at [386, 412] on input "pedagogika" at bounding box center [495, 404] width 325 height 50
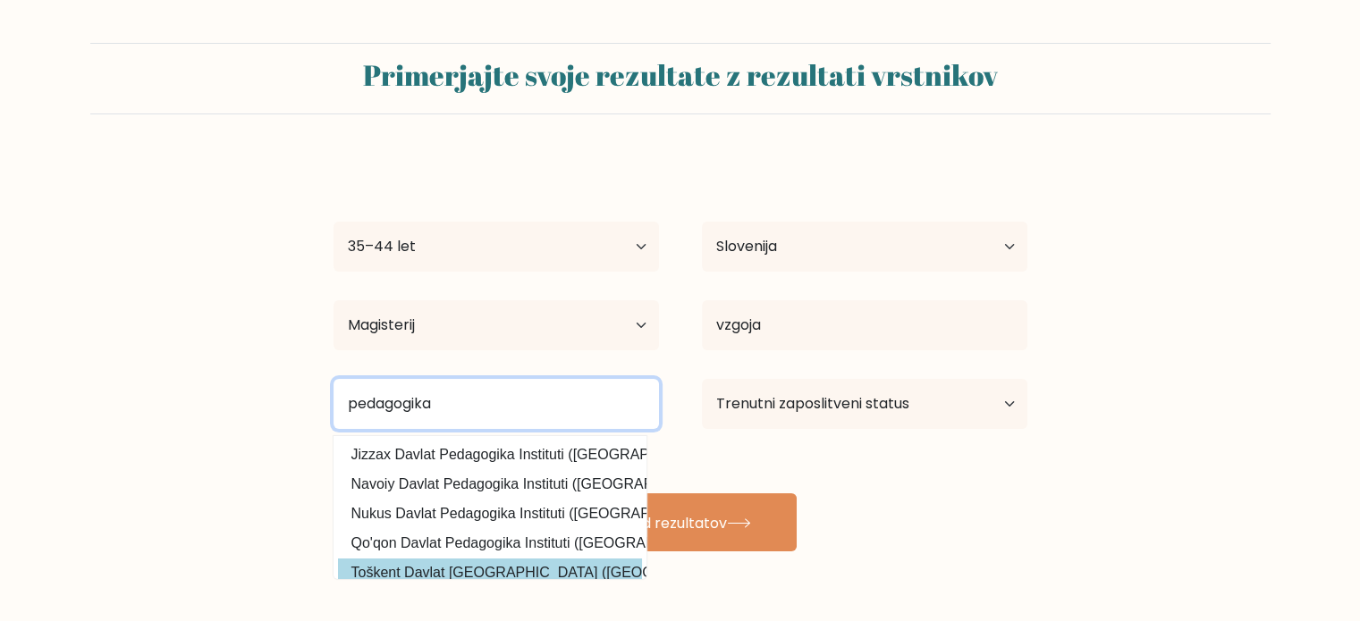
type input "peda"
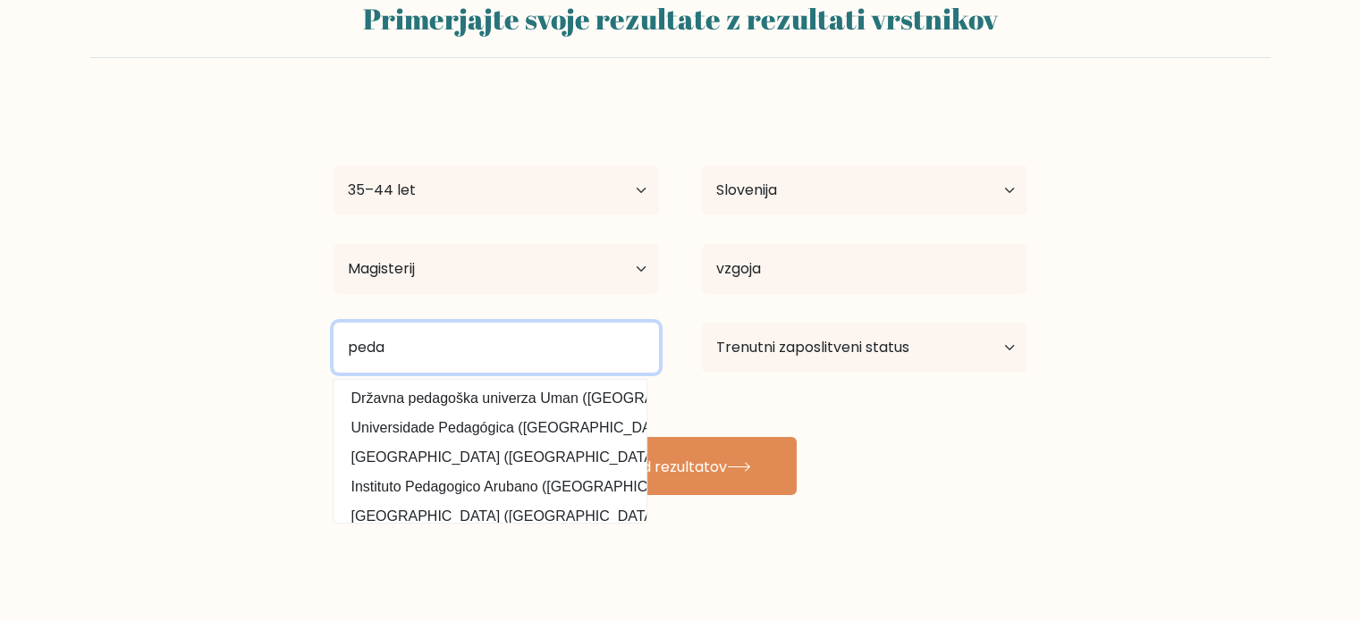
drag, startPoint x: 410, startPoint y: 335, endPoint x: 341, endPoint y: 345, distance: 69.5
click at [341, 345] on input "peda" at bounding box center [495, 348] width 325 height 50
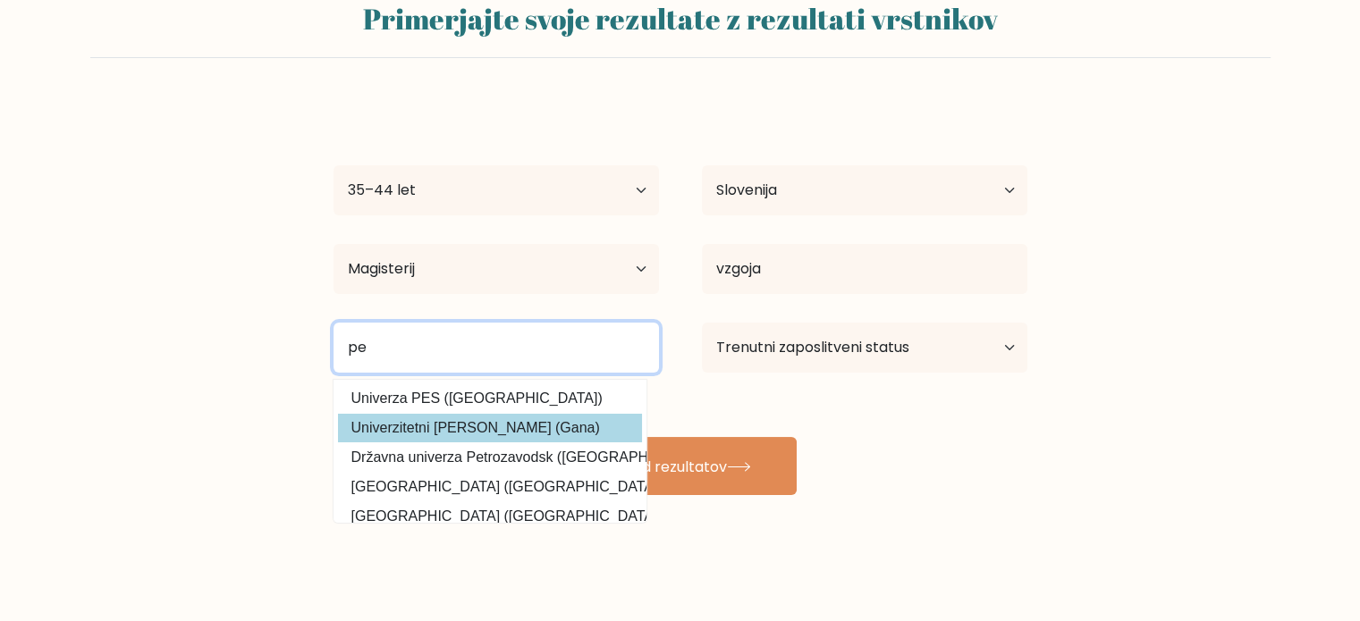
type input "p"
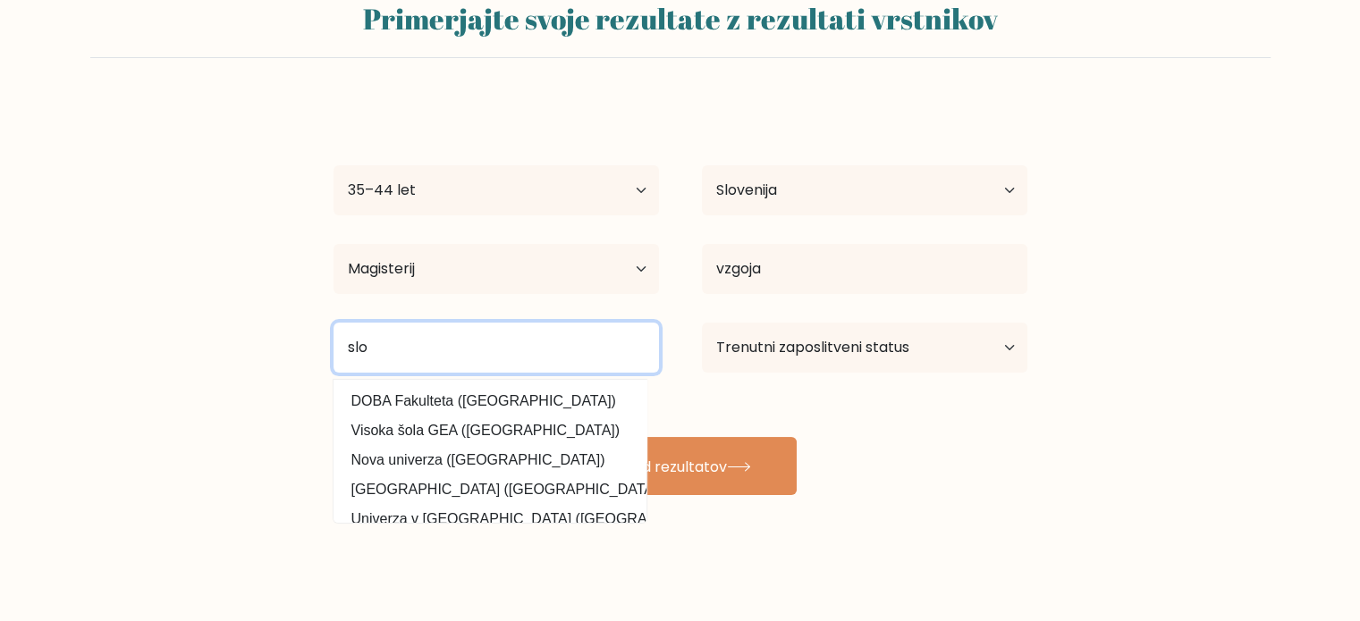
scroll to position [174, 0]
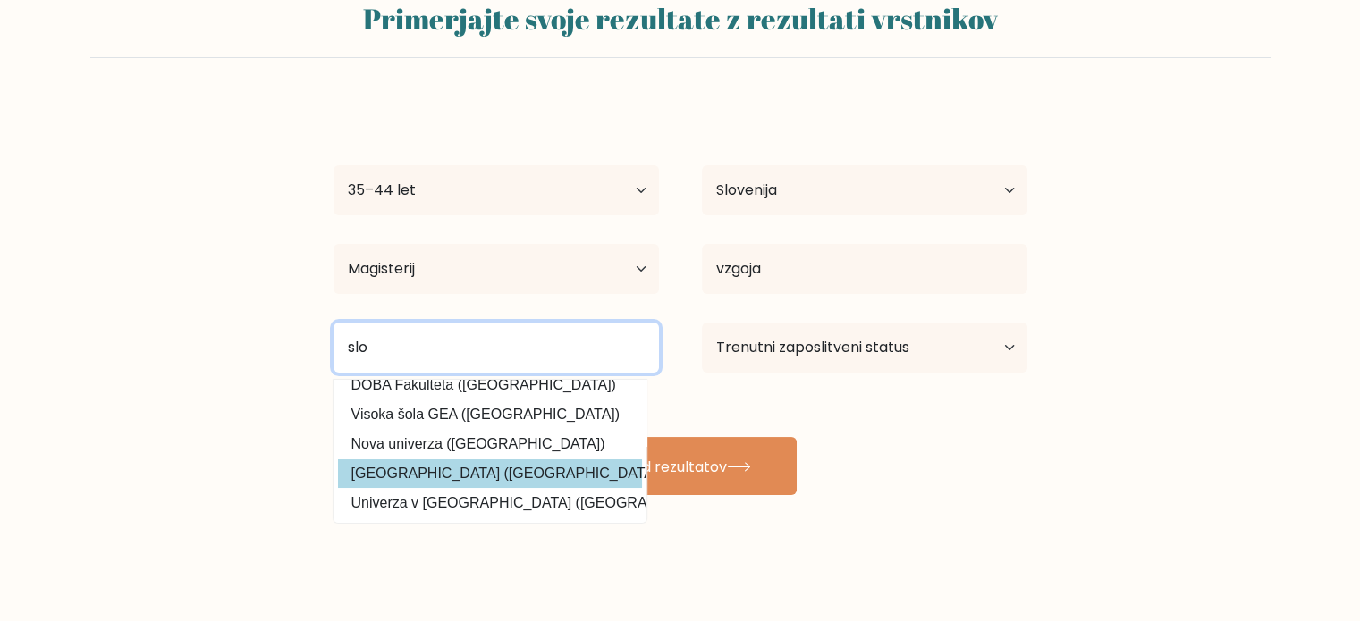
type input "slo"
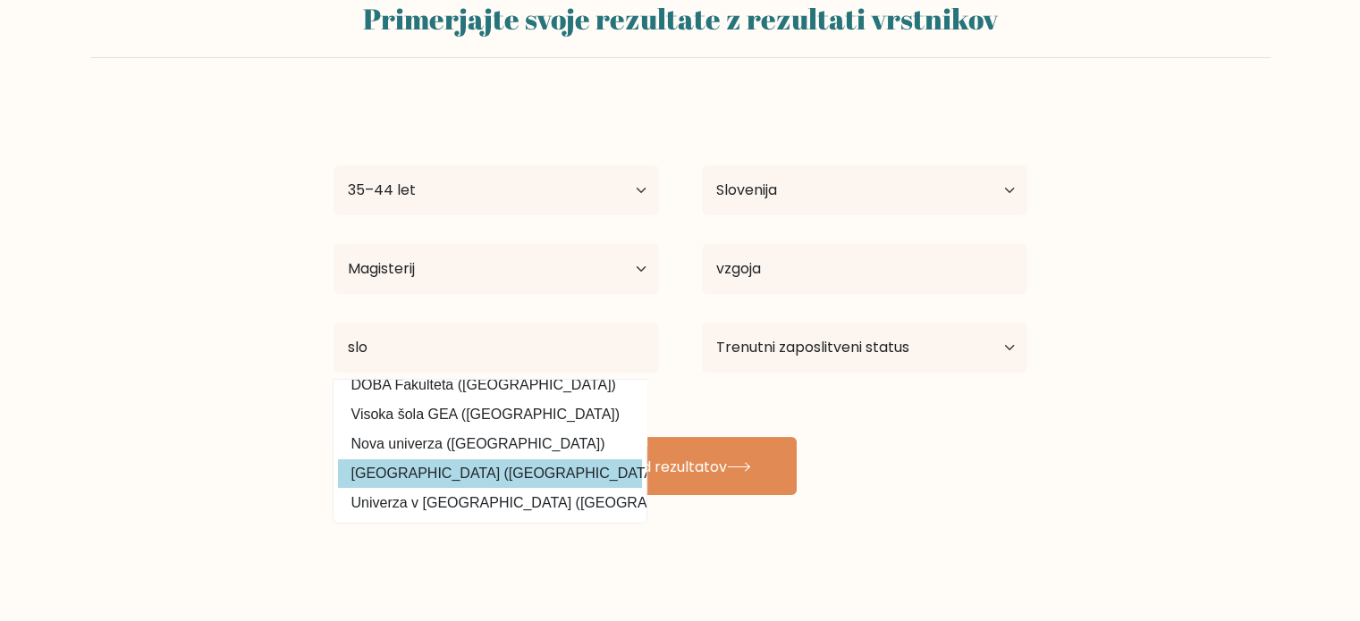
click at [492, 456] on div "Tina Fantulin Starost Mlajši od 18 let 18–24 let 25–34 let 35–44 let 45–54 let …" at bounding box center [680, 298] width 715 height 394
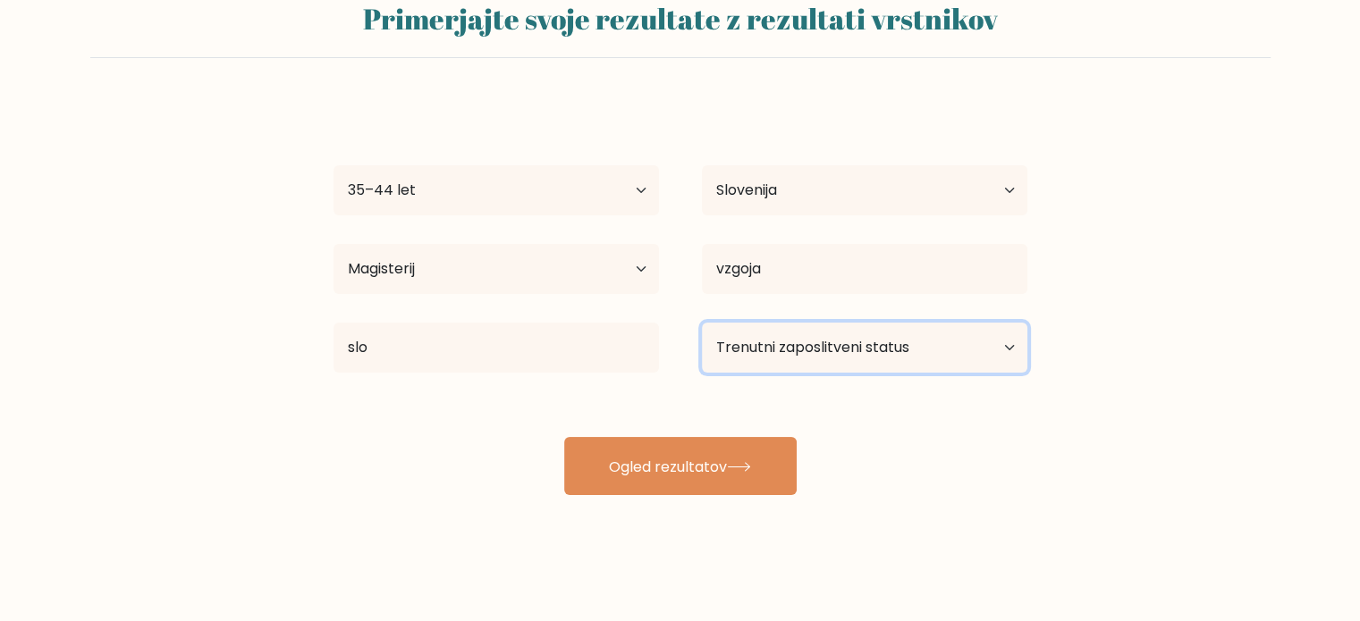
click at [829, 340] on select "Trenutni zaposlitveni status Zaposlen Študent Upokojen/a Drugo / raje ne odgovo…" at bounding box center [864, 348] width 325 height 50
select select "employed"
click at [702, 323] on select "Trenutni zaposlitveni status Zaposlen Študent Upokojen/a Drugo / raje ne odgovo…" at bounding box center [864, 348] width 325 height 50
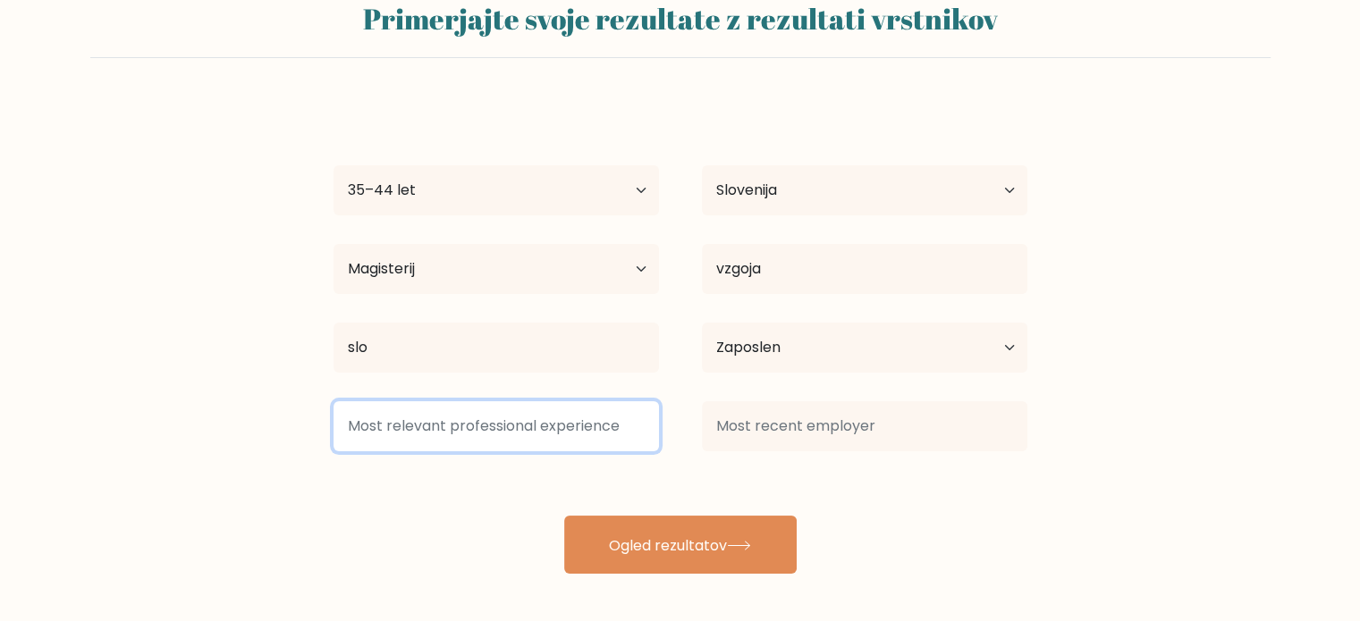
click at [375, 429] on input at bounding box center [495, 426] width 325 height 50
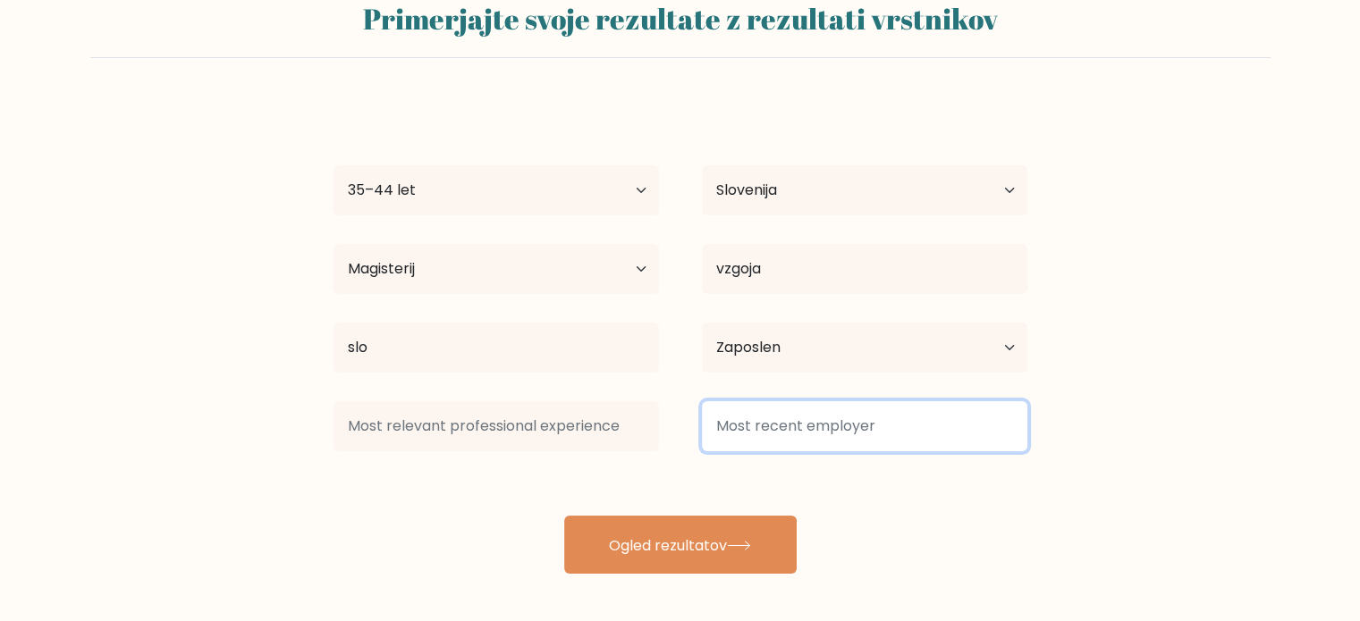
click at [754, 425] on input at bounding box center [864, 426] width 325 height 50
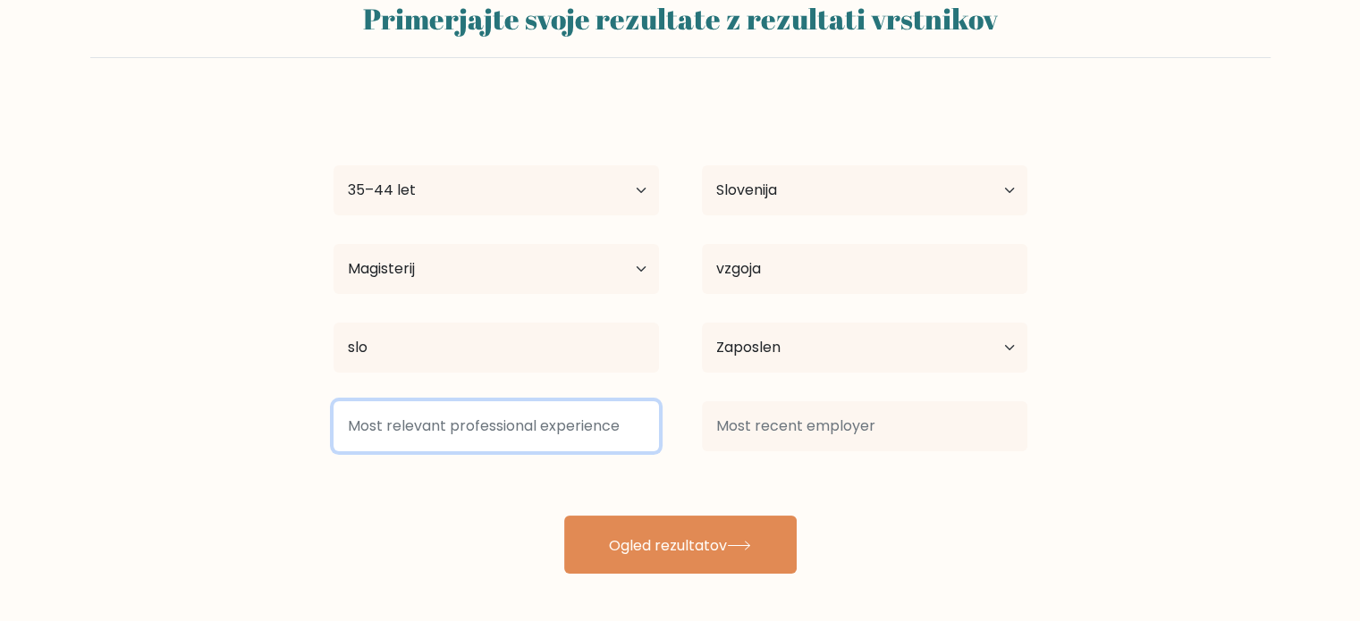
click at [511, 431] on input at bounding box center [495, 426] width 325 height 50
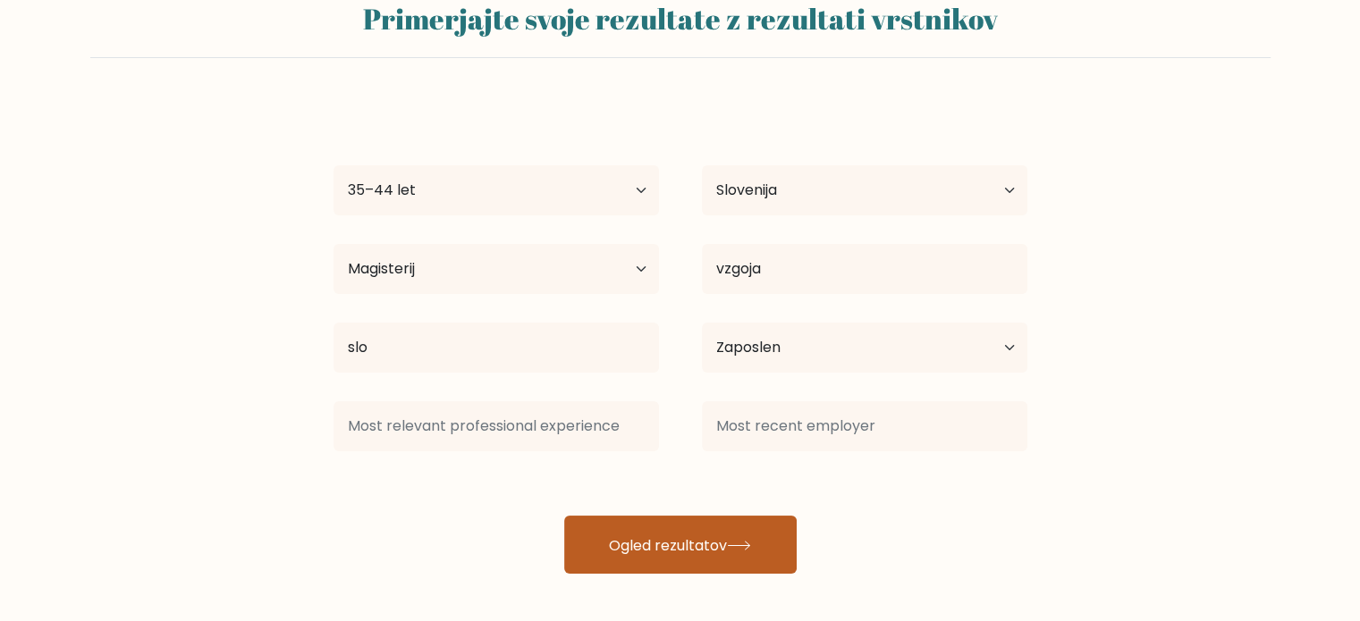
click at [729, 533] on button "Ogled rezultatov" at bounding box center [680, 545] width 232 height 58
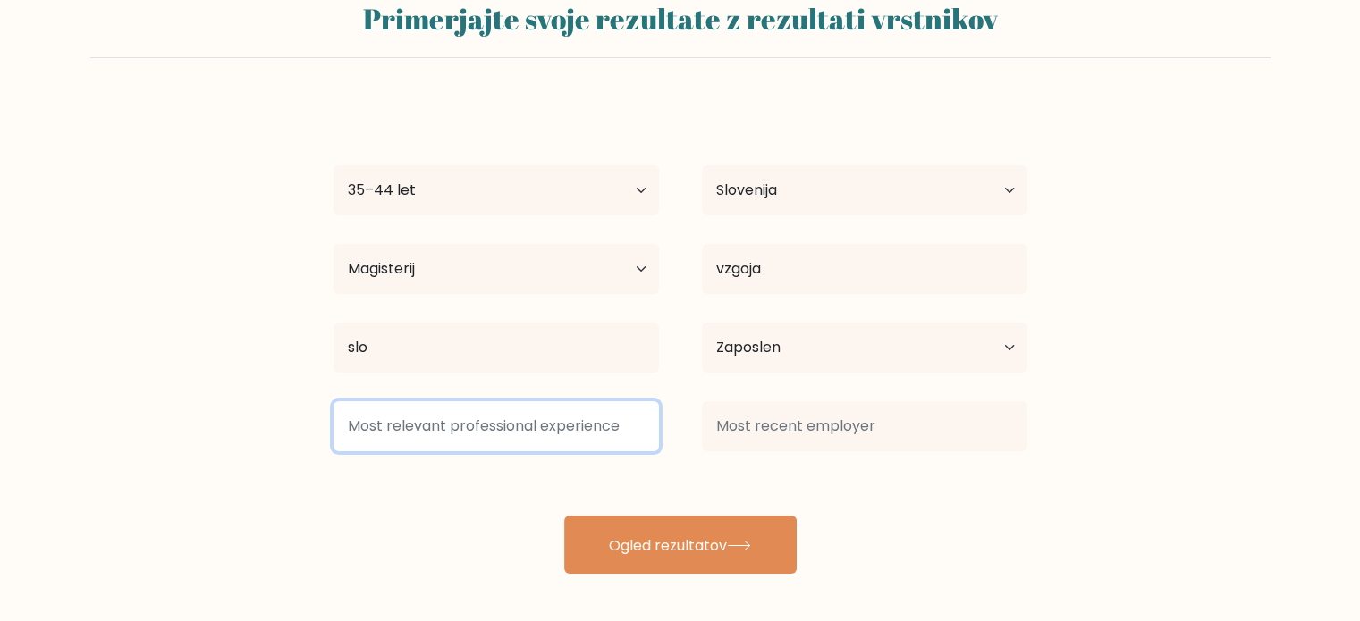
click at [358, 432] on input at bounding box center [495, 426] width 325 height 50
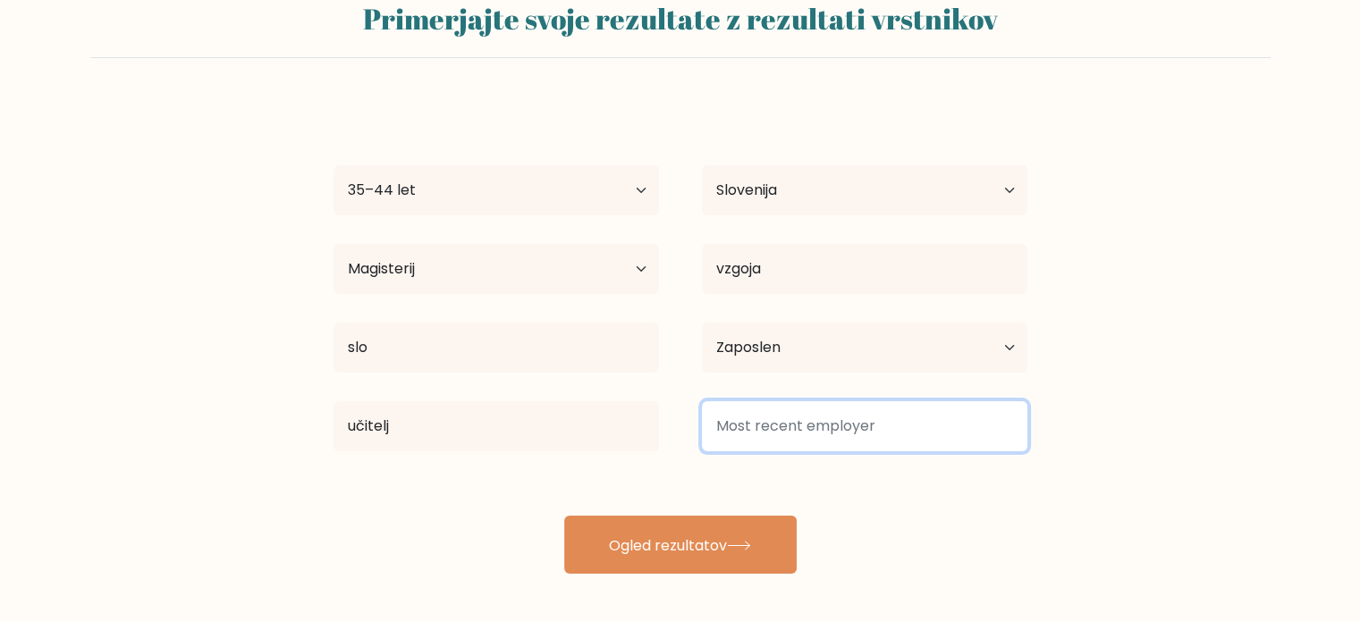
click at [810, 417] on input at bounding box center [864, 426] width 325 height 50
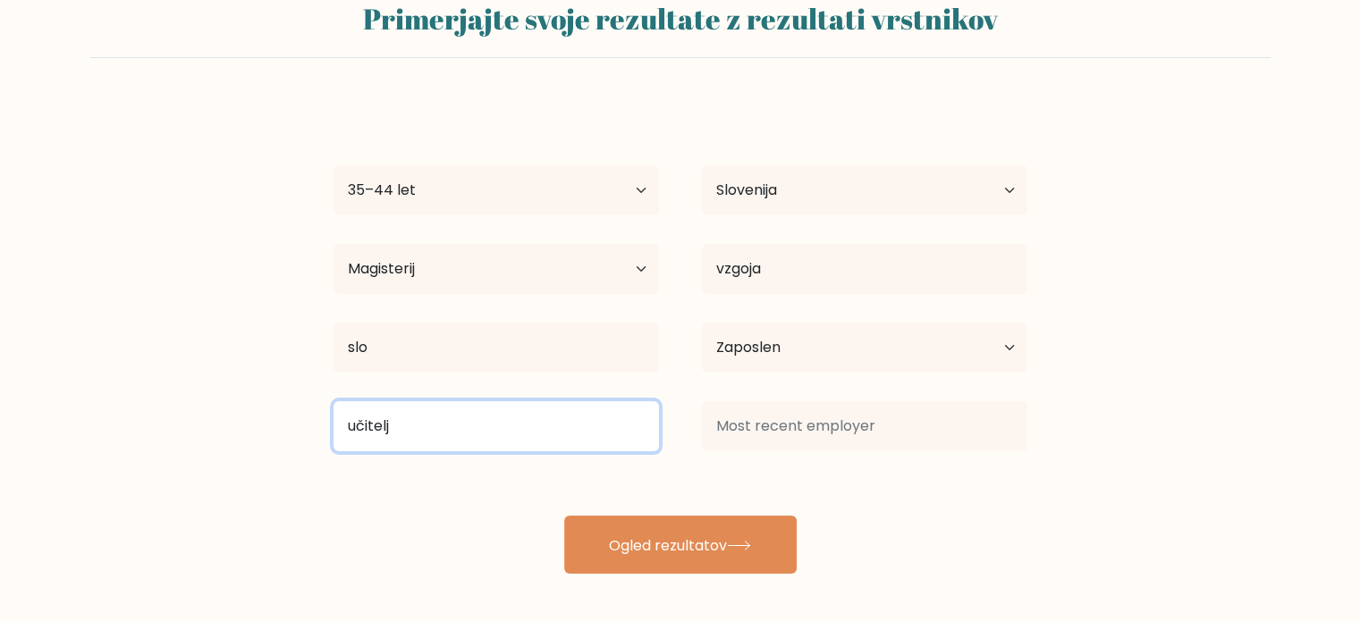
click at [405, 434] on input "učitelj" at bounding box center [495, 426] width 325 height 50
type input "učitelj za otroke s posebnimi potrebami"
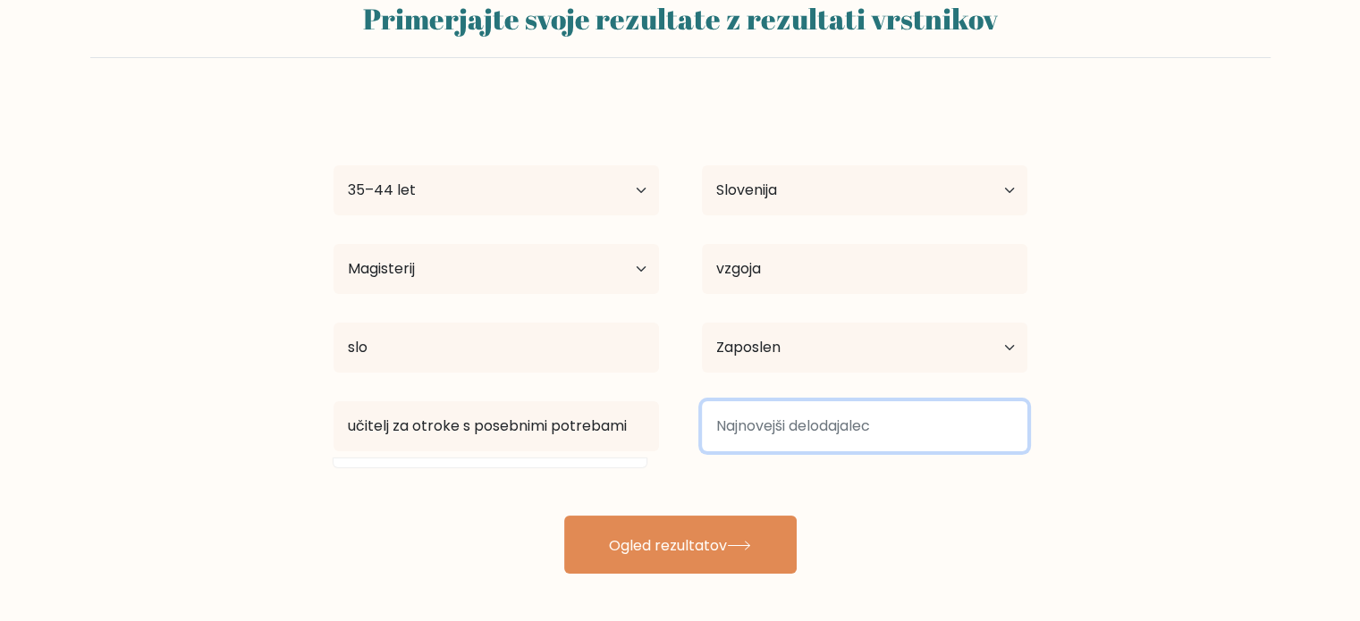
click at [751, 429] on input at bounding box center [864, 426] width 325 height 50
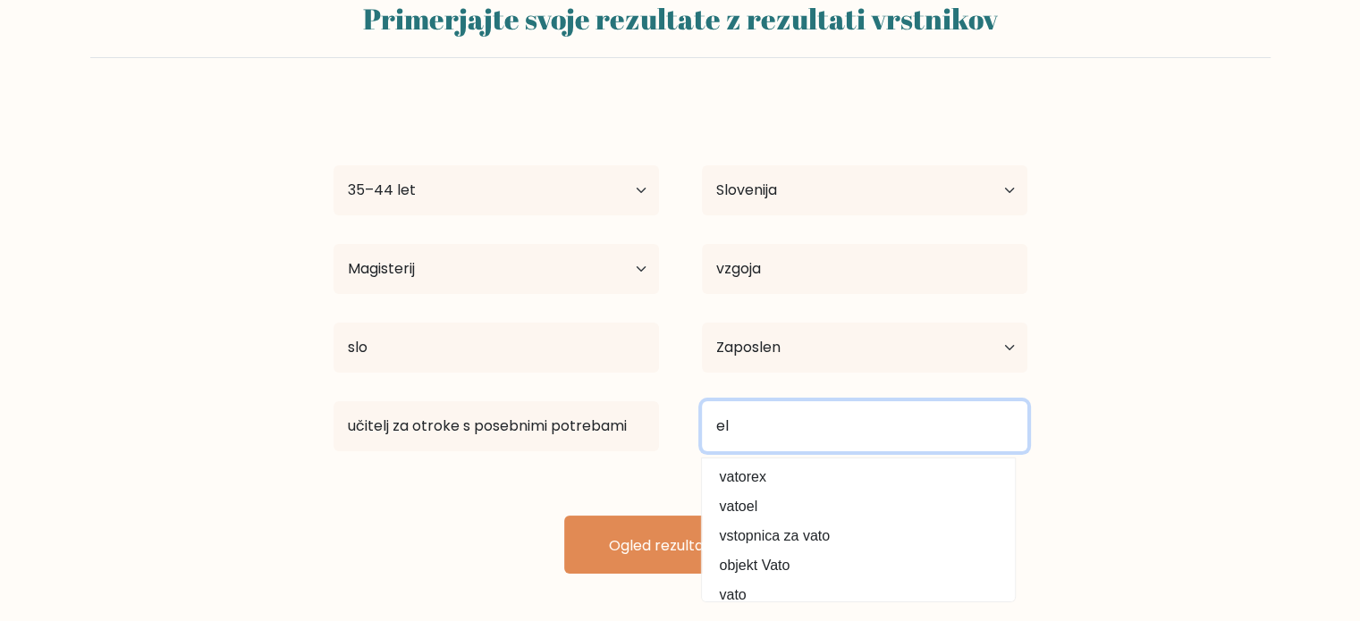
type input "e"
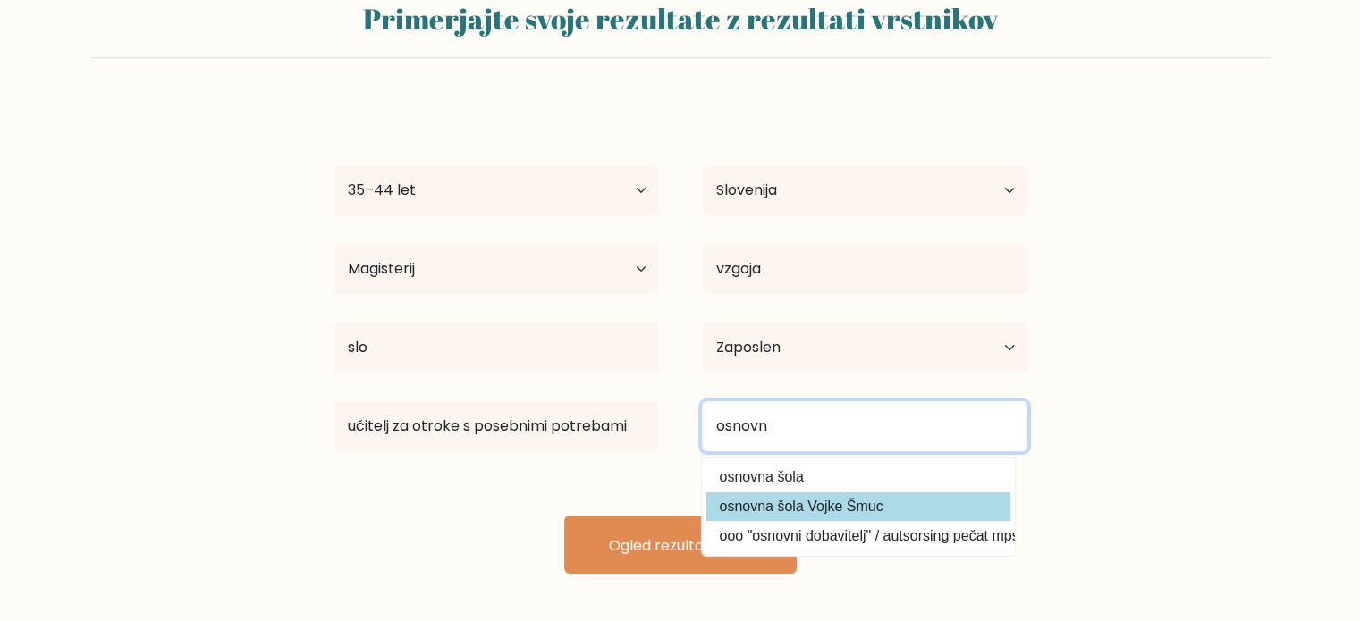
type input "osnovn"
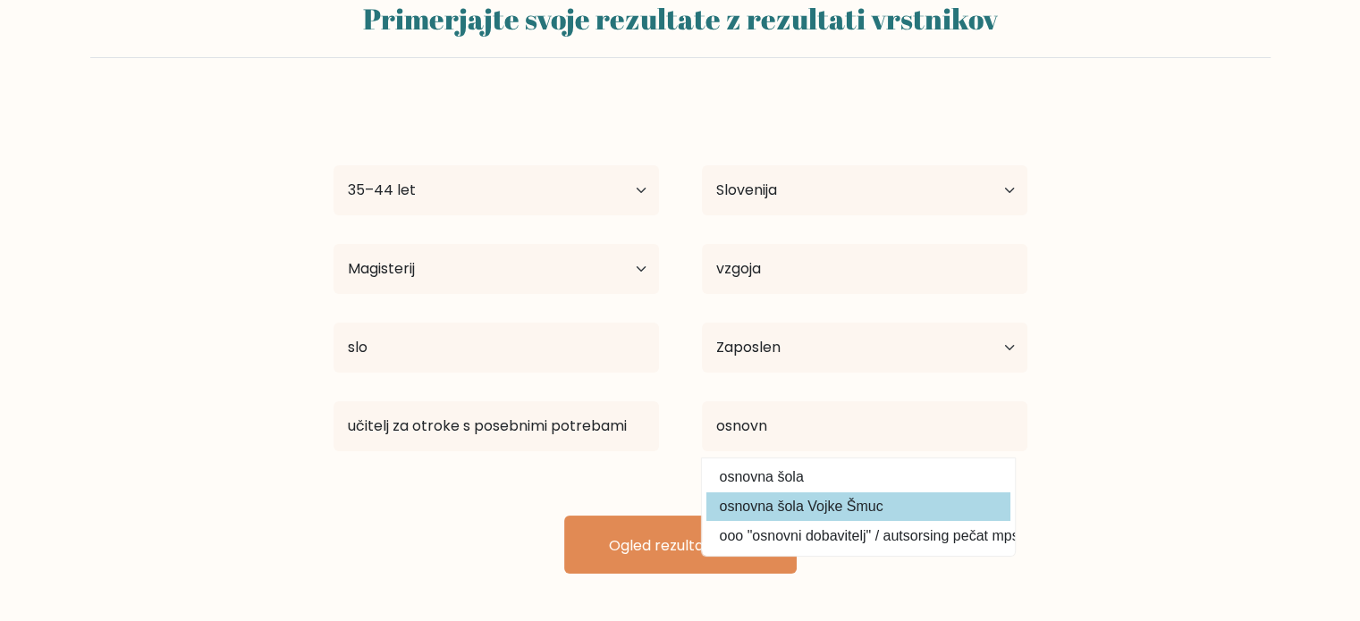
click at [842, 502] on div "Tina Fantulin Starost Mlajši od 18 let 18–24 let 25–34 let 35–44 let 45–54 let …" at bounding box center [680, 337] width 715 height 473
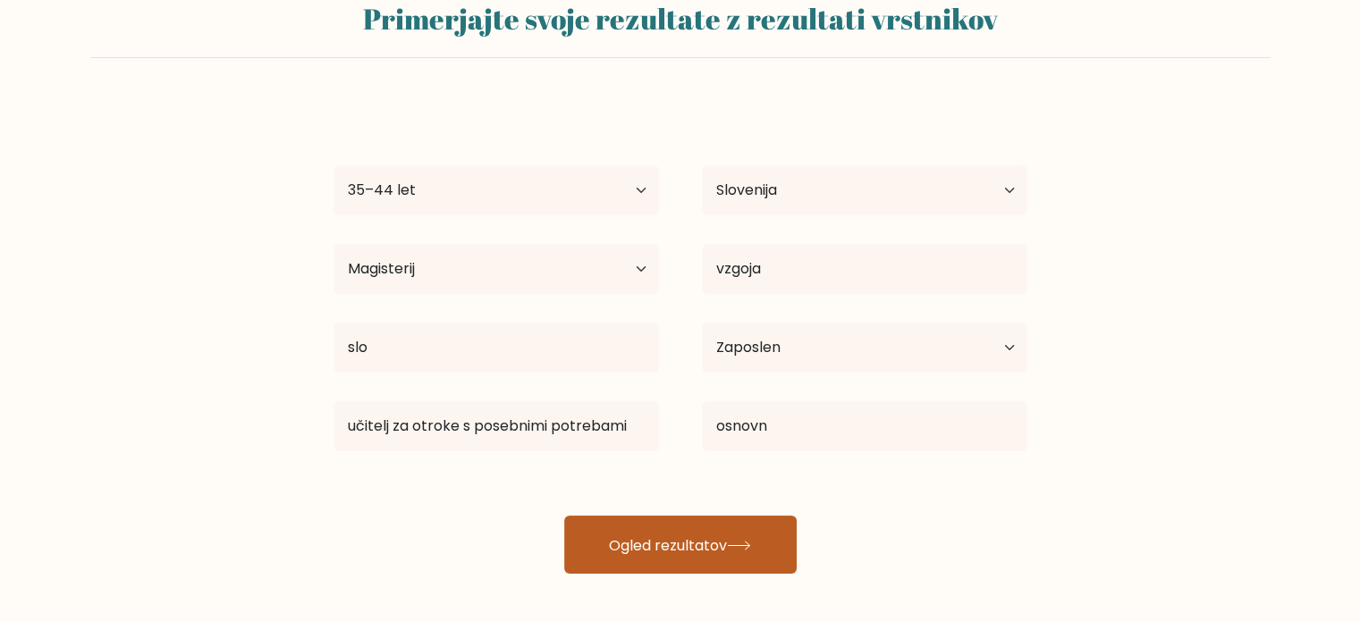
click at [712, 550] on font "Ogled rezultatov" at bounding box center [668, 545] width 118 height 21
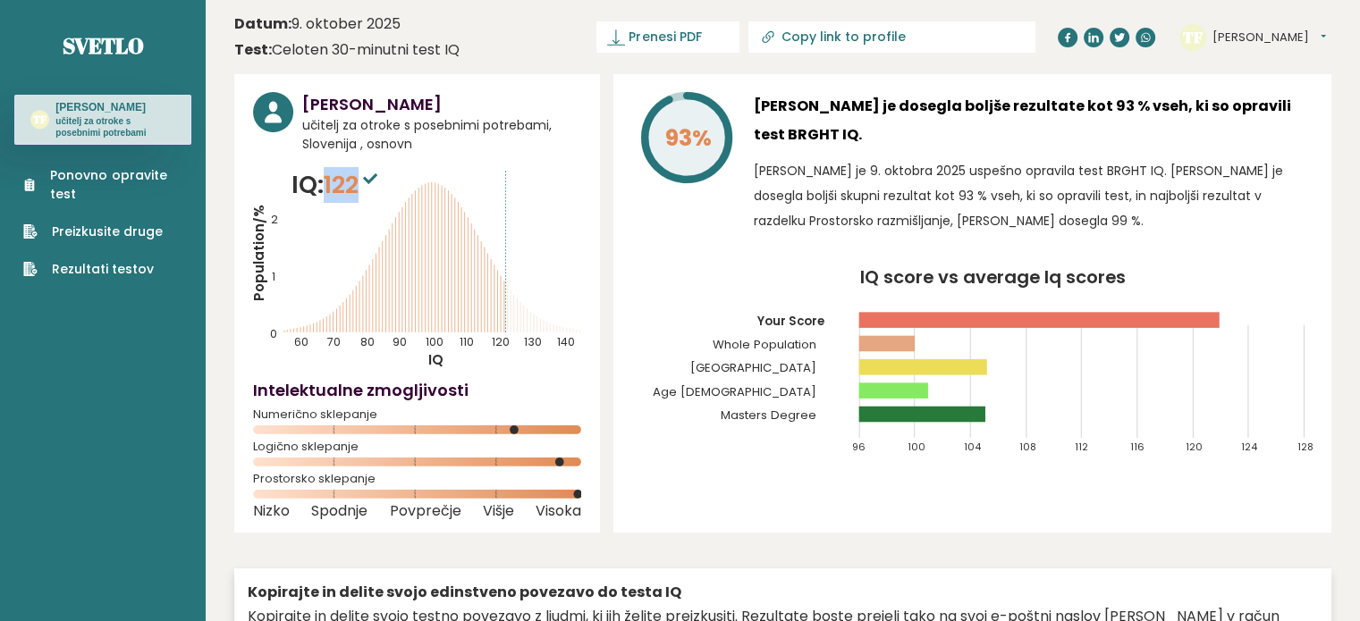
drag, startPoint x: 353, startPoint y: 189, endPoint x: 329, endPoint y: 189, distance: 24.1
click at [329, 189] on font "122" at bounding box center [341, 184] width 35 height 33
click at [104, 265] on font "Rezultati testov" at bounding box center [103, 269] width 102 height 18
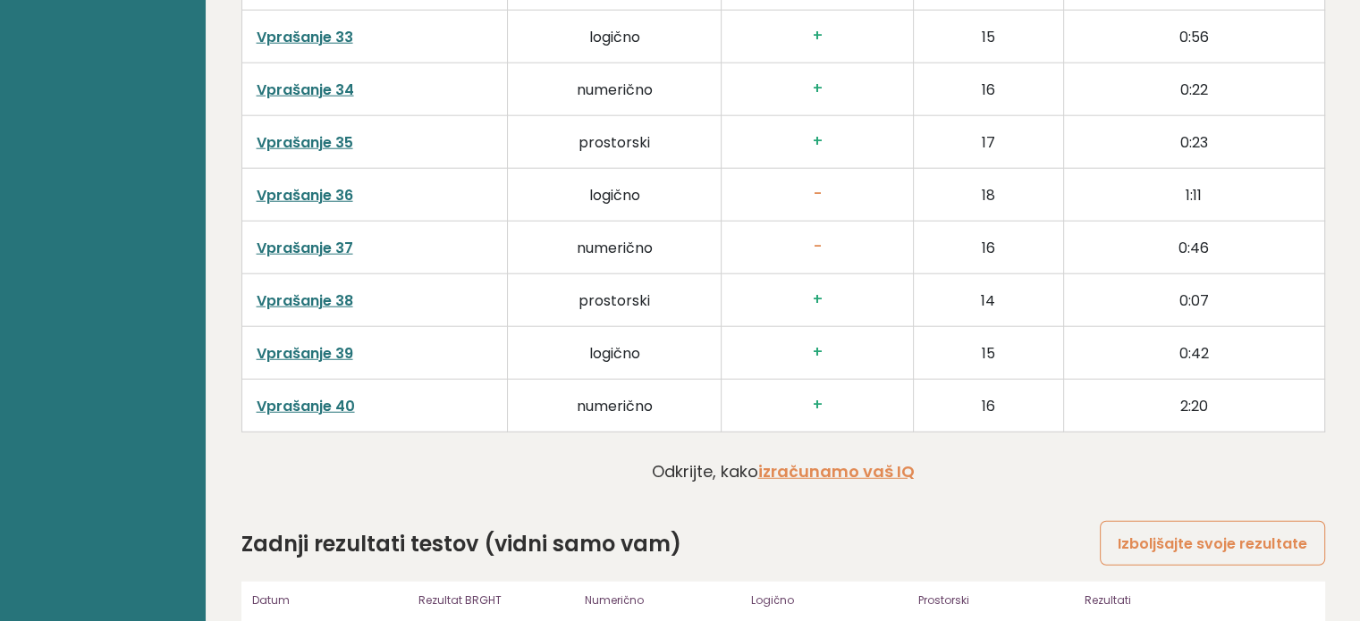
scroll to position [4619, 0]
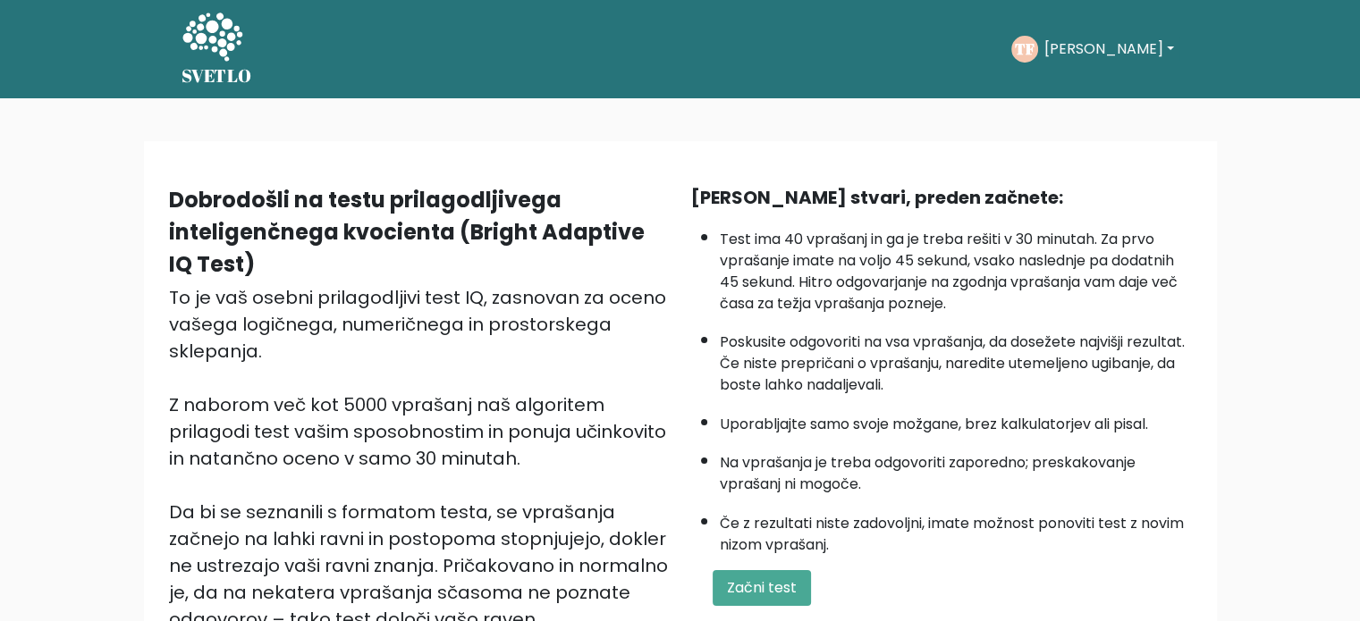
click at [1085, 53] on font "[PERSON_NAME]" at bounding box center [1102, 48] width 119 height 21
click at [1079, 99] on font "Nadzorna plošča" at bounding box center [1085, 95] width 119 height 21
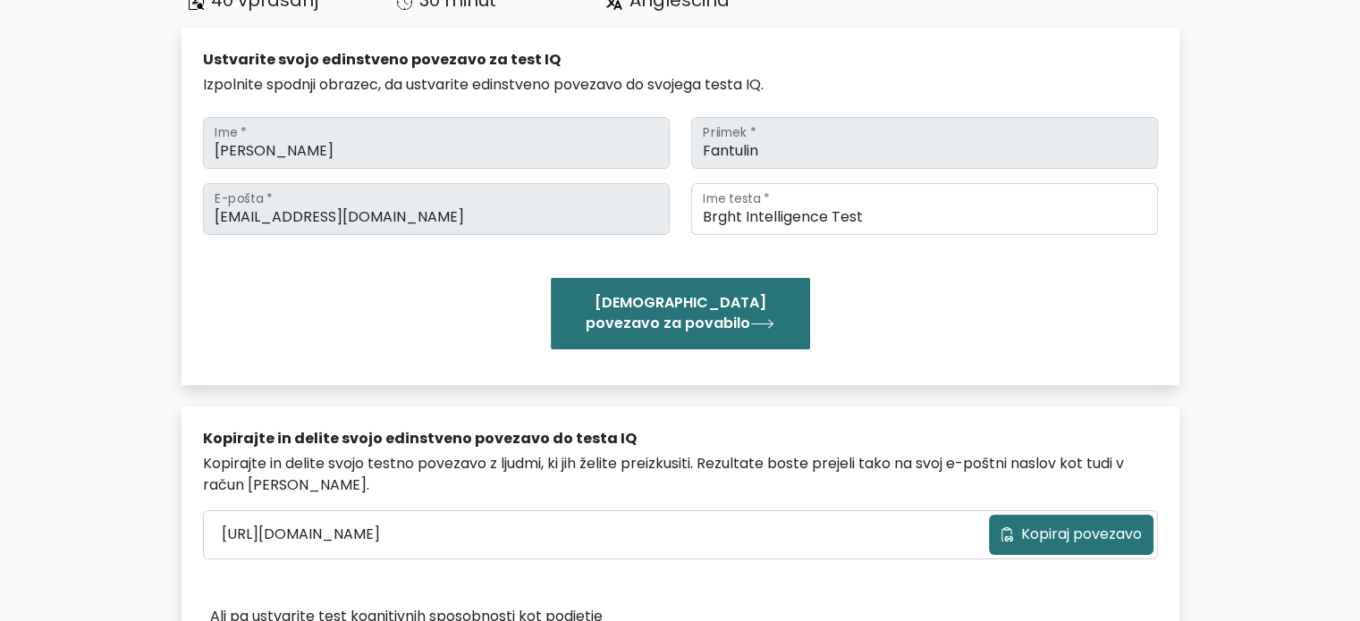
scroll to position [447, 0]
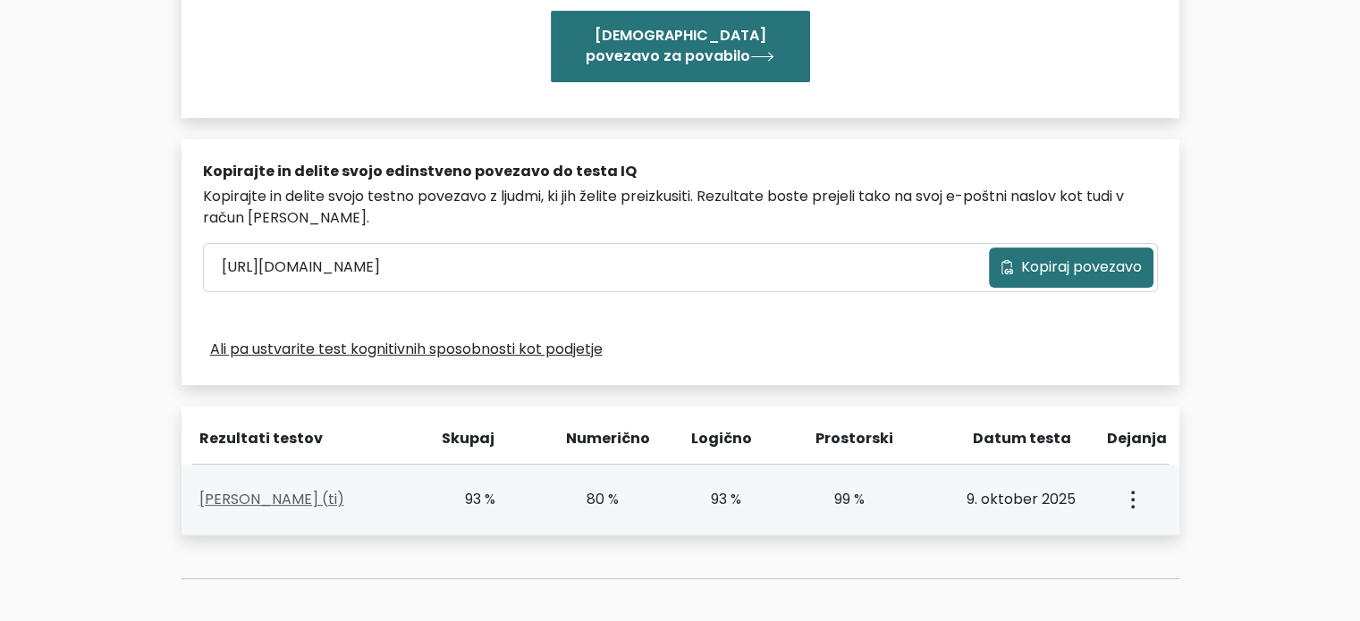
click at [234, 496] on font "[PERSON_NAME] (ti)" at bounding box center [271, 499] width 145 height 21
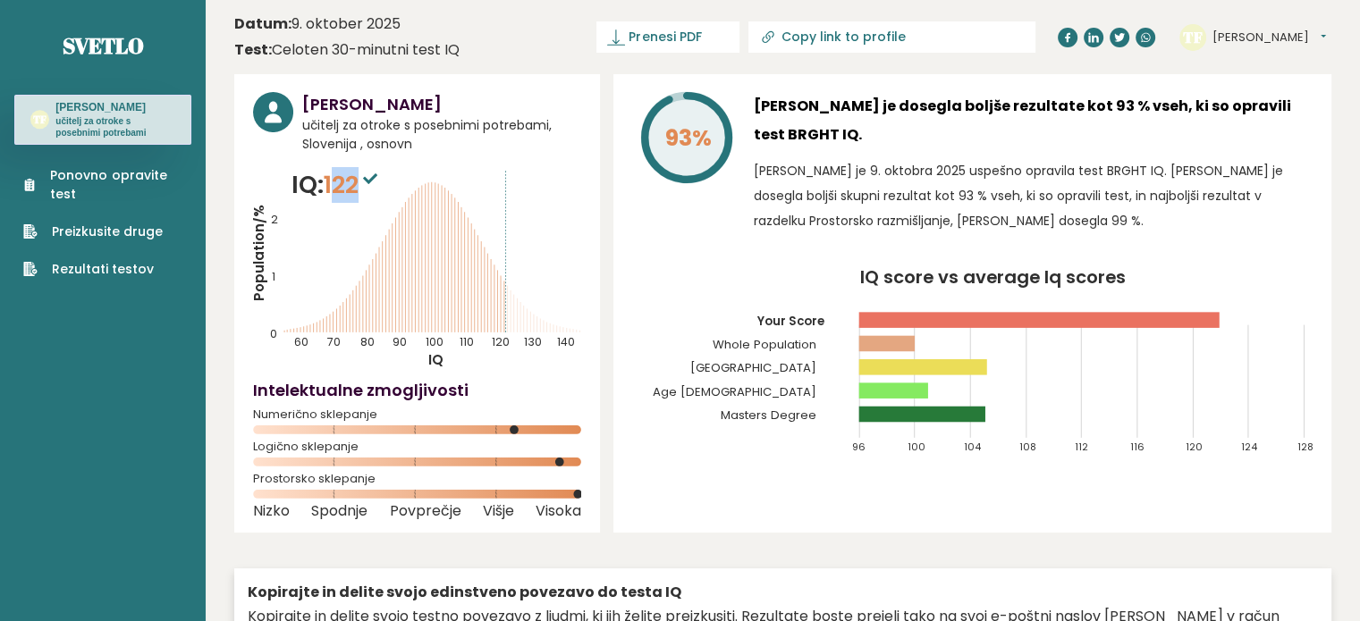
drag, startPoint x: 364, startPoint y: 189, endPoint x: 338, endPoint y: 197, distance: 27.1
click at [338, 197] on font "122" at bounding box center [341, 184] width 35 height 33
